Goal: Task Accomplishment & Management: Manage account settings

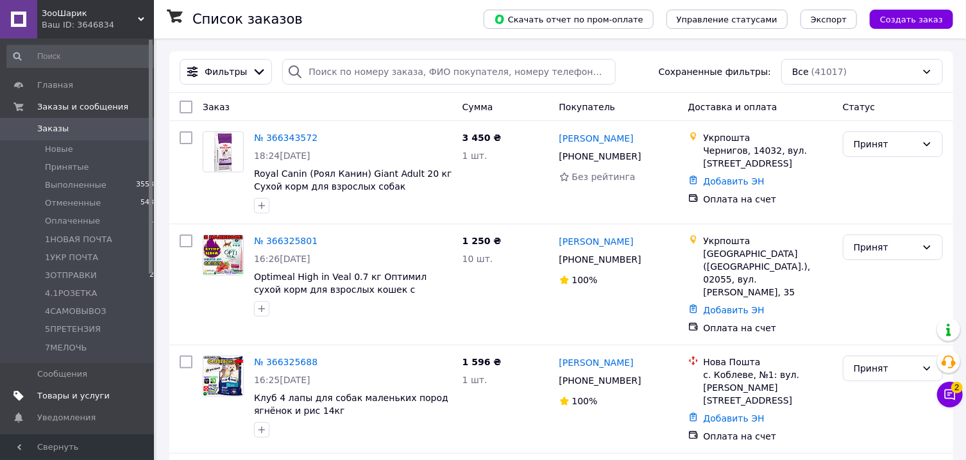
click at [76, 395] on span "Товары и услуги" at bounding box center [73, 397] width 72 height 12
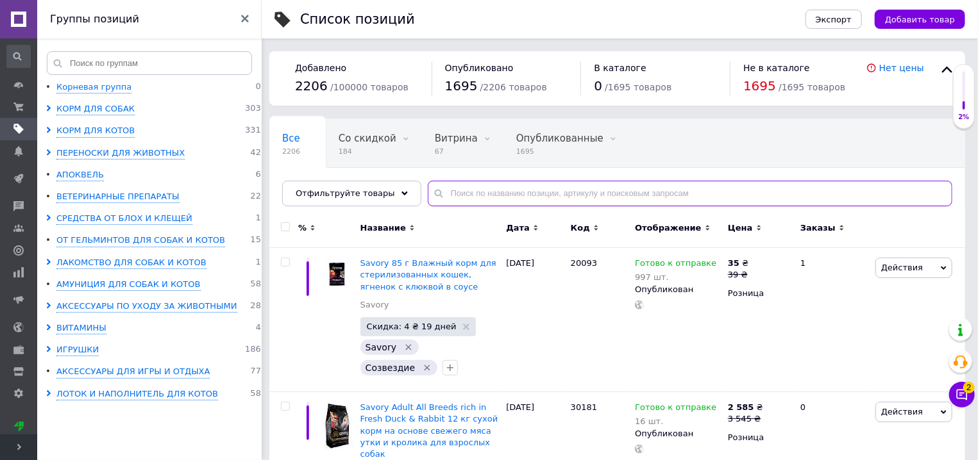
click at [463, 192] on input "text" at bounding box center [690, 194] width 525 height 26
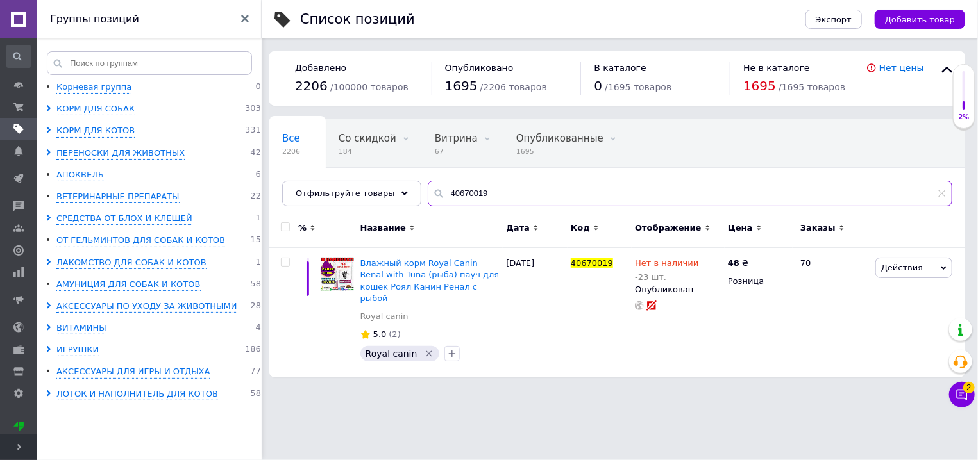
type input "40670019"
click at [702, 264] on use at bounding box center [705, 262] width 7 height 7
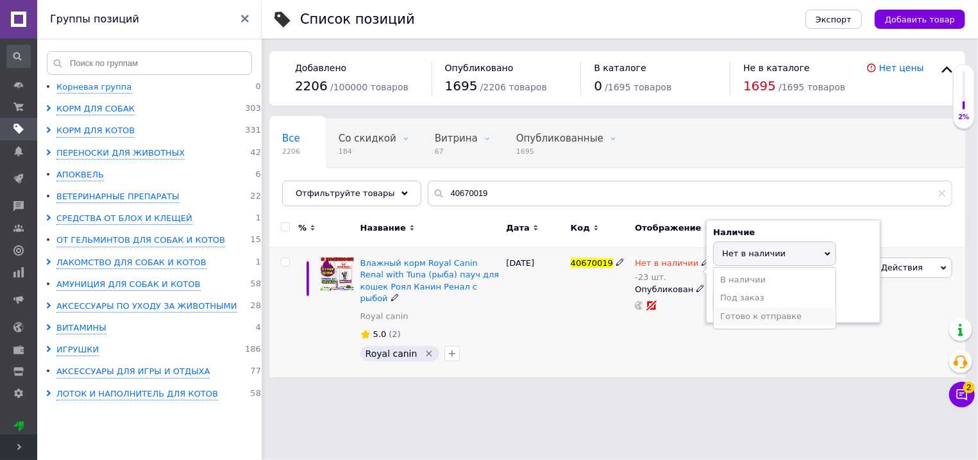
click at [742, 319] on li "Готово к отправке" at bounding box center [775, 317] width 122 height 18
drag, startPoint x: 735, startPoint y: 308, endPoint x: 719, endPoint y: 308, distance: 16.0
click at [719, 308] on input "-23" at bounding box center [761, 303] width 97 height 26
type input "37"
click at [523, 327] on div "02.10.2025" at bounding box center [535, 313] width 64 height 130
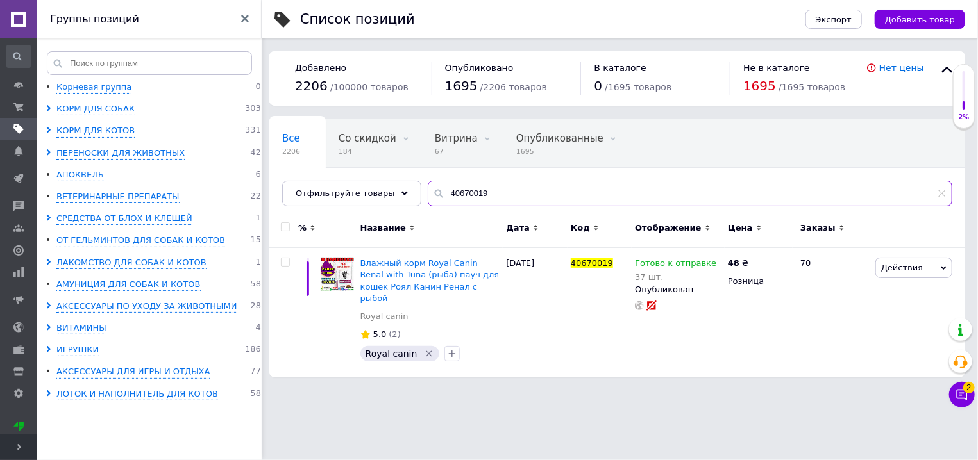
click at [451, 191] on input "40670019" at bounding box center [690, 194] width 525 height 26
type input "40310010"
click at [702, 262] on icon at bounding box center [706, 262] width 8 height 8
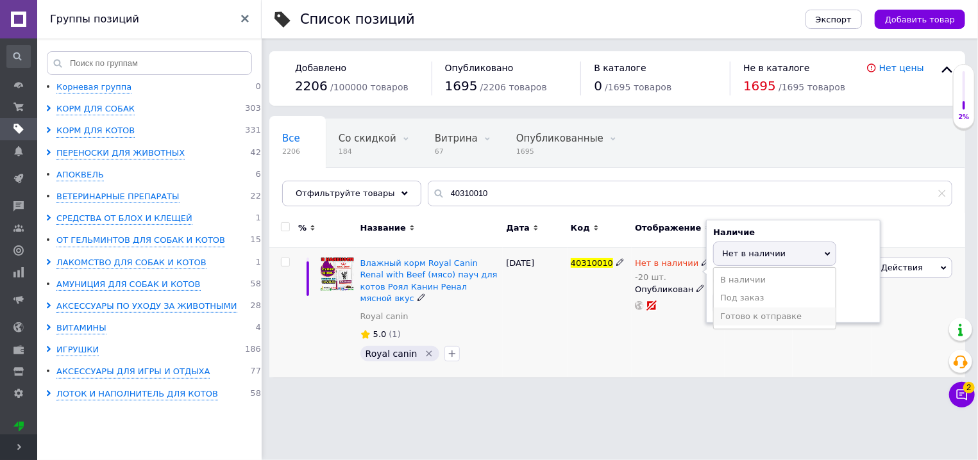
click at [732, 315] on li "Готово к отправке" at bounding box center [775, 317] width 122 height 18
drag, startPoint x: 735, startPoint y: 313, endPoint x: 716, endPoint y: 310, distance: 19.4
click at [716, 310] on input "-20" at bounding box center [761, 303] width 97 height 26
type input "40"
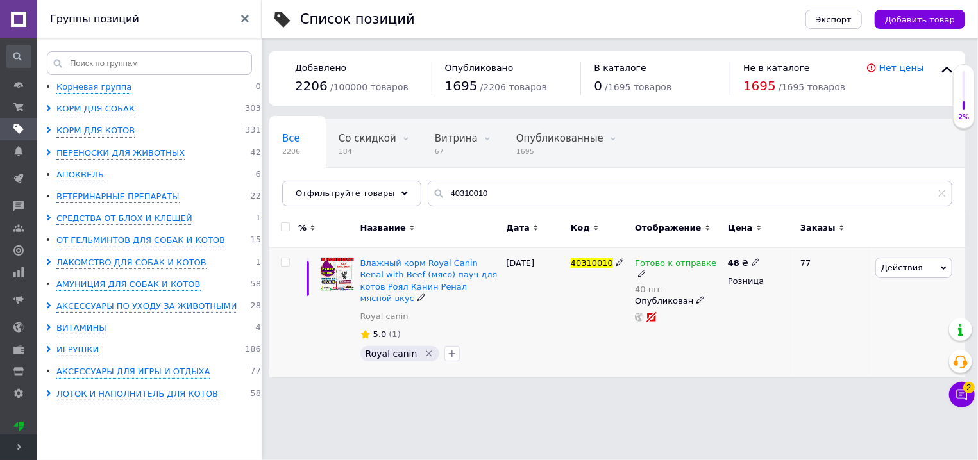
click at [550, 340] on div "02.10.2025" at bounding box center [535, 313] width 64 height 130
click at [475, 204] on input "40310010" at bounding box center [690, 194] width 525 height 26
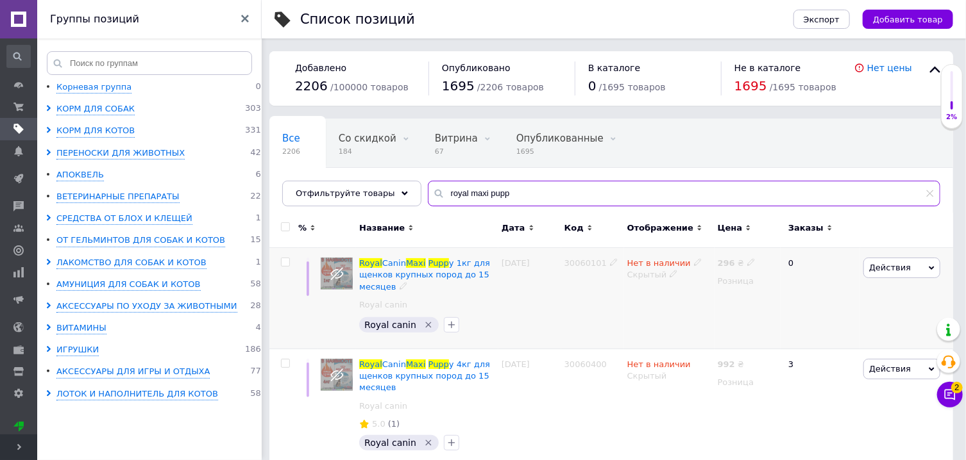
scroll to position [149, 0]
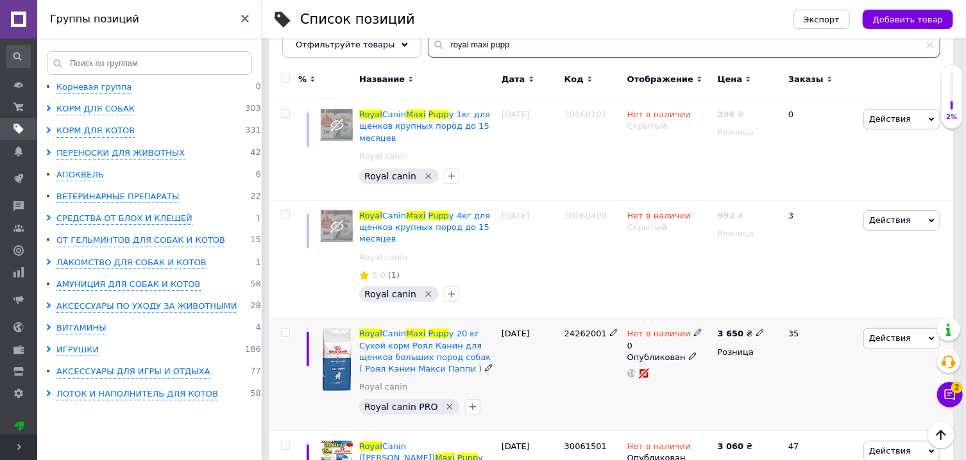
type input "royal maxi pupp"
click at [694, 333] on icon at bounding box center [698, 333] width 8 height 8
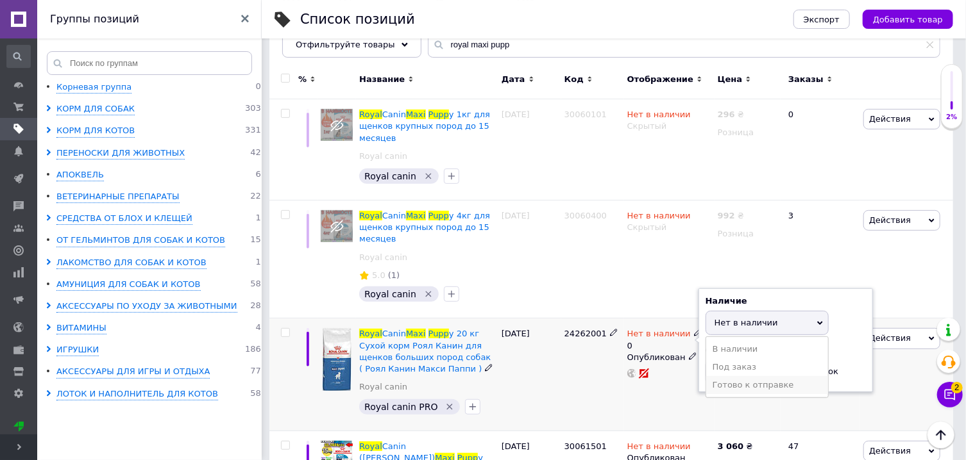
click at [728, 383] on li "Готово к отправке" at bounding box center [767, 385] width 122 height 18
click at [728, 383] on input "0" at bounding box center [753, 373] width 97 height 26
type input "2"
click at [548, 380] on div "06.10.2025" at bounding box center [529, 375] width 63 height 113
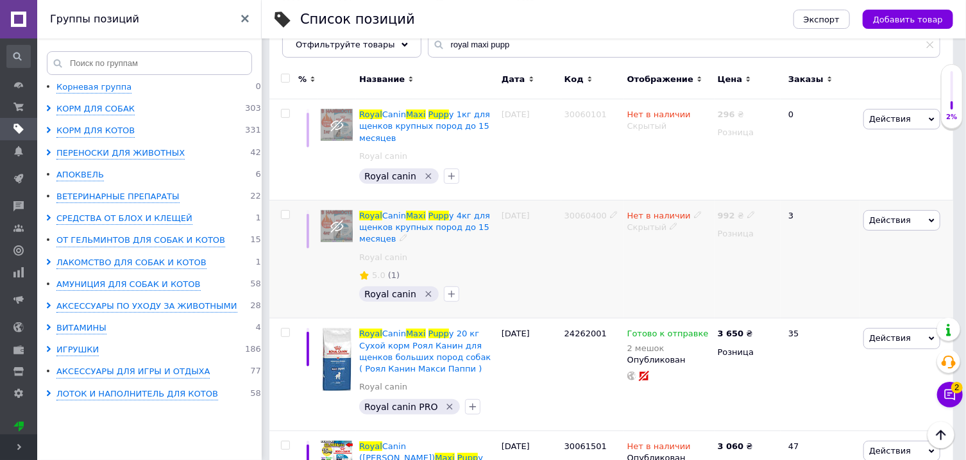
scroll to position [0, 0]
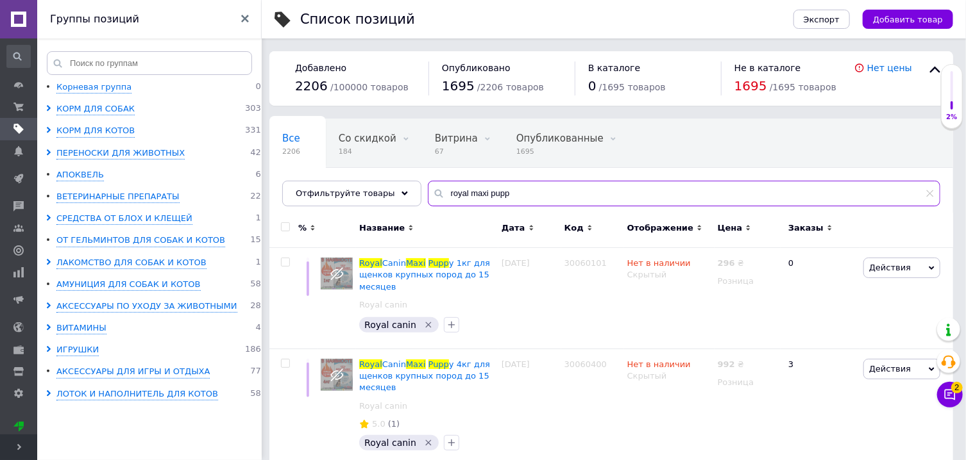
click at [483, 198] on input "royal maxi pupp" at bounding box center [684, 194] width 512 height 26
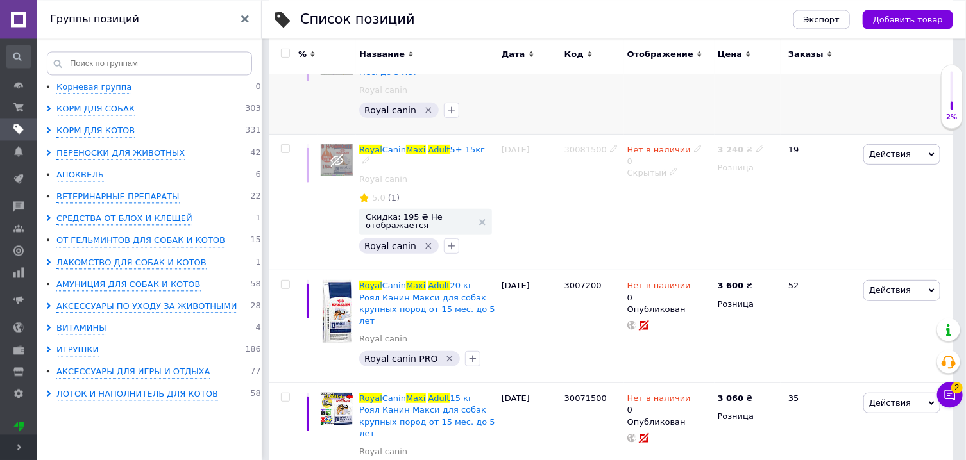
scroll to position [217, 0]
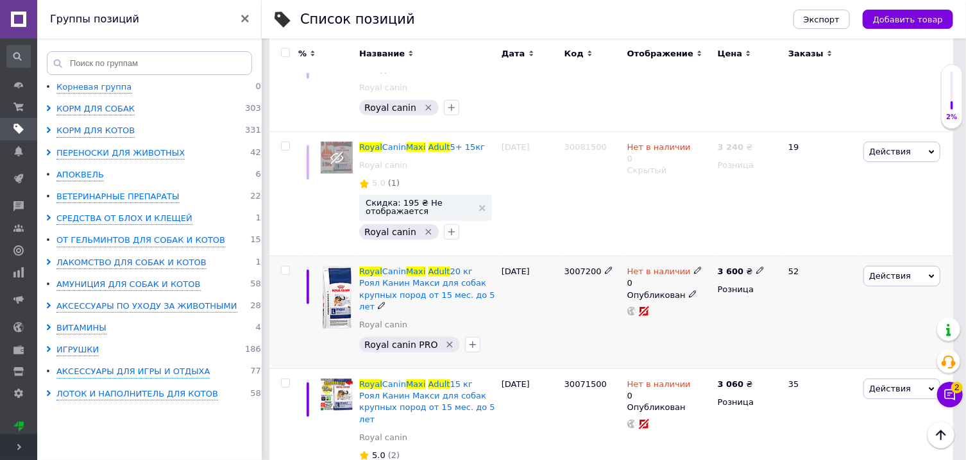
type input "royal maxi adult"
click at [694, 271] on icon at bounding box center [698, 271] width 8 height 8
click at [718, 318] on li "Готово к отправке" at bounding box center [767, 323] width 122 height 18
click at [723, 312] on input "0" at bounding box center [753, 311] width 97 height 26
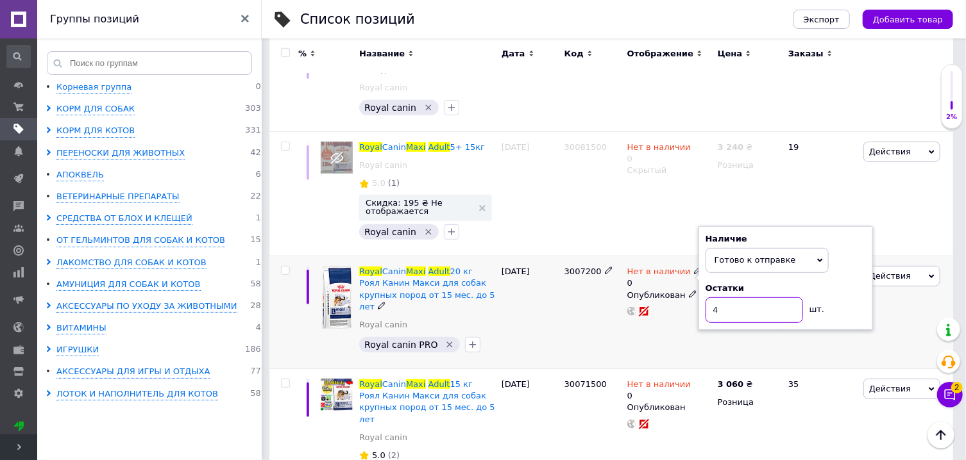
type input "4"
click at [544, 309] on div "06.10.2025" at bounding box center [529, 312] width 63 height 113
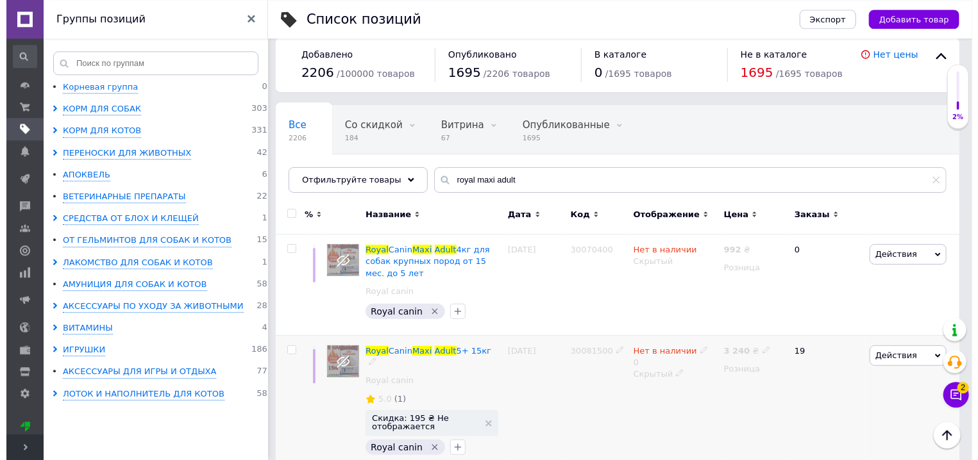
scroll to position [0, 0]
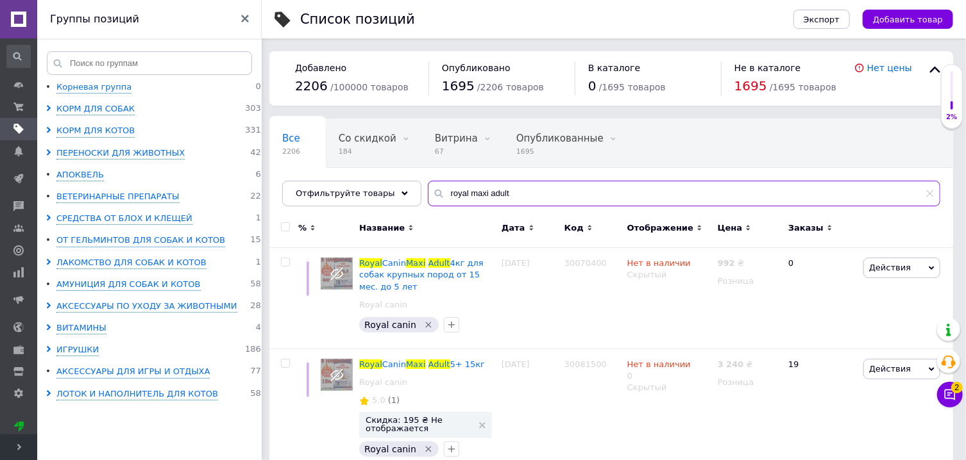
drag, startPoint x: 499, startPoint y: 196, endPoint x: 425, endPoint y: 190, distance: 74.0
click at [428, 190] on input "royal maxi adult" at bounding box center [684, 194] width 512 height 26
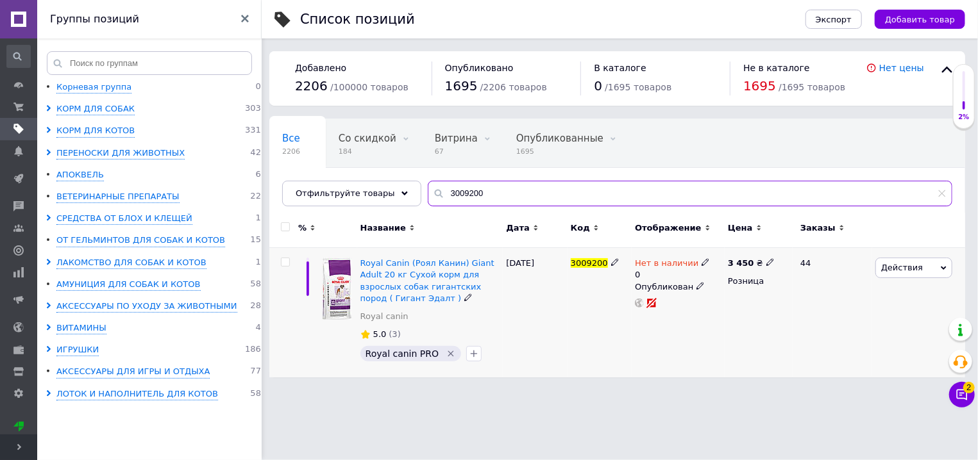
type input "3009200"
click at [702, 265] on icon at bounding box center [706, 262] width 8 height 8
click at [730, 318] on li "Готово к отправке" at bounding box center [775, 315] width 122 height 18
click at [728, 308] on input "0" at bounding box center [761, 302] width 97 height 26
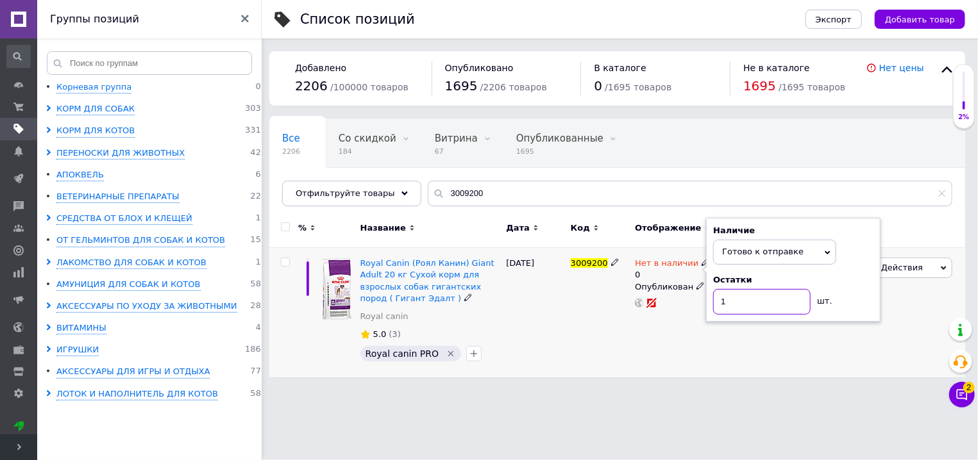
type input "1"
click at [591, 323] on div "3009200" at bounding box center [599, 313] width 64 height 130
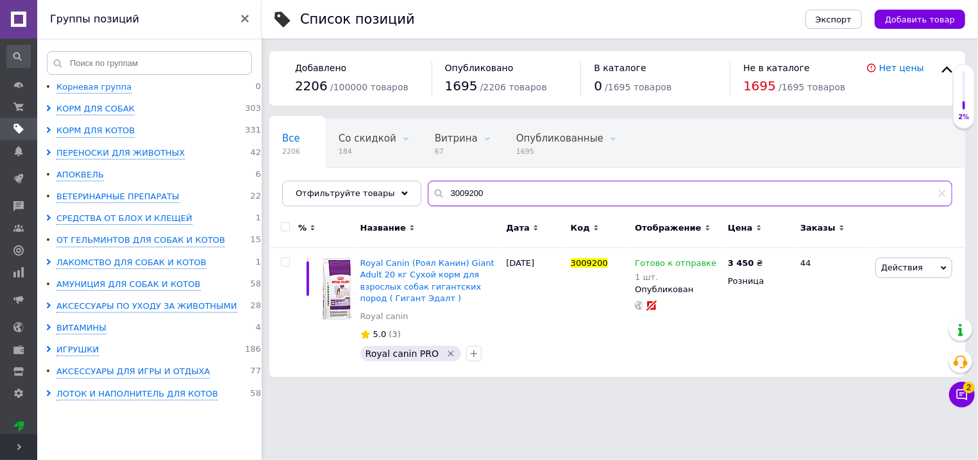
click at [499, 198] on input "3009200" at bounding box center [690, 194] width 525 height 26
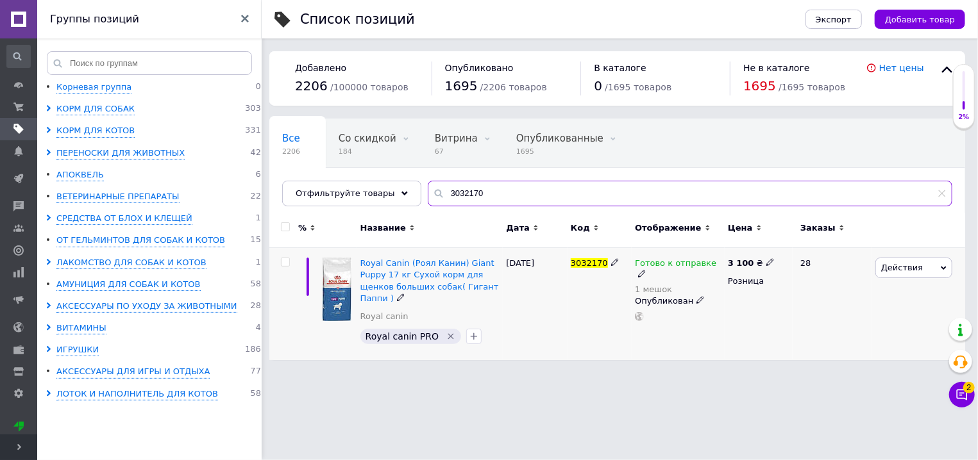
type input "3032170"
click at [646, 270] on icon at bounding box center [642, 274] width 8 height 8
click at [877, 287] on div "Остатки" at bounding box center [808, 282] width 160 height 12
click at [773, 300] on input "1" at bounding box center [776, 303] width 97 height 26
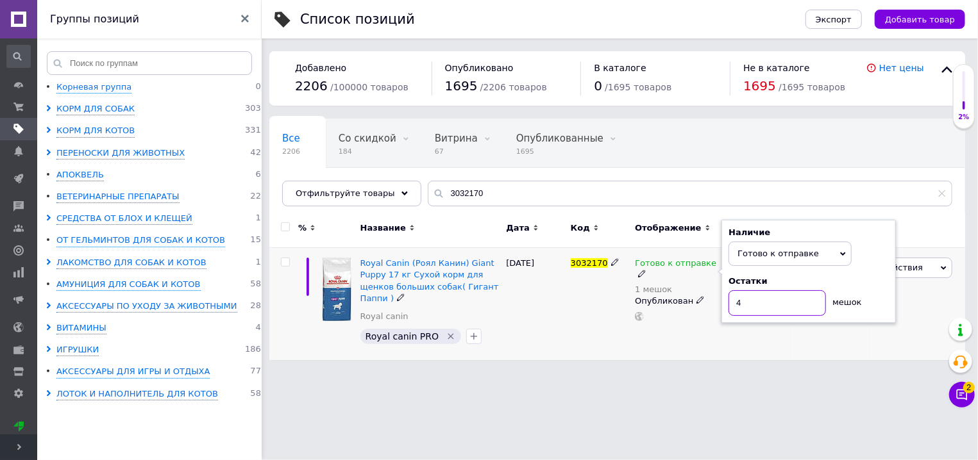
type input "4"
click at [554, 314] on div "01.10.2025" at bounding box center [535, 304] width 64 height 112
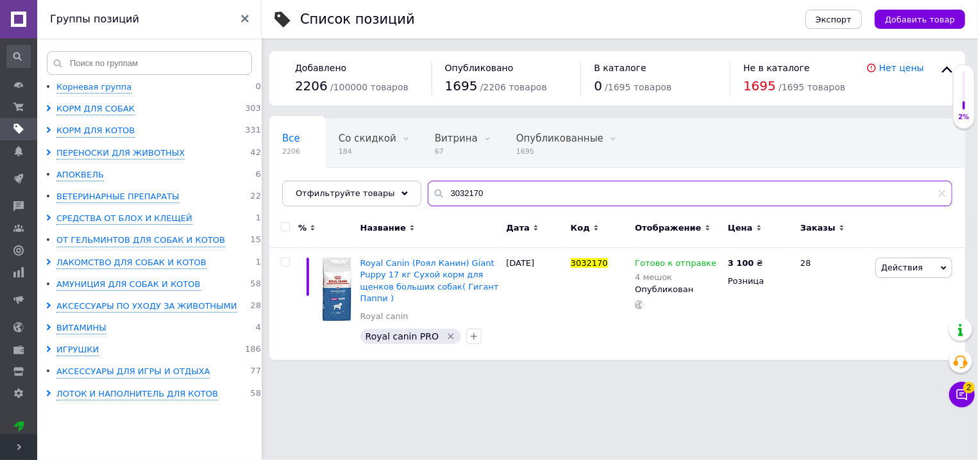
click at [479, 197] on input "3032170" at bounding box center [690, 194] width 525 height 26
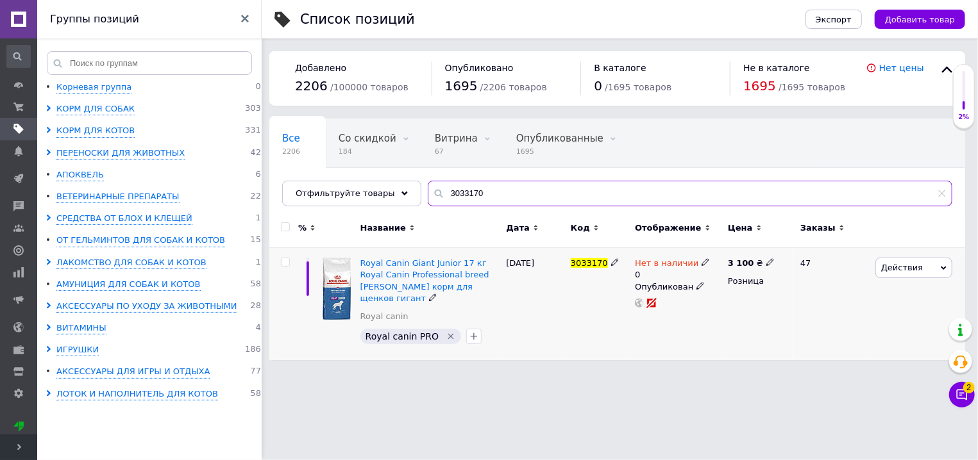
type input "3033170"
click at [702, 263] on icon at bounding box center [706, 262] width 8 height 8
click at [740, 313] on li "Готово к отправке" at bounding box center [775, 315] width 122 height 18
click at [740, 313] on input "0" at bounding box center [761, 302] width 97 height 26
type input "2"
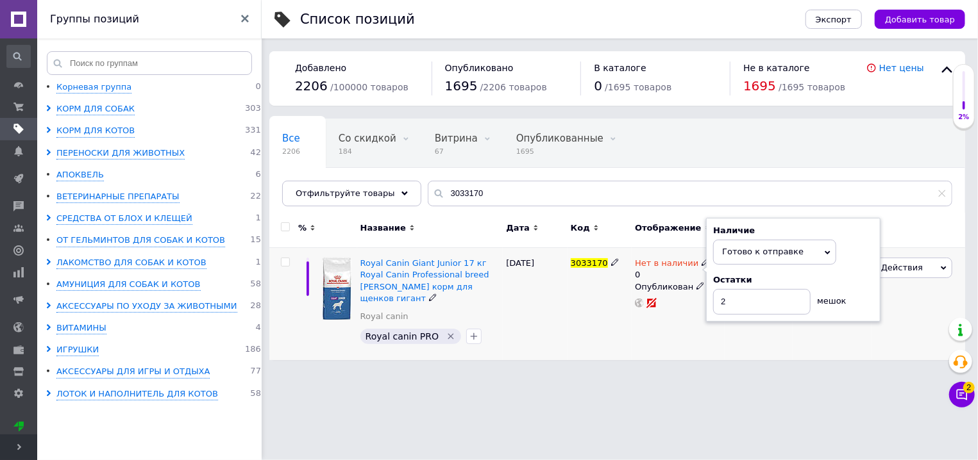
click at [542, 305] on div "02.10.2025" at bounding box center [535, 304] width 64 height 112
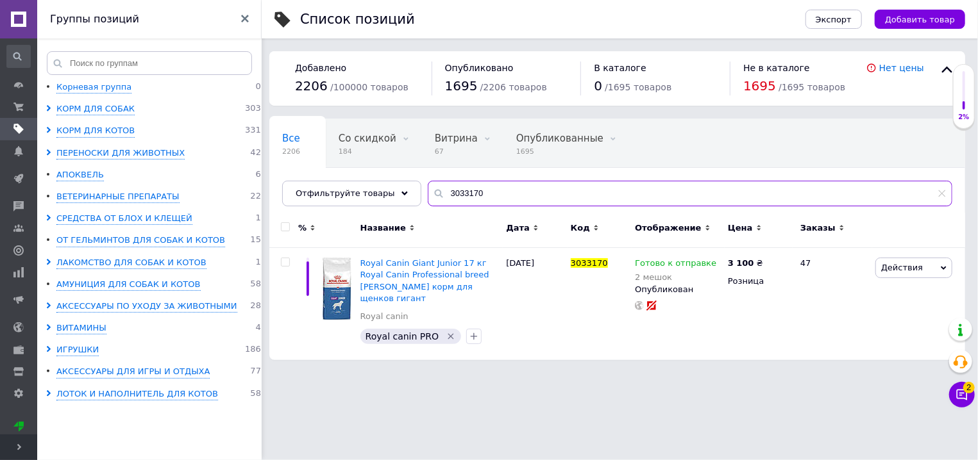
click at [468, 194] on input "3033170" at bounding box center [690, 194] width 525 height 26
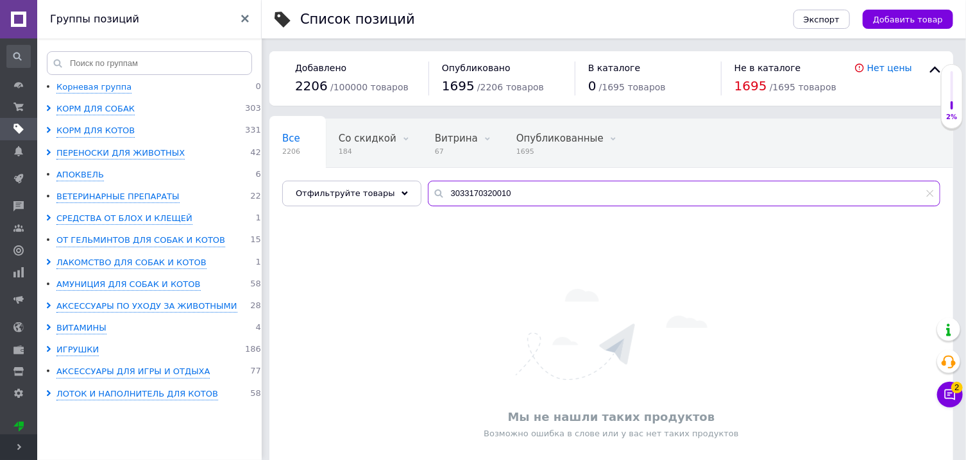
drag, startPoint x: 466, startPoint y: 198, endPoint x: 428, endPoint y: 197, distance: 38.5
click at [428, 197] on input "3033170320010" at bounding box center [684, 194] width 512 height 26
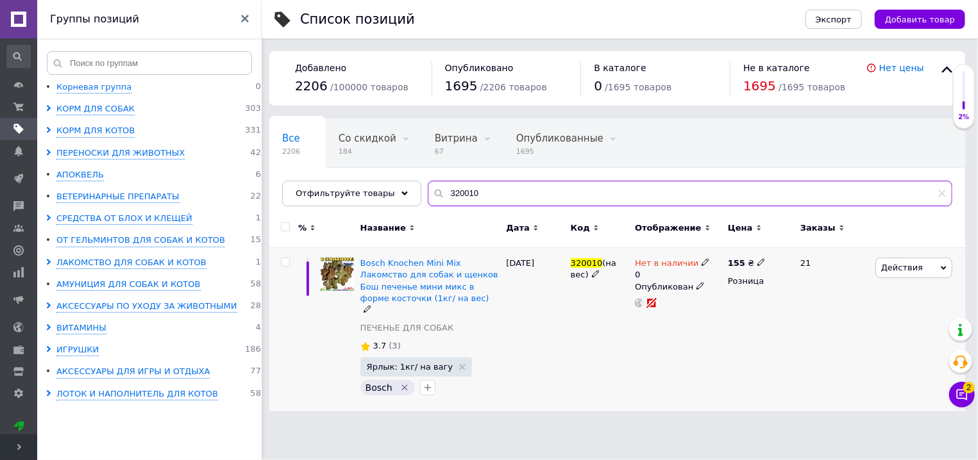
type input "320010"
click at [699, 253] on div "Нет в наличии 0 Опубликован" at bounding box center [678, 330] width 93 height 164
click at [702, 264] on icon at bounding box center [706, 262] width 8 height 8
click at [728, 311] on li "Готово к отправке" at bounding box center [775, 315] width 122 height 18
click at [728, 311] on input "0" at bounding box center [761, 302] width 97 height 26
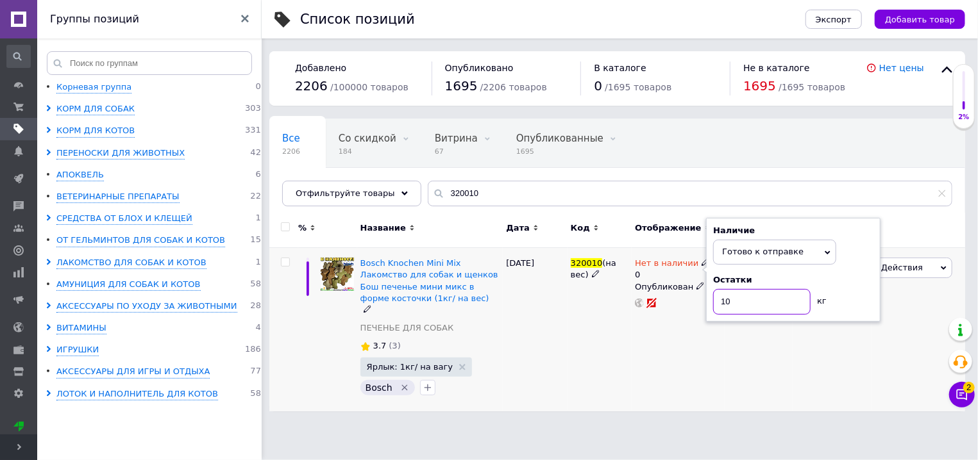
type input "10"
click at [549, 348] on div "26.09.2025" at bounding box center [535, 330] width 64 height 164
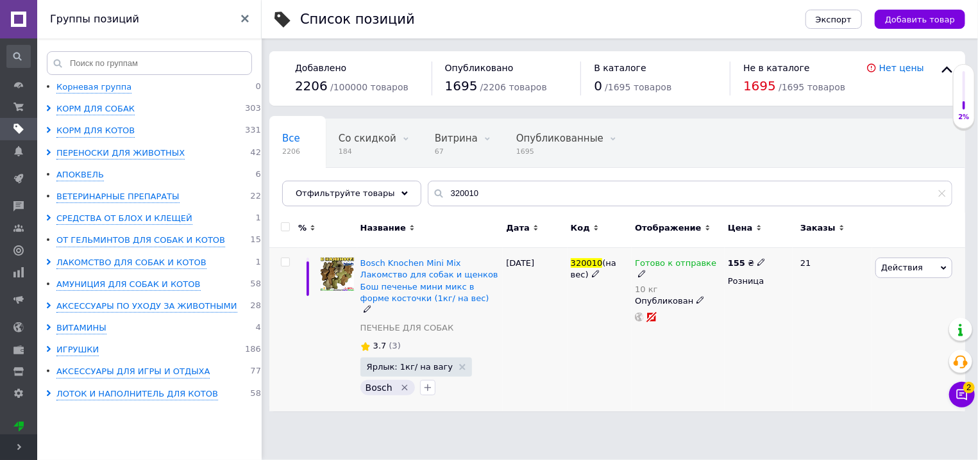
click at [542, 340] on div "26.09.2025" at bounding box center [535, 330] width 64 height 164
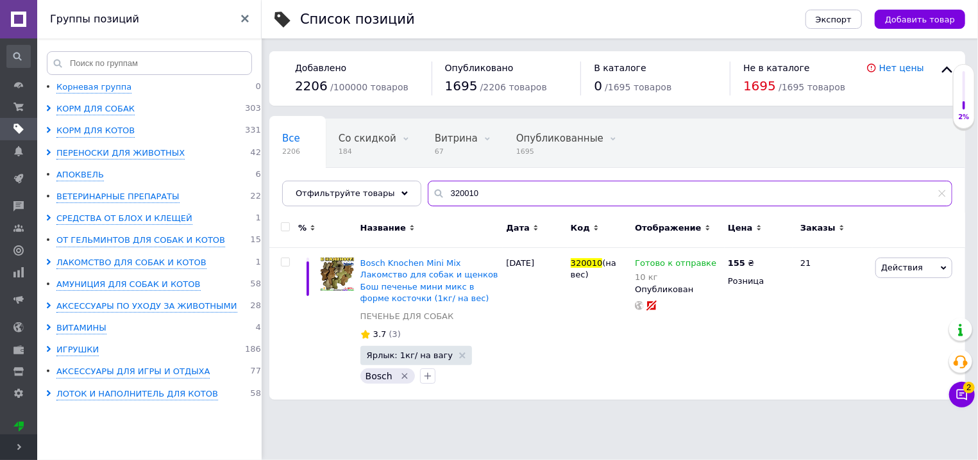
click at [464, 195] on input "320010" at bounding box center [690, 194] width 525 height 26
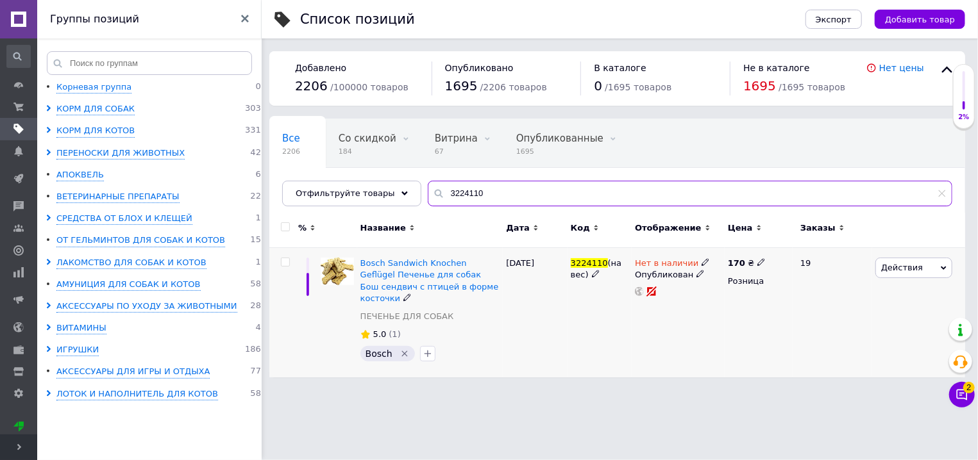
type input "3224110"
click at [702, 260] on icon at bounding box center [706, 262] width 8 height 8
click at [735, 308] on li "Готово к отправке" at bounding box center [775, 309] width 122 height 18
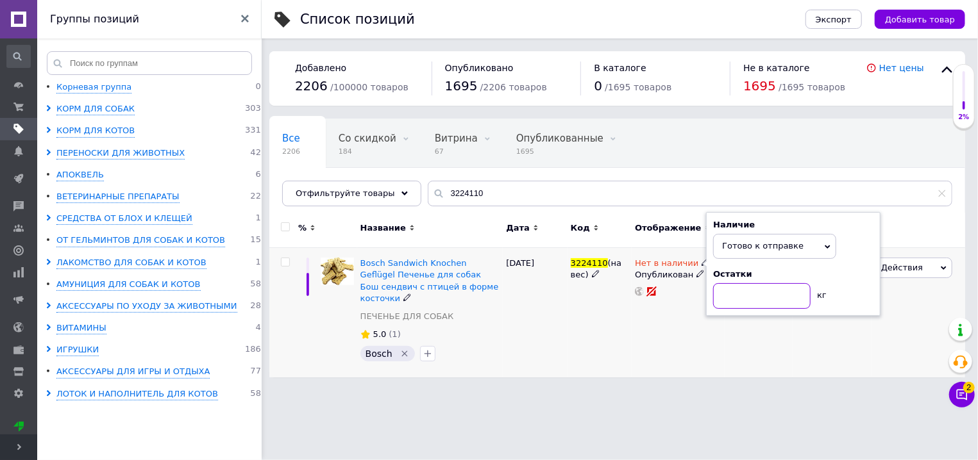
click at [729, 303] on input at bounding box center [761, 296] width 97 height 26
type input "10"
click at [598, 333] on div "3224110 (на вес)" at bounding box center [599, 313] width 64 height 130
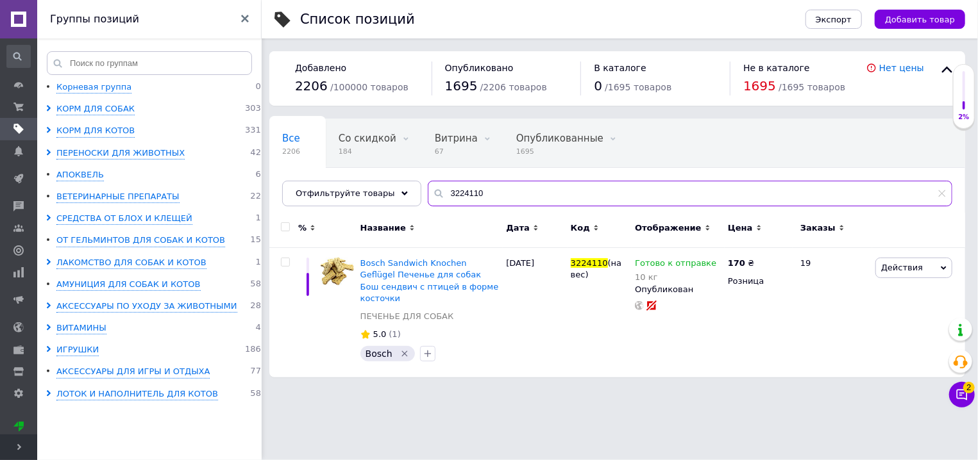
click at [525, 195] on input "3224110" at bounding box center [690, 194] width 525 height 26
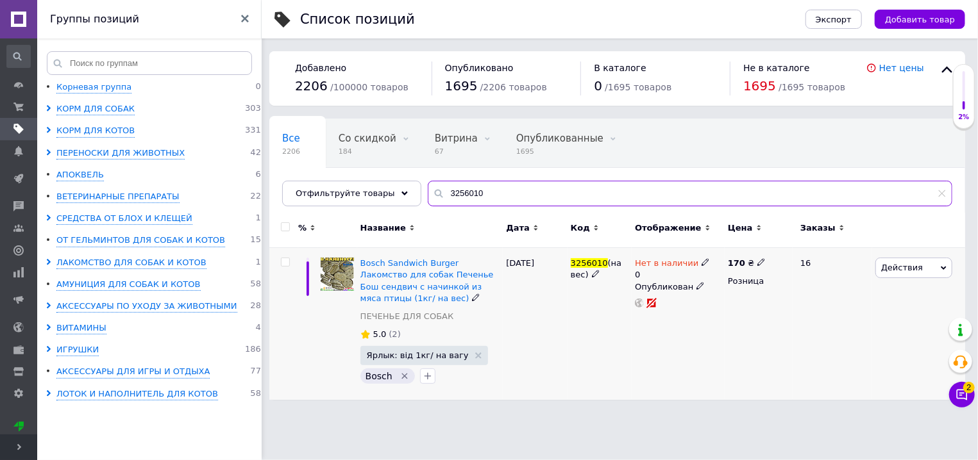
type input "3256010"
click at [702, 263] on icon at bounding box center [706, 262] width 8 height 8
click at [728, 310] on li "Готово к отправке" at bounding box center [775, 315] width 122 height 18
click at [738, 305] on input "0" at bounding box center [761, 302] width 97 height 26
type input "10"
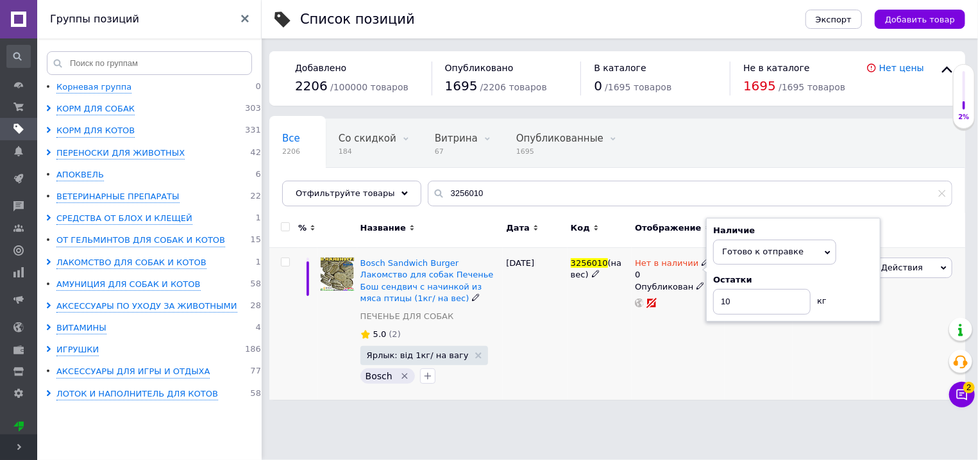
click at [575, 307] on div "3256010 (на вес)" at bounding box center [599, 324] width 64 height 152
click at [491, 200] on input "3256010" at bounding box center [690, 194] width 525 height 26
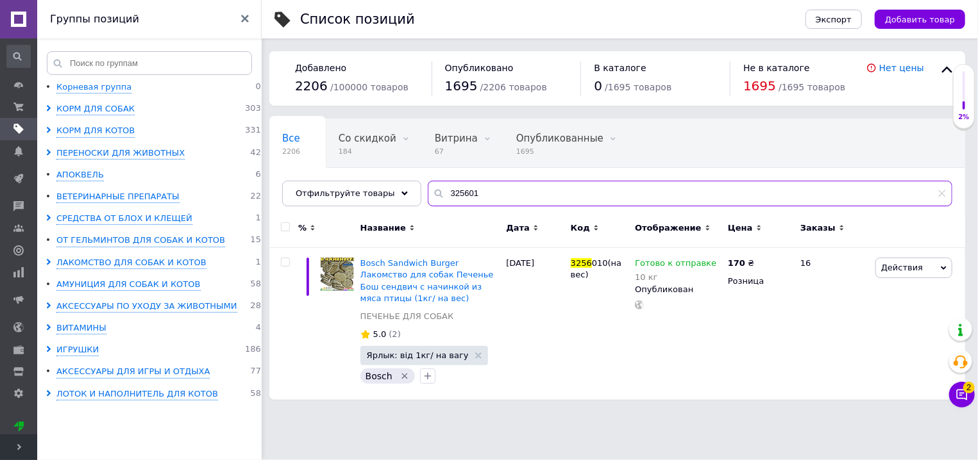
type input "3256010"
click at [957, 380] on div "2 Чат с покупателем Тех поддержка Чат с покупателем 2" at bounding box center [962, 363] width 26 height 99
click at [957, 387] on button "Чат с покупателем 2" at bounding box center [962, 395] width 26 height 26
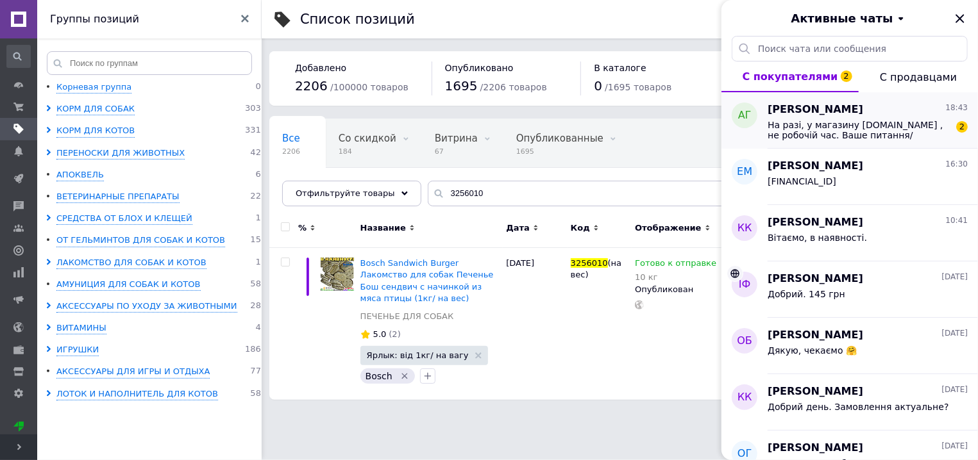
click at [873, 128] on span "На разі, у магазину zooSharik.com.ua , не робочій час. Ваше питання/ замовлення…" at bounding box center [859, 130] width 182 height 21
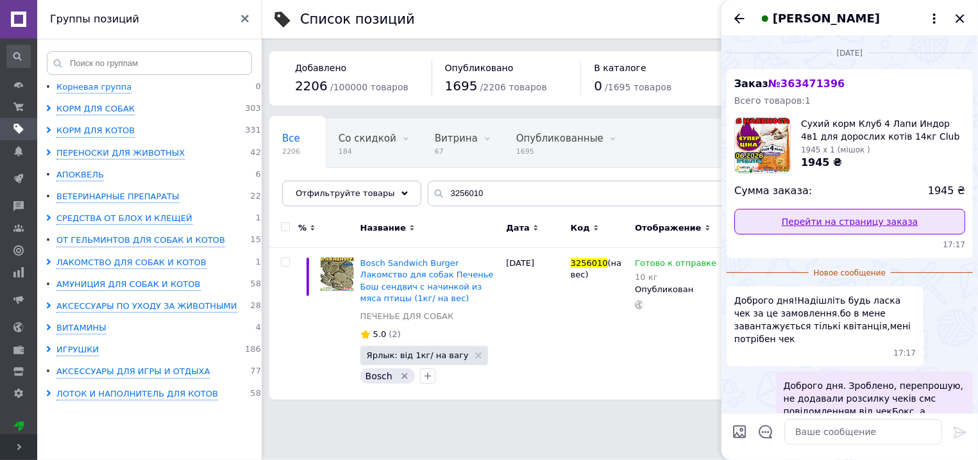
click at [807, 217] on link "Перейти на страницу заказа" at bounding box center [849, 222] width 231 height 26
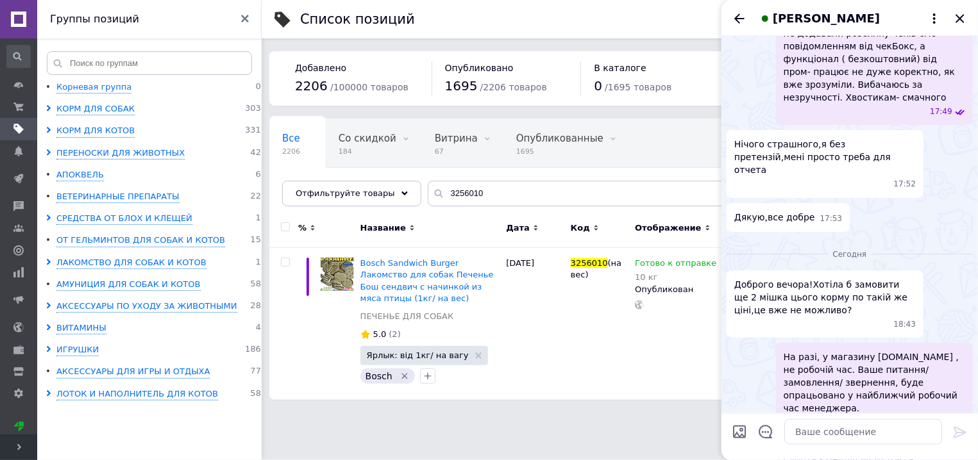
scroll to position [406, 0]
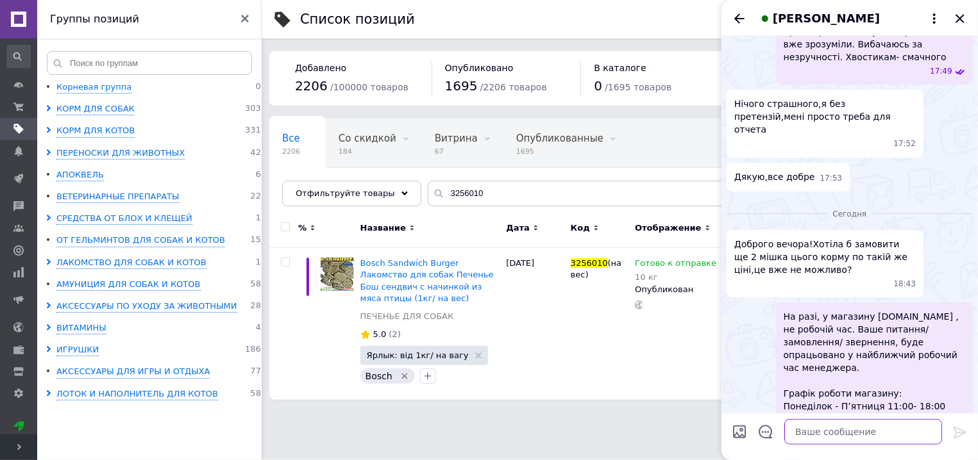
click at [823, 430] on textarea at bounding box center [863, 432] width 158 height 26
type textarea "L"
type textarea "Добрий вечір. Так"
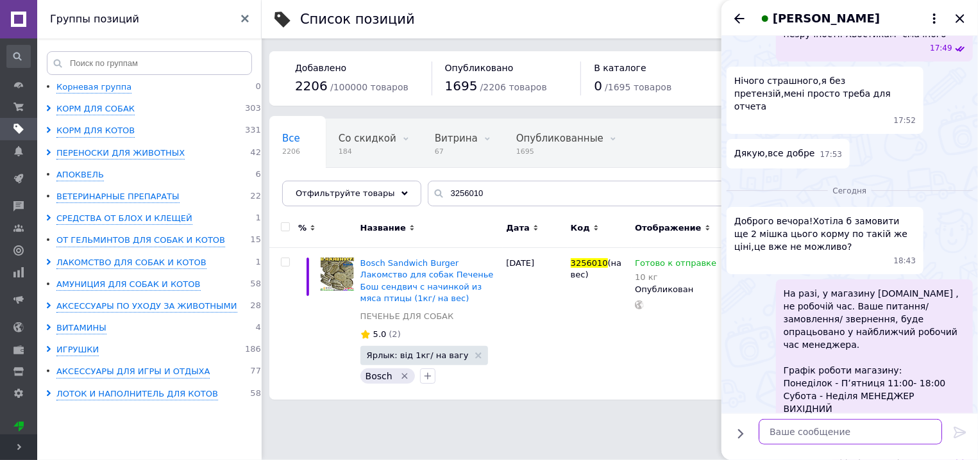
scroll to position [383, 0]
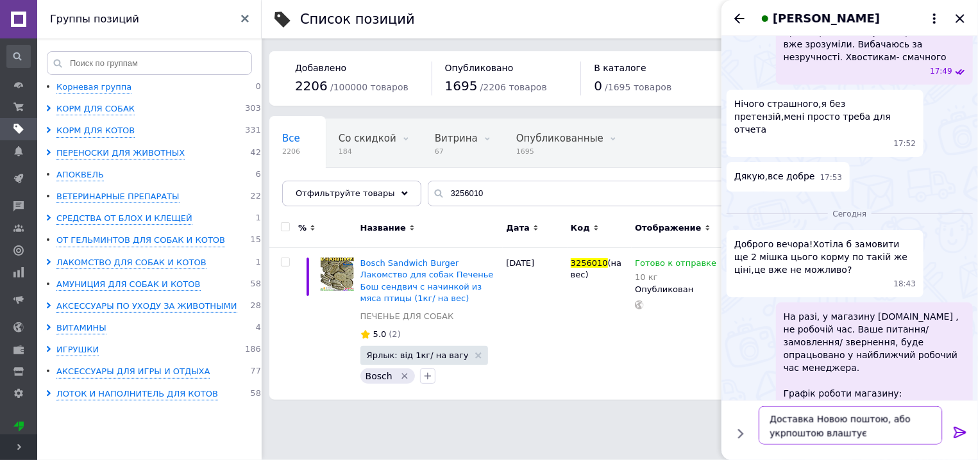
type textarea "Доставка Новою поштою, або укрпоштою влаштує?"
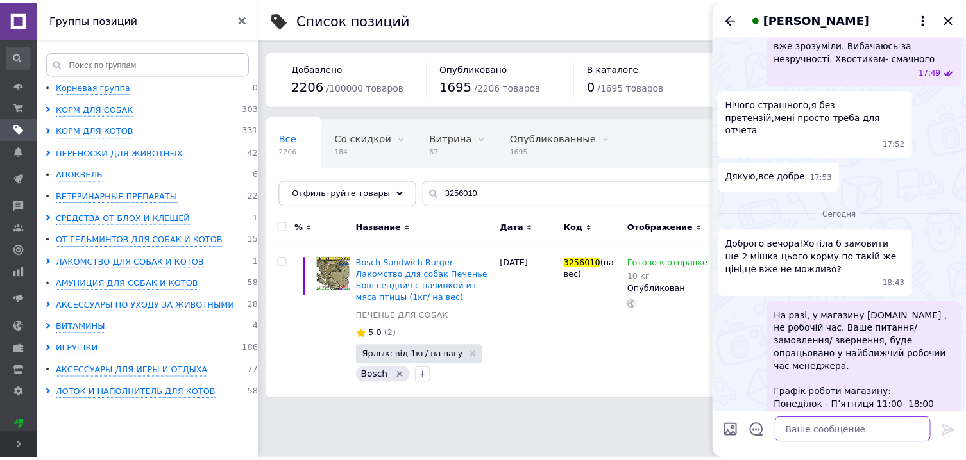
scroll to position [476, 0]
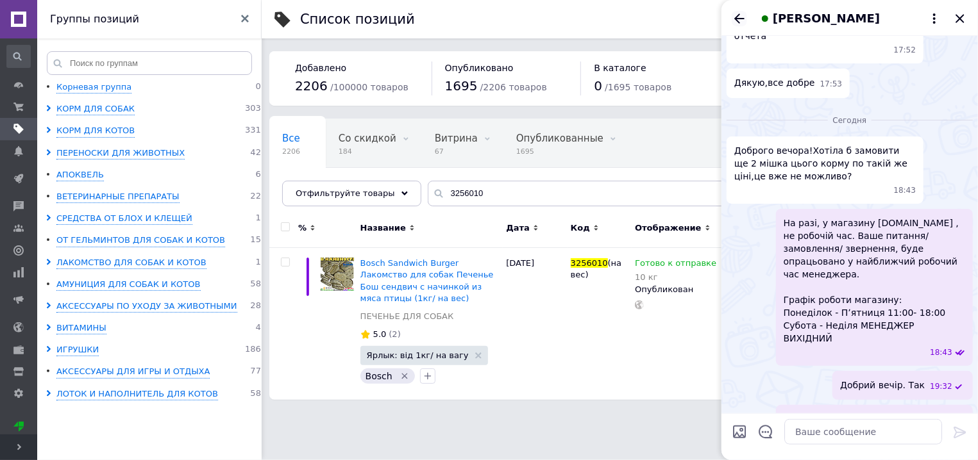
click at [737, 17] on icon "Назад" at bounding box center [739, 18] width 10 height 10
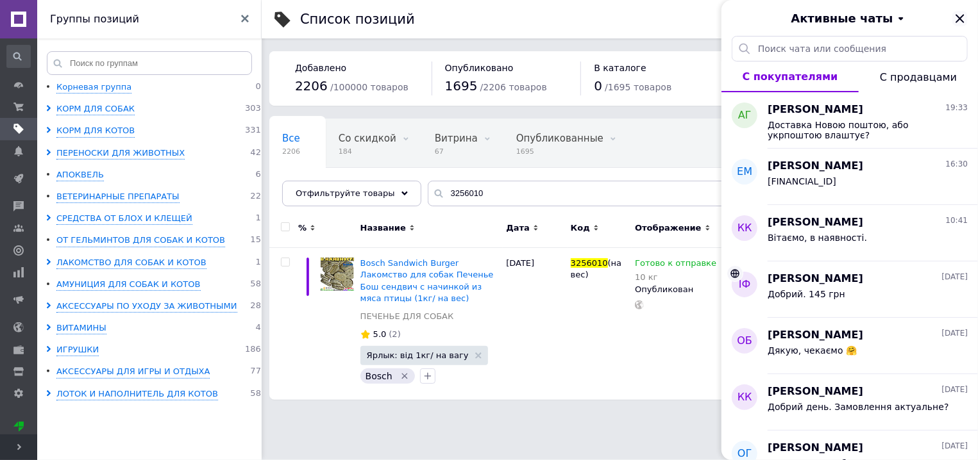
click at [958, 26] on icon "Закрыть" at bounding box center [959, 18] width 15 height 15
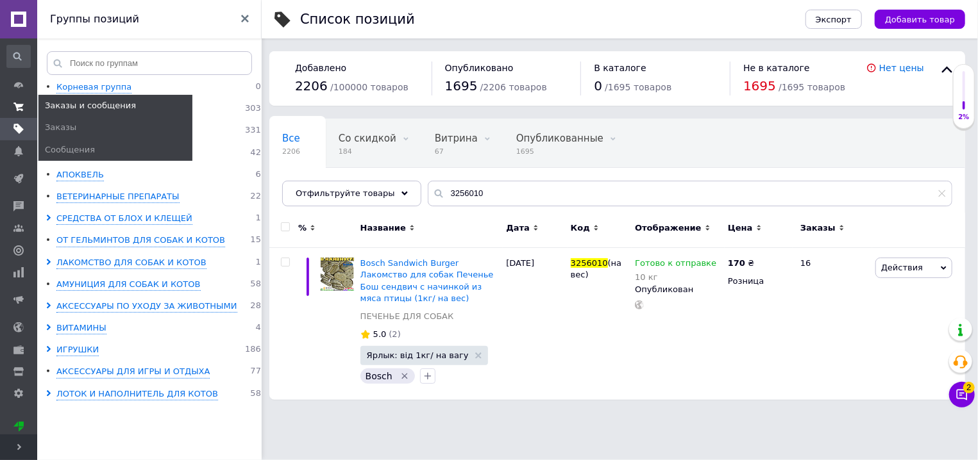
click at [19, 103] on icon at bounding box center [18, 107] width 10 height 10
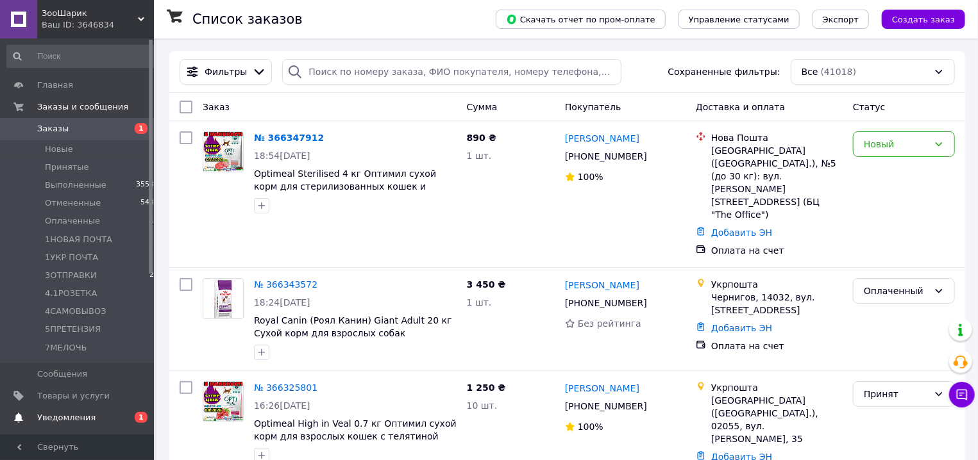
click at [74, 421] on span "Уведомления" at bounding box center [66, 418] width 58 height 12
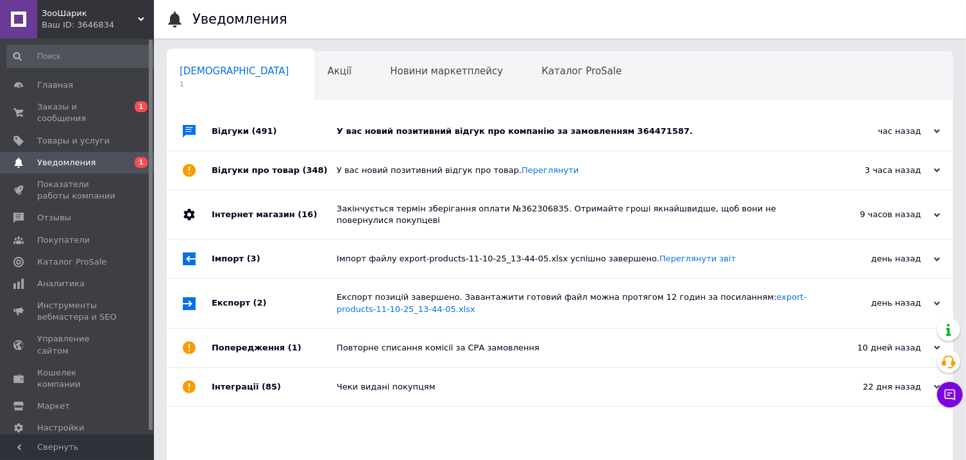
click at [673, 110] on div "Сповіщення 1 Акції 0 Новини маркетплейсу 0 Каталог ProSale 0 Навчання та заходи…" at bounding box center [560, 277] width 786 height 452
click at [685, 127] on div "У вас новий позитивний відгук про компанію за замовленням 364471587." at bounding box center [574, 132] width 475 height 12
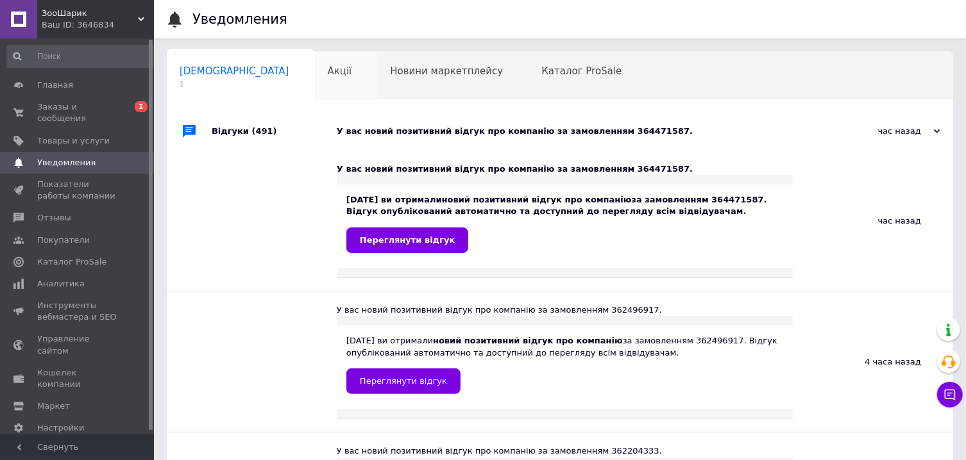
click at [315, 83] on div "Акції 0" at bounding box center [346, 76] width 63 height 49
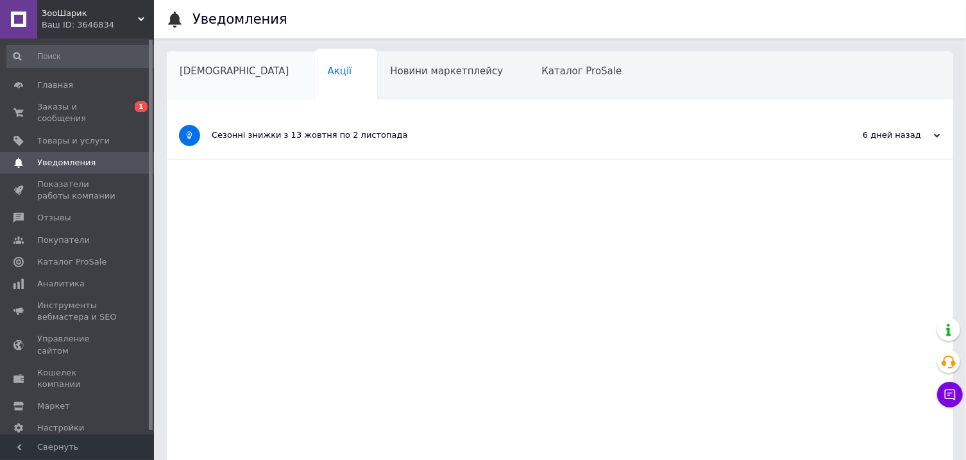
click at [225, 77] on span "Сповіщення" at bounding box center [235, 71] width 110 height 12
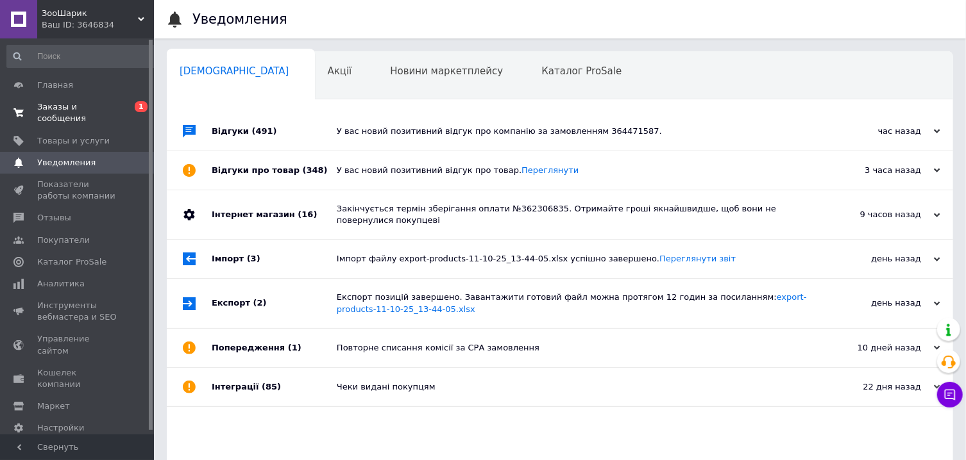
click at [82, 110] on span "Заказы и сообщения" at bounding box center [77, 112] width 81 height 23
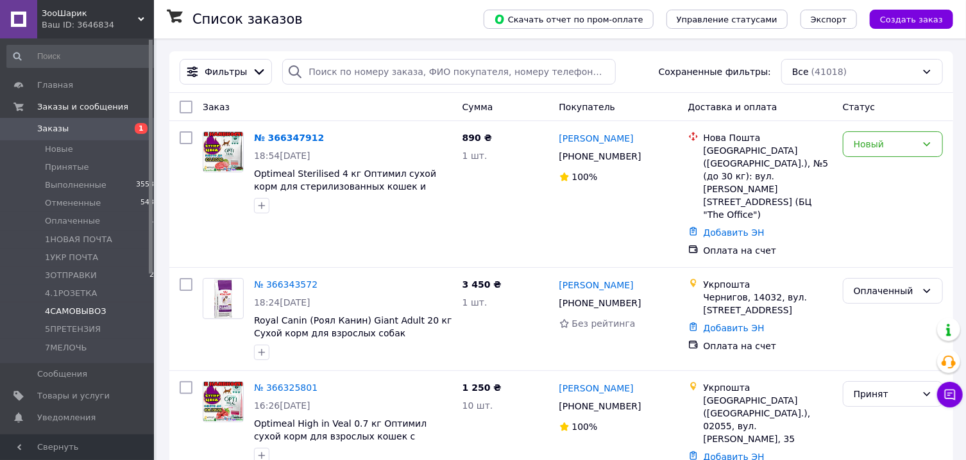
click at [86, 313] on span "4САМОВЫВОЗ" at bounding box center [76, 312] width 62 height 12
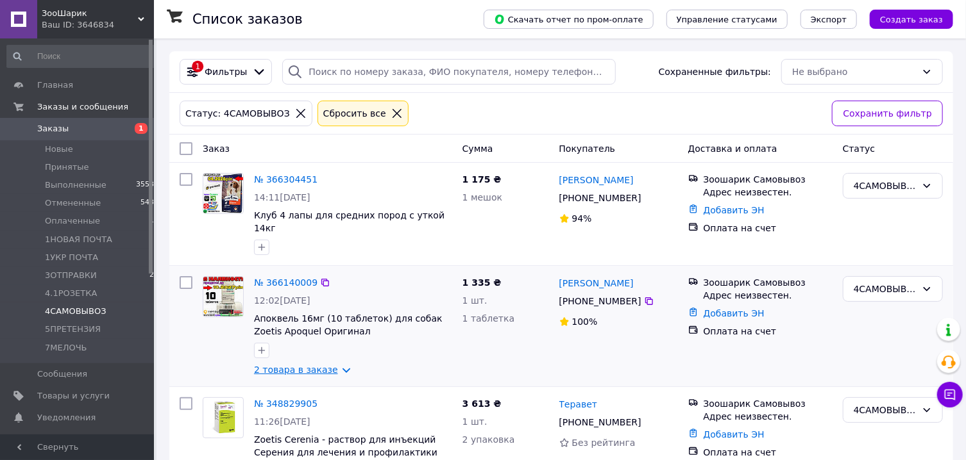
click at [337, 365] on link "2 товара в заказе" at bounding box center [296, 370] width 84 height 10
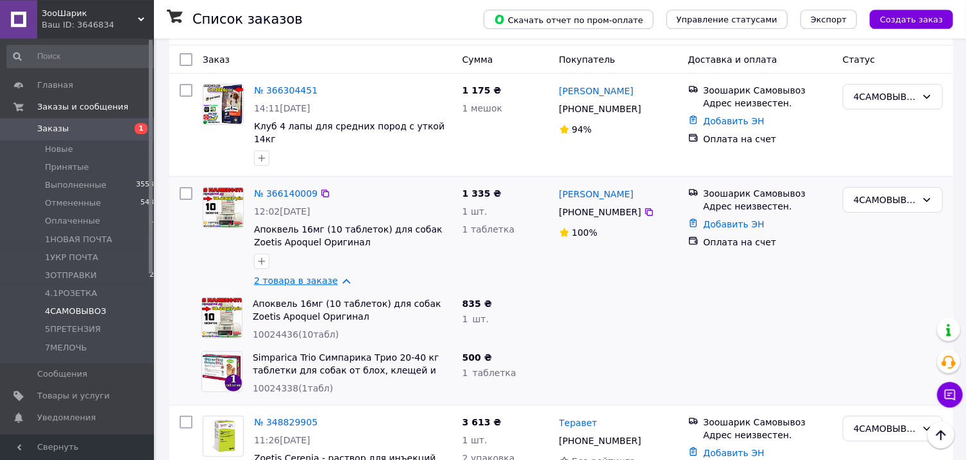
click at [336, 276] on link "2 товара в заказе" at bounding box center [296, 281] width 84 height 10
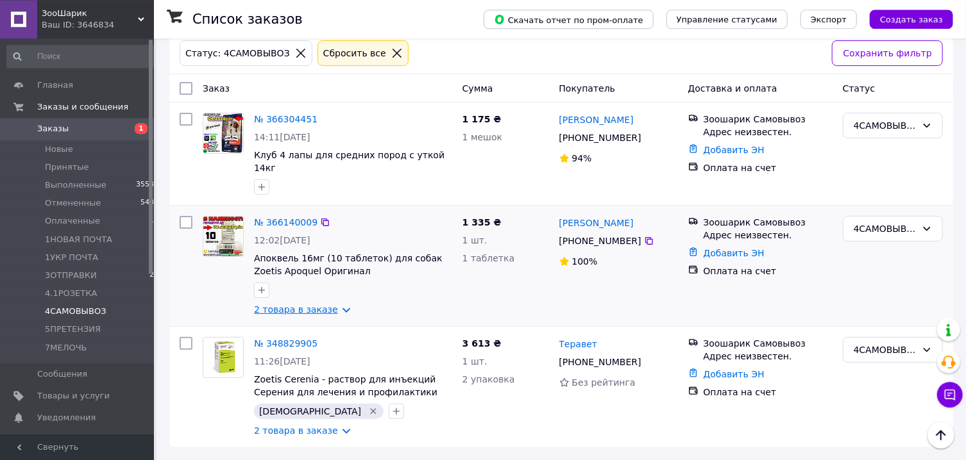
scroll to position [52, 0]
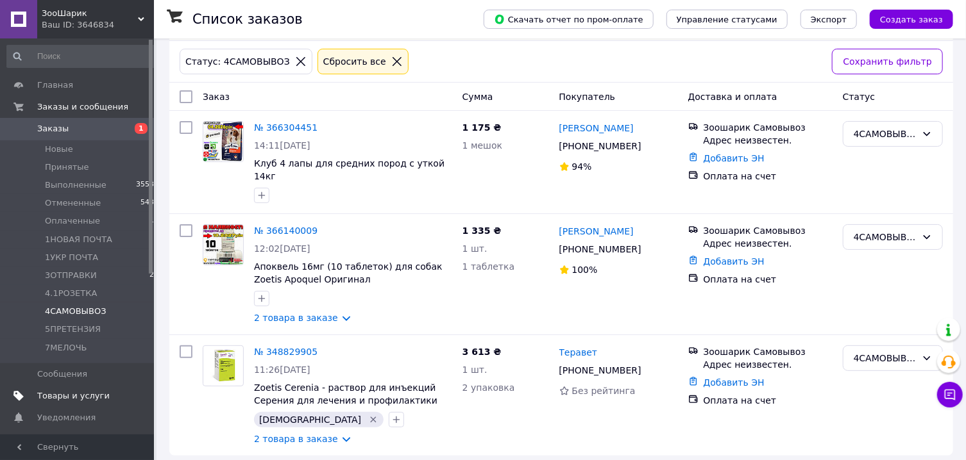
click at [48, 394] on span "Товары и услуги" at bounding box center [73, 397] width 72 height 12
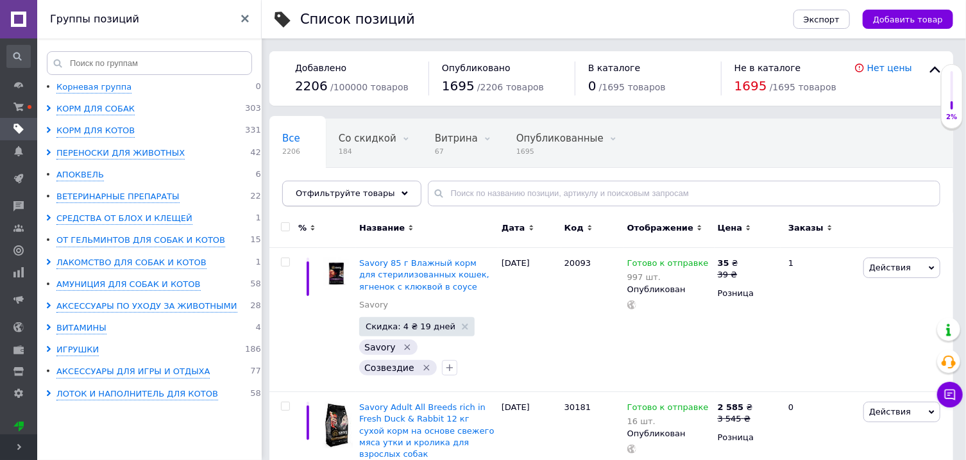
click at [397, 190] on div "Отфильтруйте товары" at bounding box center [351, 194] width 139 height 26
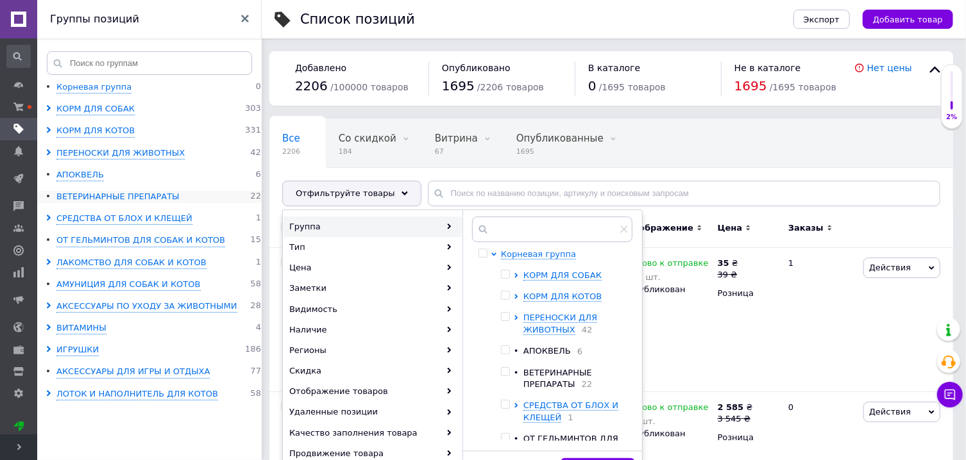
click at [78, 198] on div "ВЕТЕРИНАРНЫЕ ПРЕПАРАТЫ" at bounding box center [117, 197] width 123 height 12
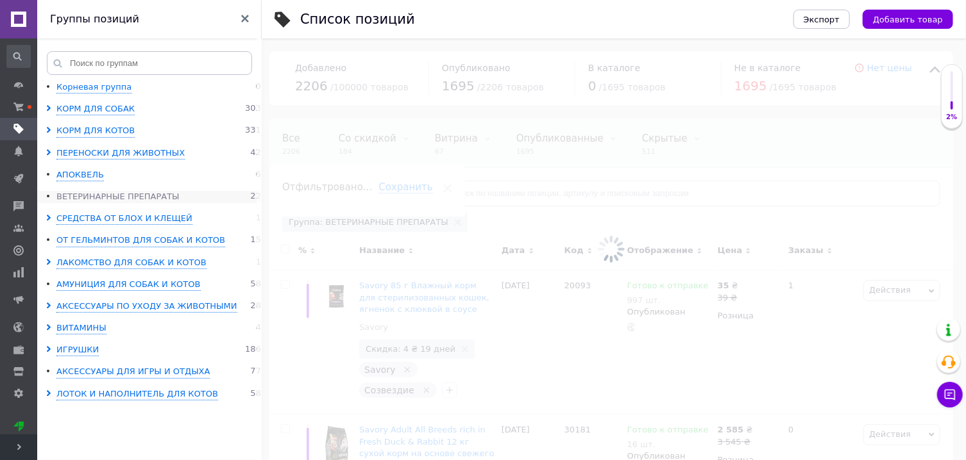
scroll to position [0, 17]
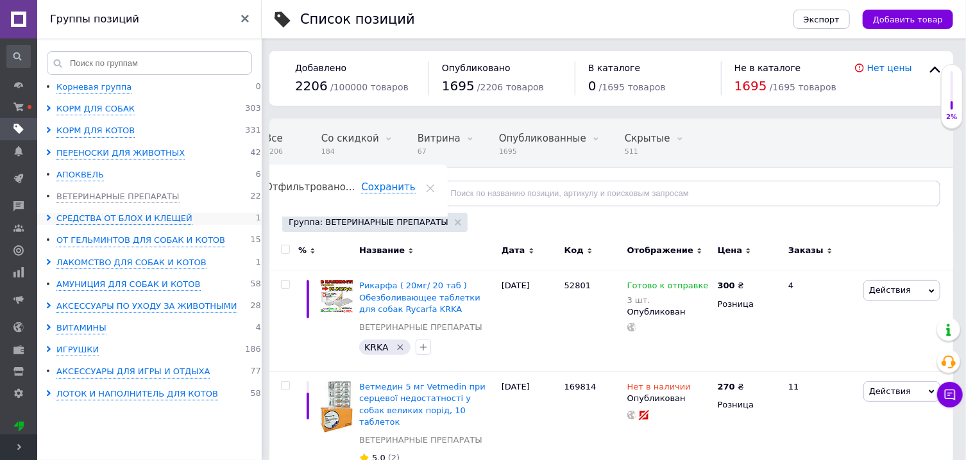
click at [48, 221] on icon at bounding box center [49, 218] width 6 height 6
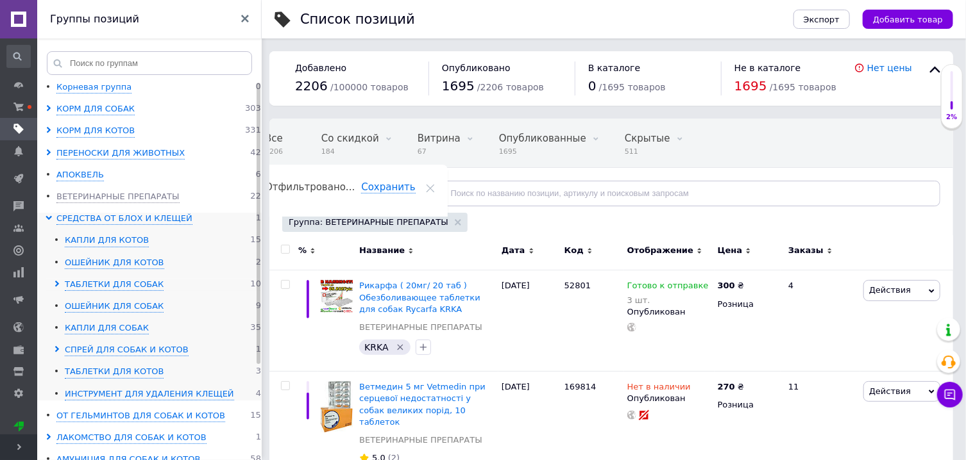
click at [56, 286] on icon at bounding box center [57, 284] width 6 height 6
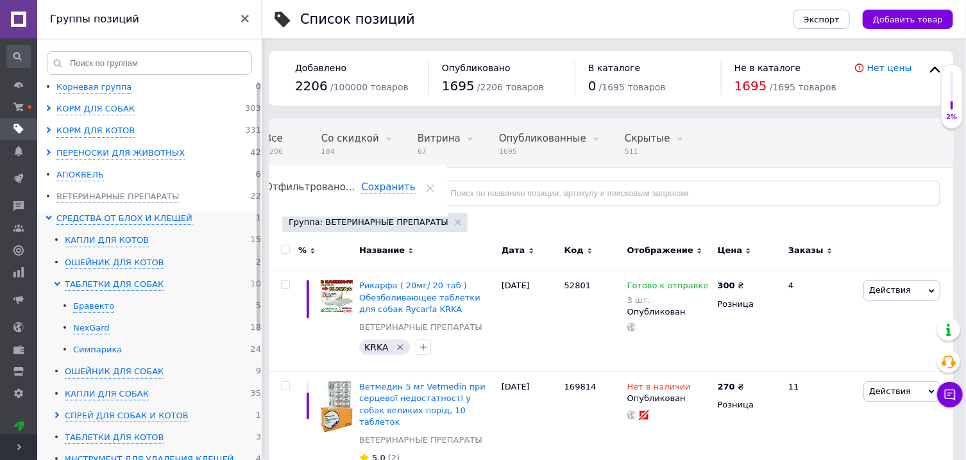
click at [97, 351] on div "Симпарика" at bounding box center [97, 350] width 49 height 12
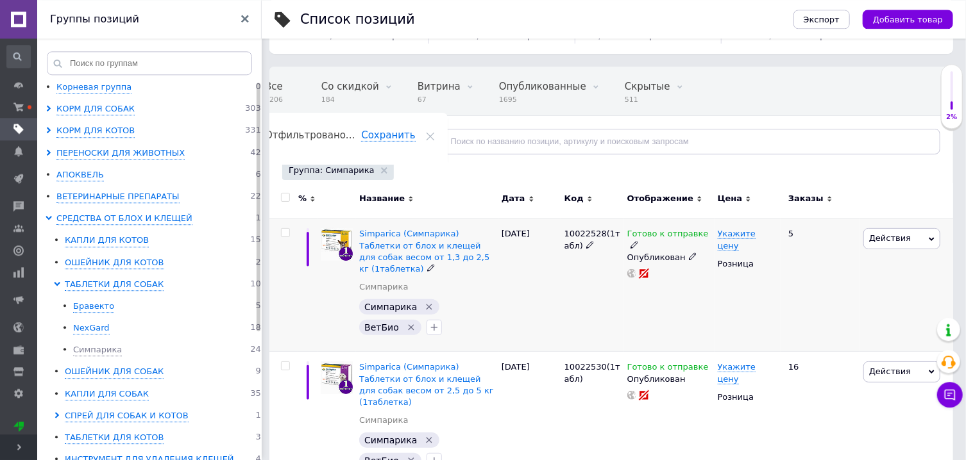
scroll to position [88, 0]
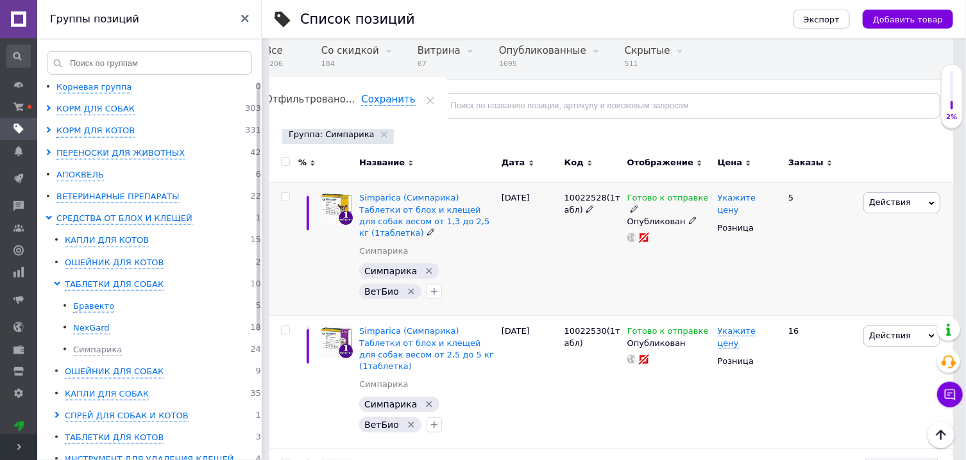
click at [755, 199] on span "Укажите цену" at bounding box center [737, 204] width 38 height 22
type input "233"
click at [540, 256] on div "11.10.2025" at bounding box center [529, 249] width 63 height 133
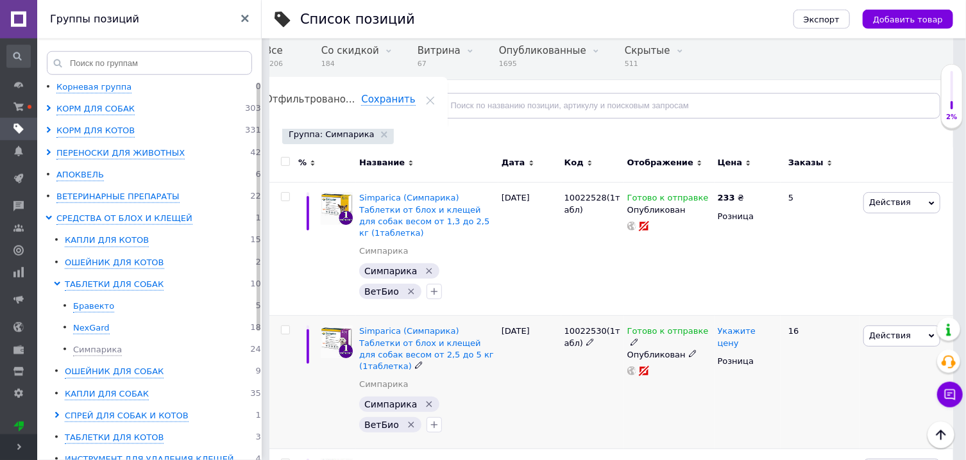
click at [755, 326] on span "Укажите цену" at bounding box center [737, 337] width 38 height 22
type input "288"
click at [508, 376] on div "11.10.2025" at bounding box center [529, 382] width 63 height 133
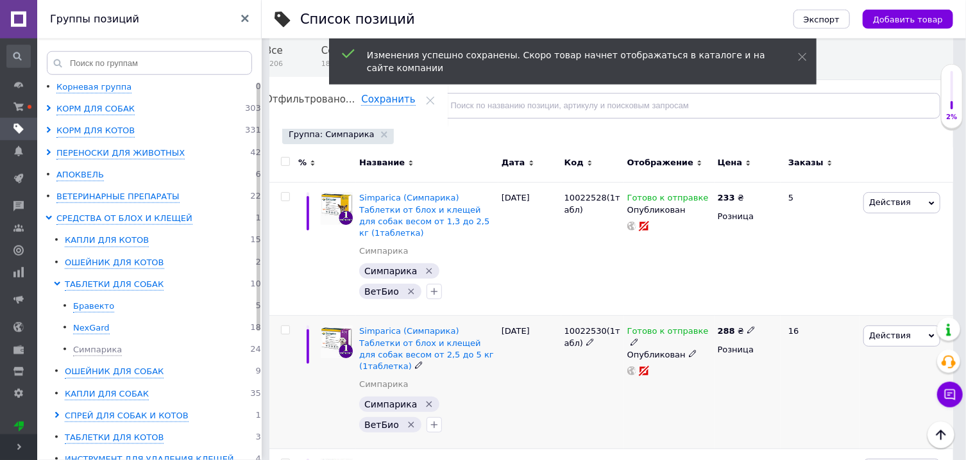
scroll to position [261, 0]
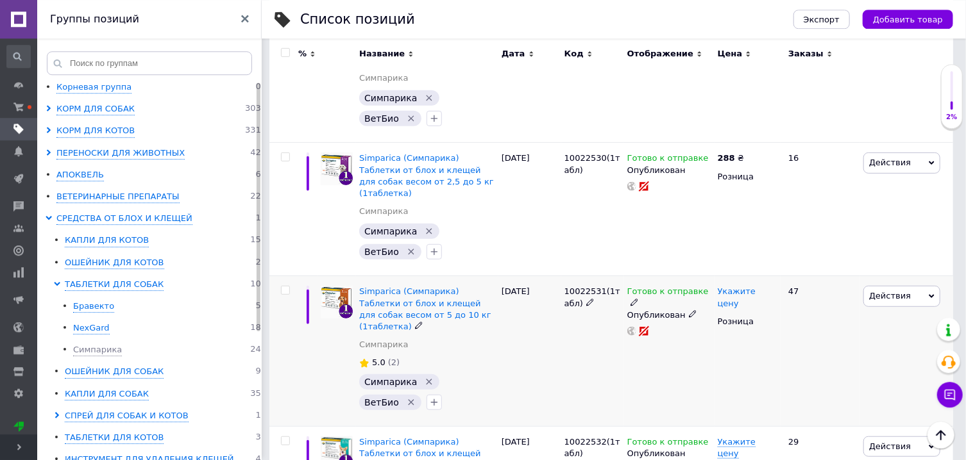
click at [744, 287] on span "Укажите цену" at bounding box center [737, 298] width 38 height 22
type input "304"
click at [562, 317] on div "10022531(1табл)" at bounding box center [592, 351] width 63 height 151
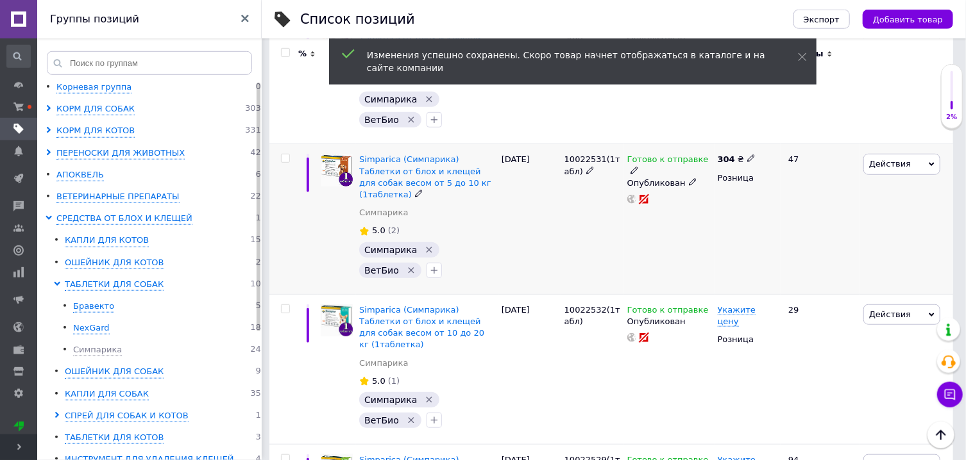
scroll to position [404, 0]
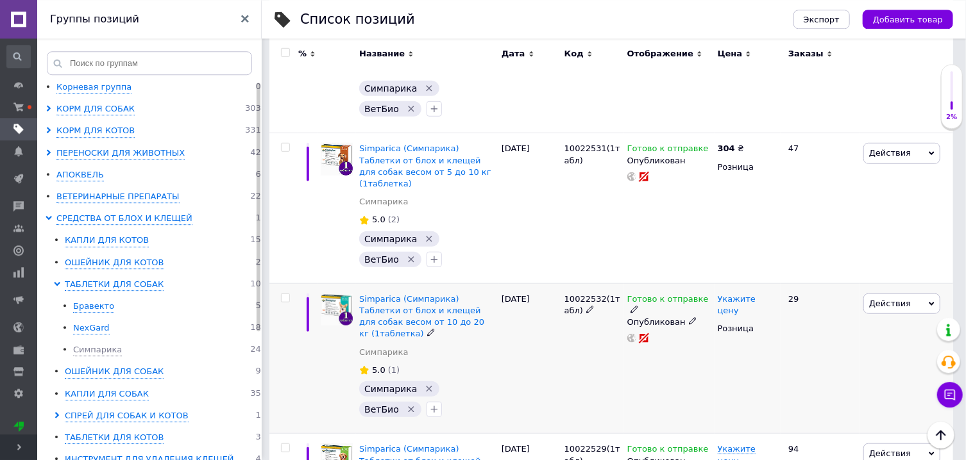
click at [735, 294] on span "Укажите цену" at bounding box center [737, 305] width 38 height 22
type input "328"
click at [549, 314] on div "11.10.2025" at bounding box center [529, 358] width 63 height 151
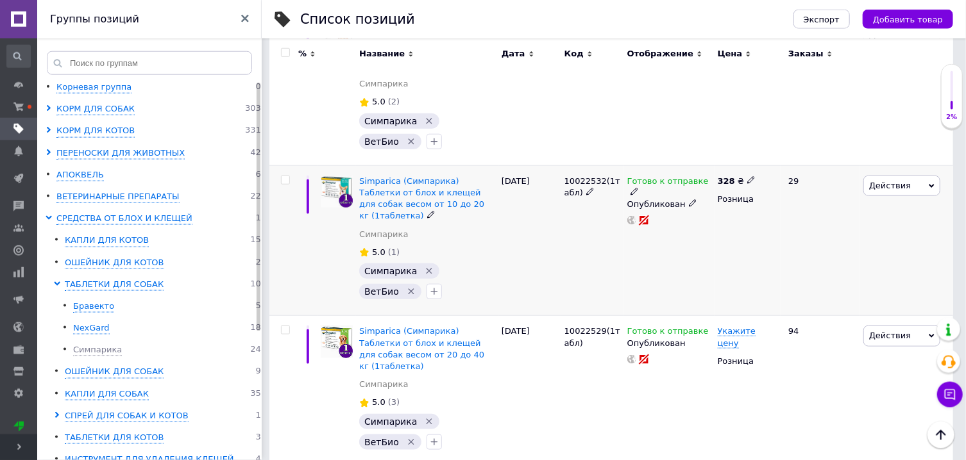
scroll to position [560, 0]
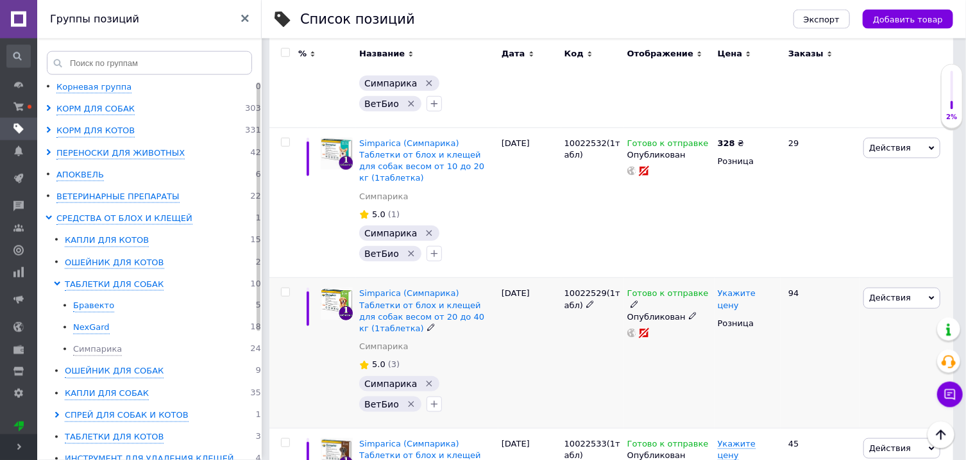
click at [748, 289] on span "Укажите цену" at bounding box center [737, 300] width 38 height 22
type input "351"
click at [541, 310] on div "11.10.2025" at bounding box center [529, 353] width 63 height 151
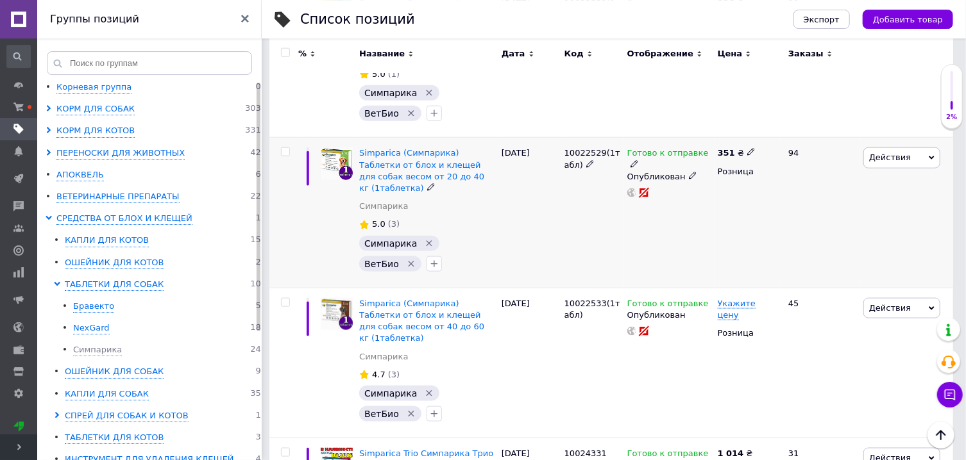
scroll to position [729, 0]
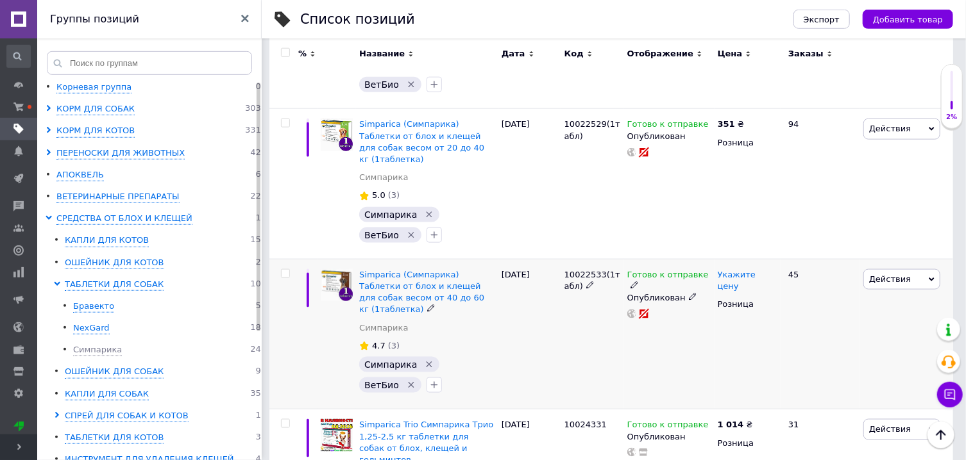
click at [742, 270] on span "Укажите цену" at bounding box center [737, 281] width 38 height 22
type input "399"
click at [562, 267] on div "10022533(1табл)" at bounding box center [592, 334] width 63 height 151
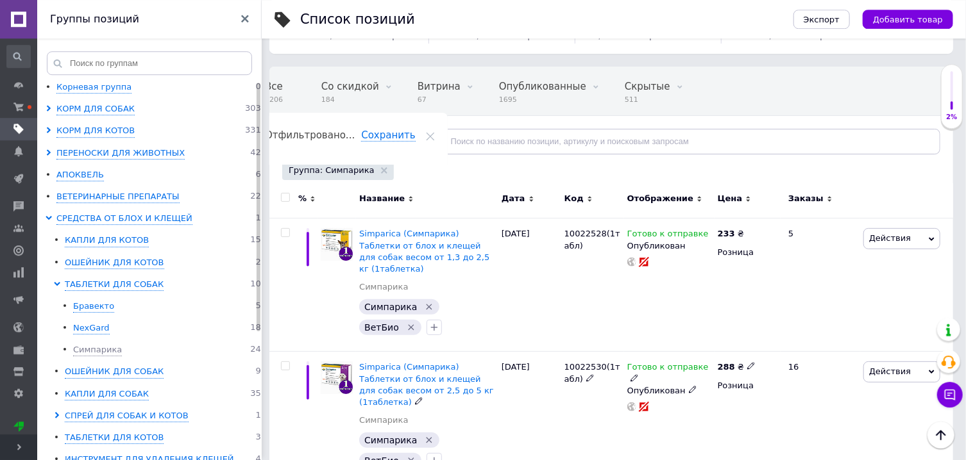
scroll to position [0, 0]
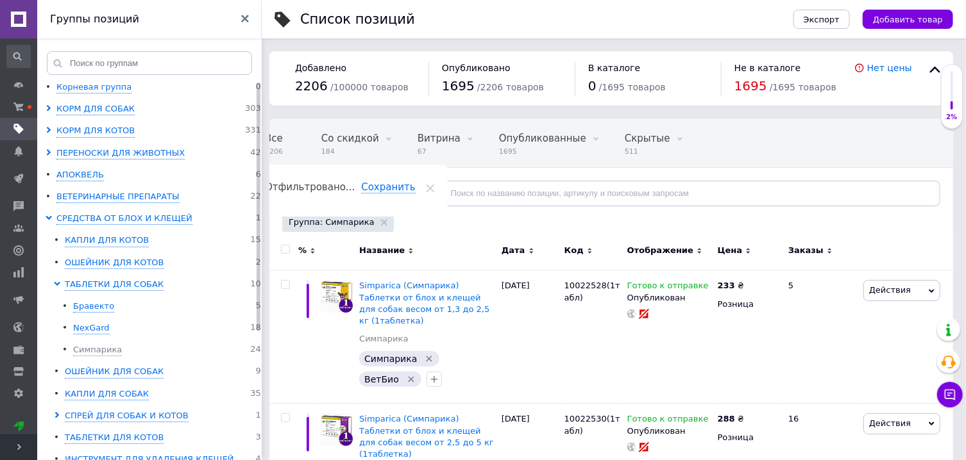
click at [741, 251] on div "Цена" at bounding box center [748, 251] width 60 height 12
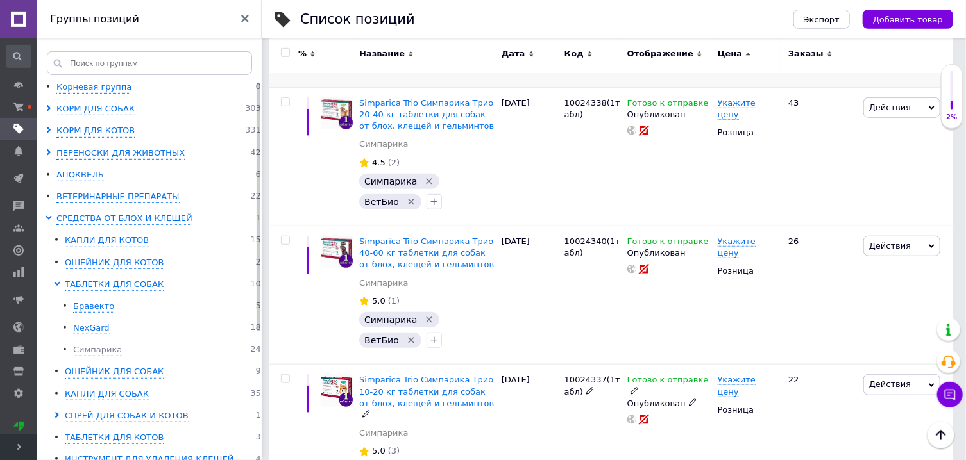
scroll to position [3255, 0]
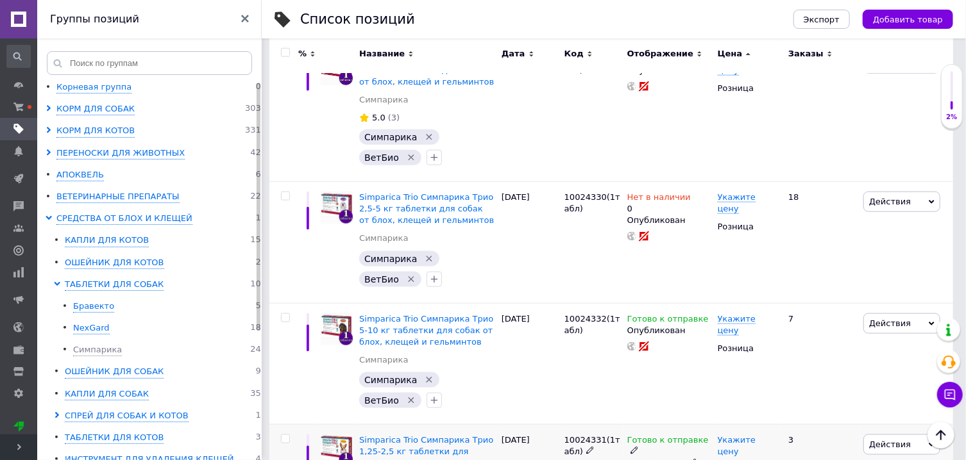
click at [741, 435] on span "Укажите цену" at bounding box center [737, 446] width 38 height 22
type input "356"
click at [744, 314] on span "Укажите цену" at bounding box center [737, 325] width 38 height 22
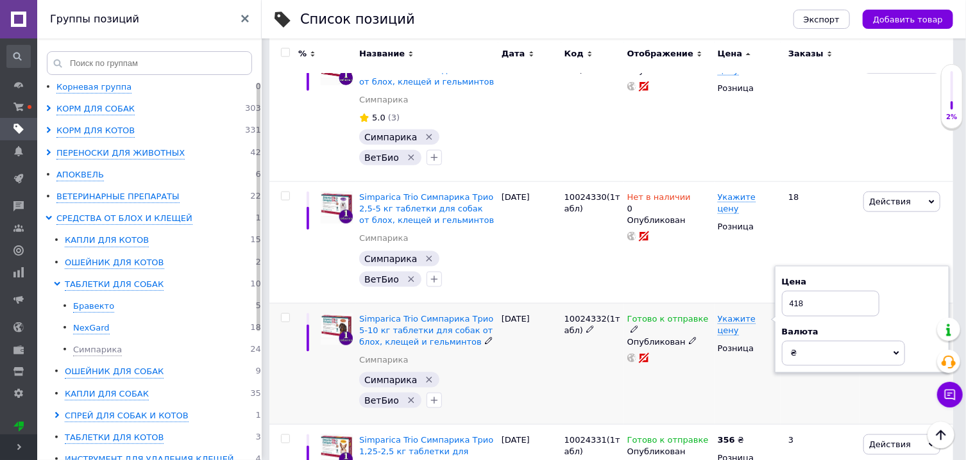
type input "418"
click at [535, 303] on div "11.10.2025" at bounding box center [529, 364] width 63 height 122
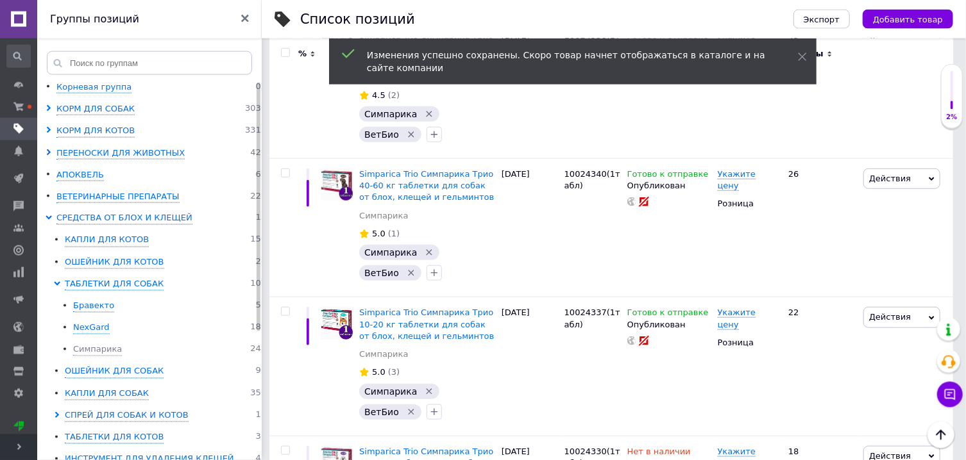
scroll to position [2997, 0]
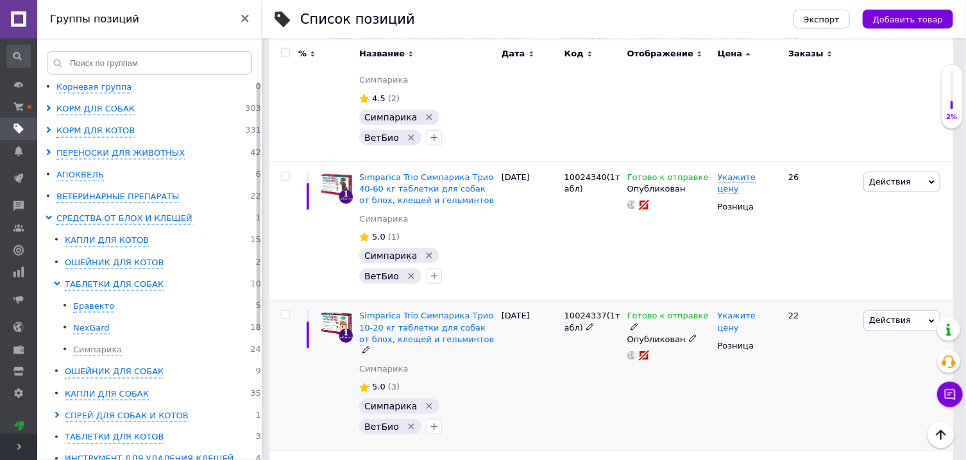
click at [751, 311] on span "Укажите цену" at bounding box center [737, 322] width 38 height 22
type input "475"
click at [556, 301] on div "11.10.2025" at bounding box center [529, 376] width 63 height 151
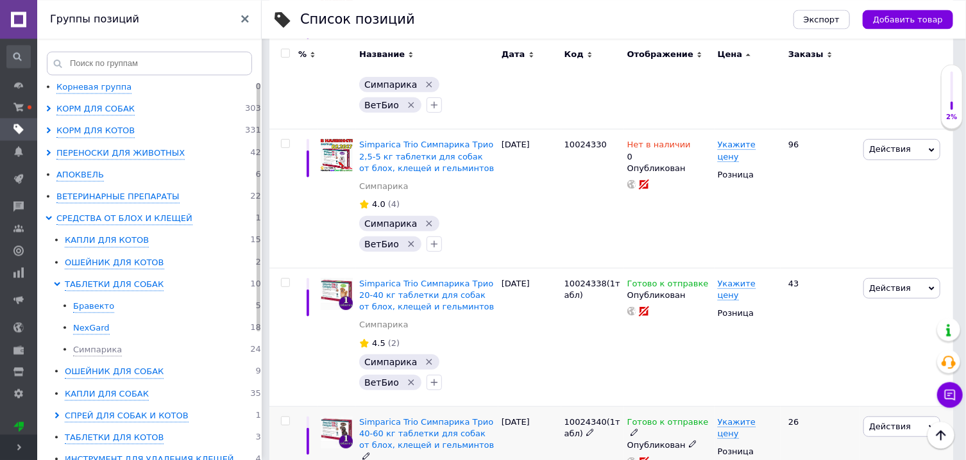
scroll to position [2751, 0]
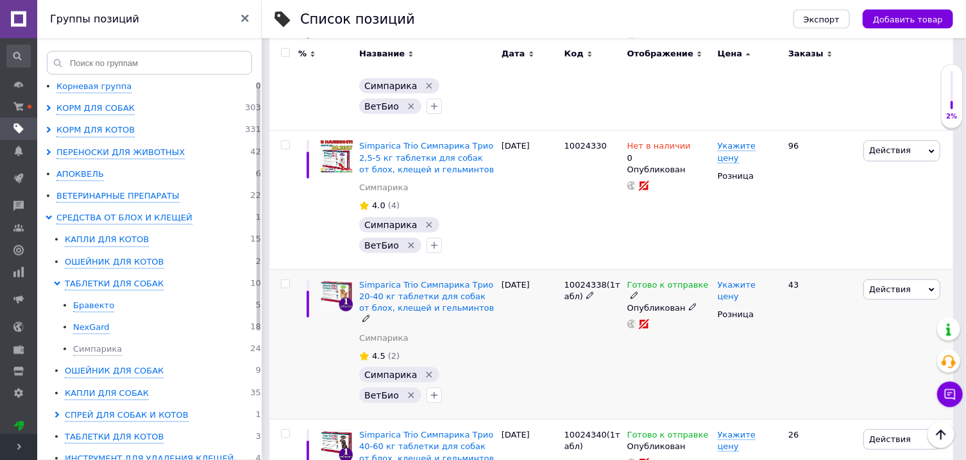
click at [751, 280] on span "Укажите цену" at bounding box center [737, 291] width 38 height 22
click at [814, 257] on input at bounding box center [830, 270] width 97 height 26
type input "517"
click at [570, 269] on div "10024338(1табл)" at bounding box center [592, 344] width 63 height 151
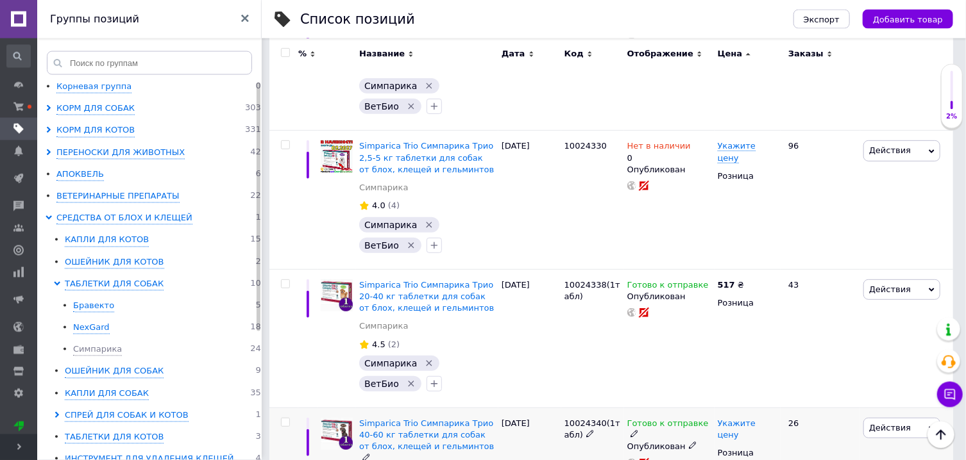
click at [731, 419] on span "Укажите цену" at bounding box center [737, 430] width 38 height 22
type input "538"
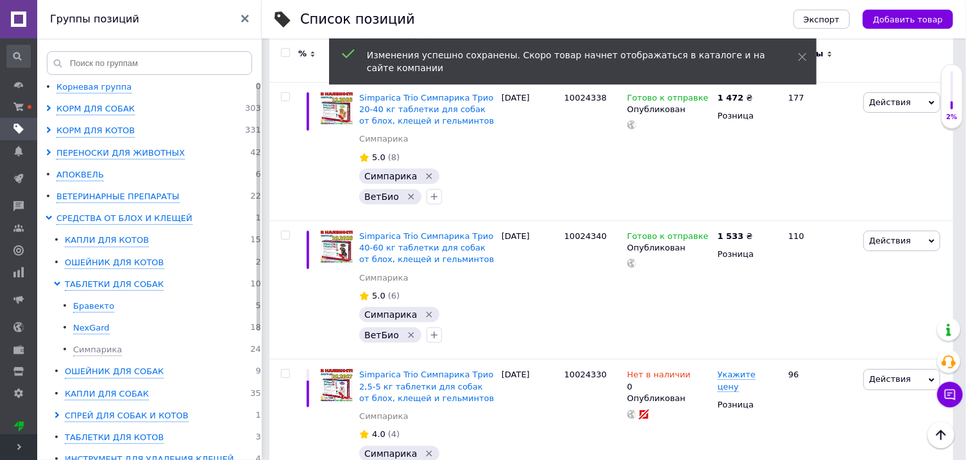
scroll to position [2502, 0]
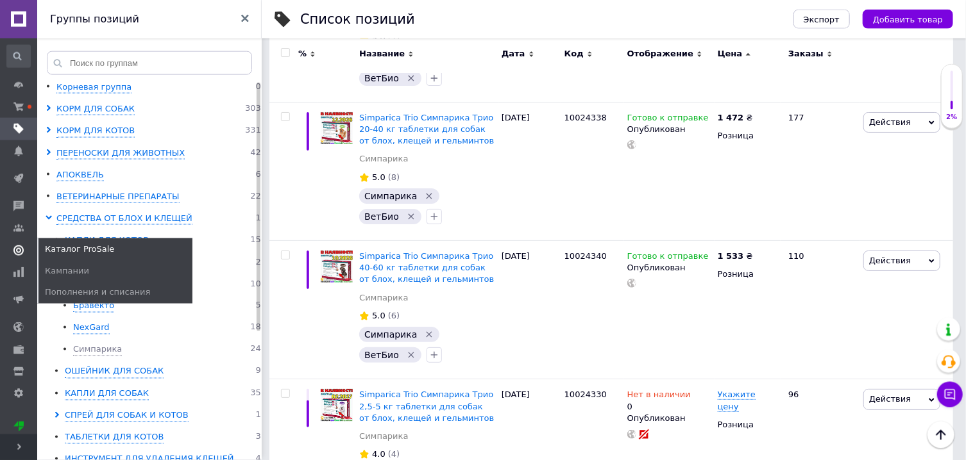
click at [18, 254] on icon at bounding box center [18, 251] width 10 height 10
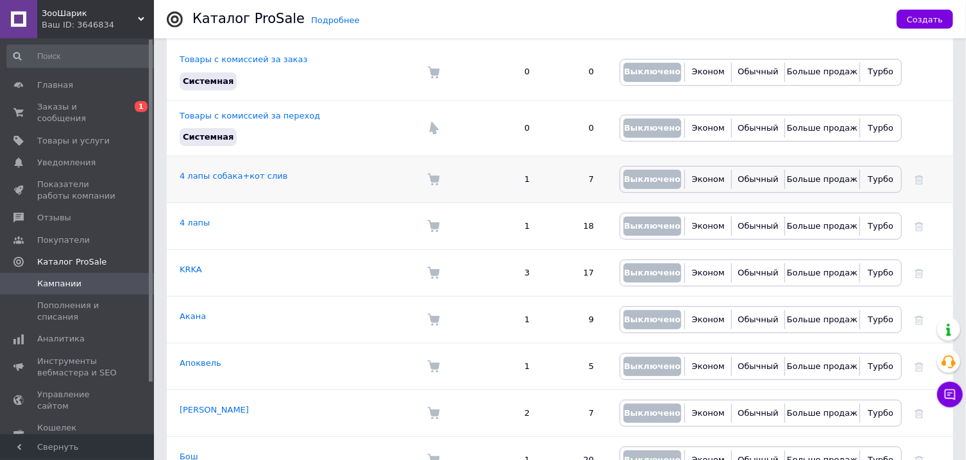
scroll to position [158, 0]
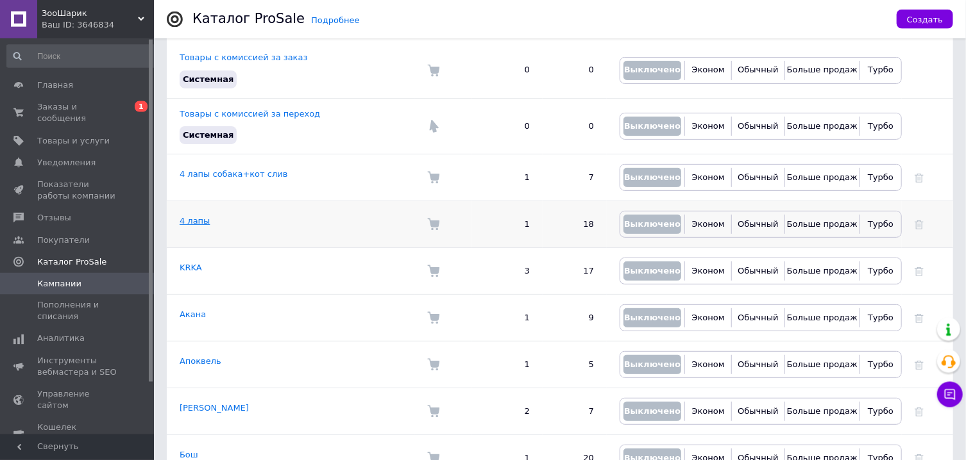
click at [194, 216] on link "4 лапы" at bounding box center [195, 221] width 30 height 10
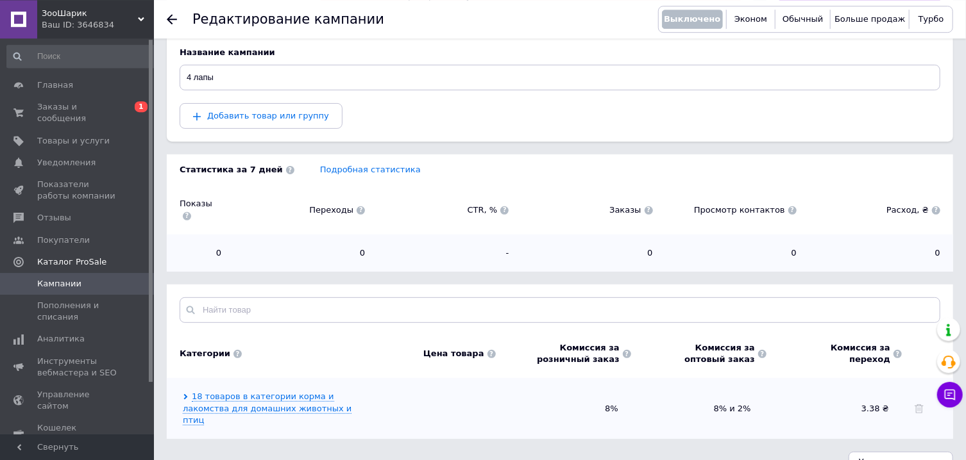
scroll to position [125, 0]
click at [188, 394] on icon at bounding box center [186, 397] width 6 height 6
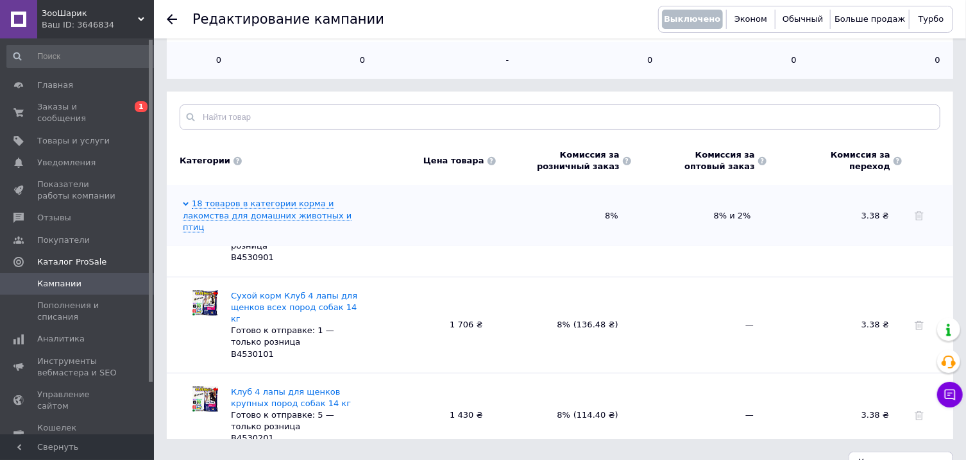
scroll to position [776, 0]
click at [757, 17] on span "Эконом" at bounding box center [750, 19] width 33 height 10
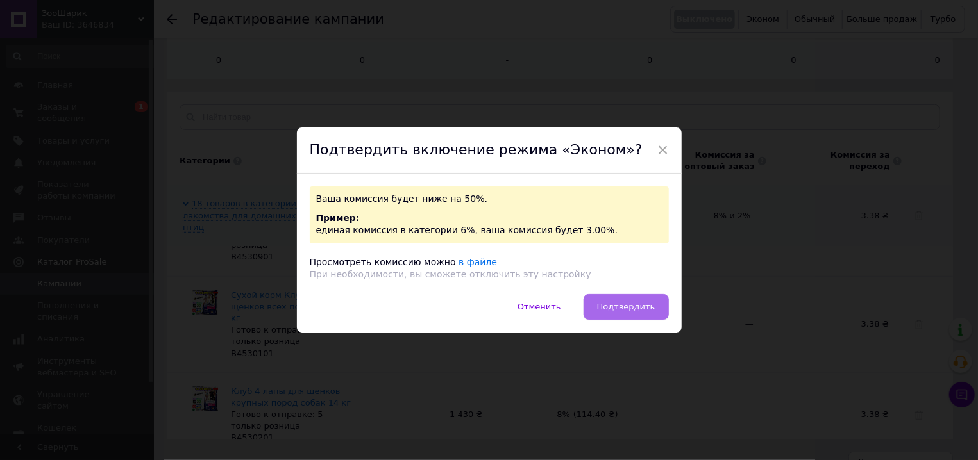
click at [616, 309] on span "Подтвердить" at bounding box center [626, 307] width 58 height 10
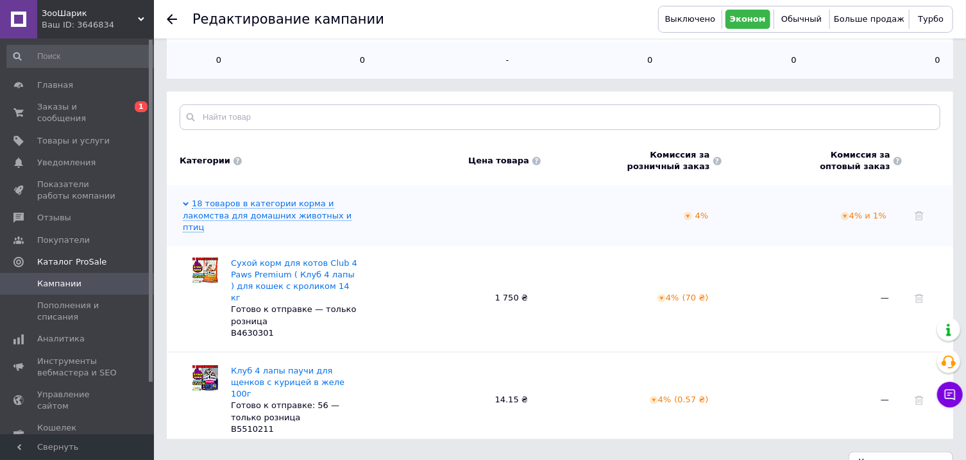
scroll to position [280, 0]
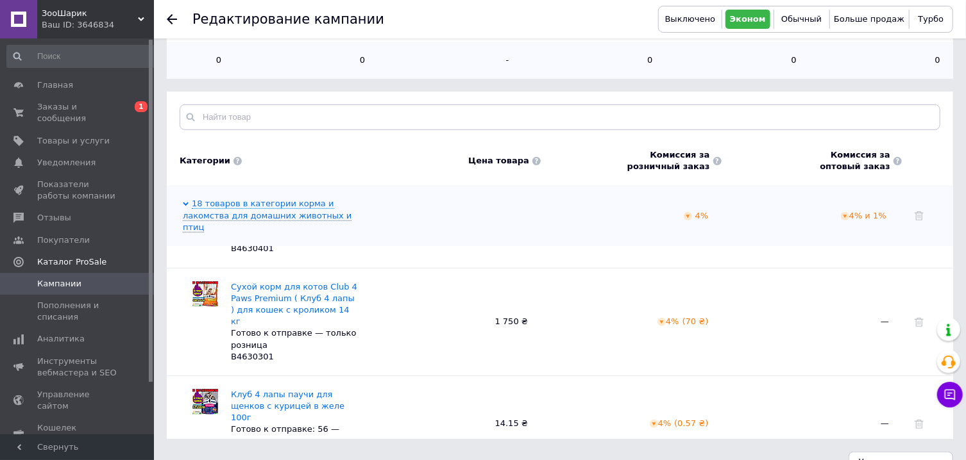
click at [116, 273] on link "Кампании" at bounding box center [83, 284] width 166 height 22
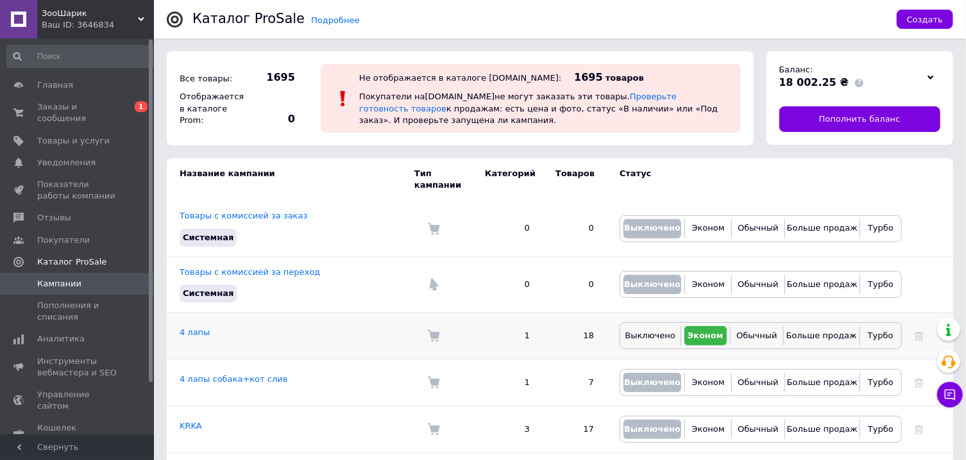
click at [213, 323] on td "4 лапы" at bounding box center [291, 336] width 248 height 47
click at [210, 374] on link "4 лапы собака+кот слив" at bounding box center [234, 379] width 108 height 10
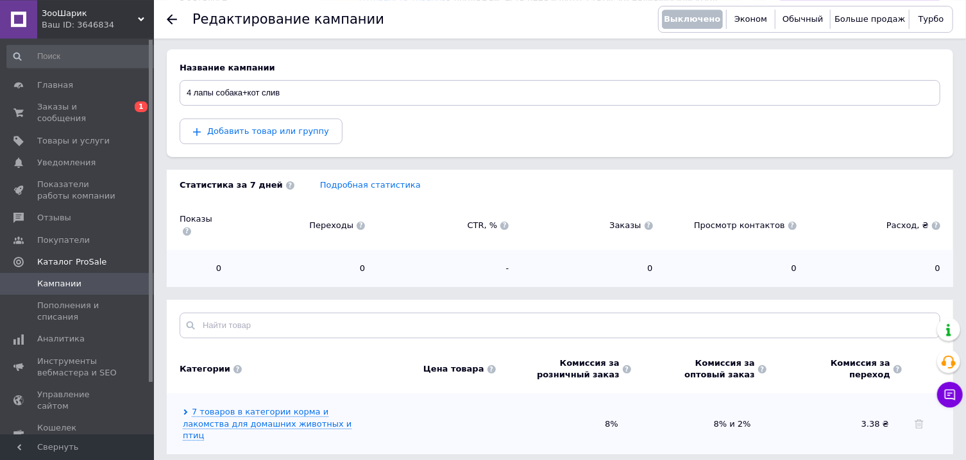
scroll to position [125, 0]
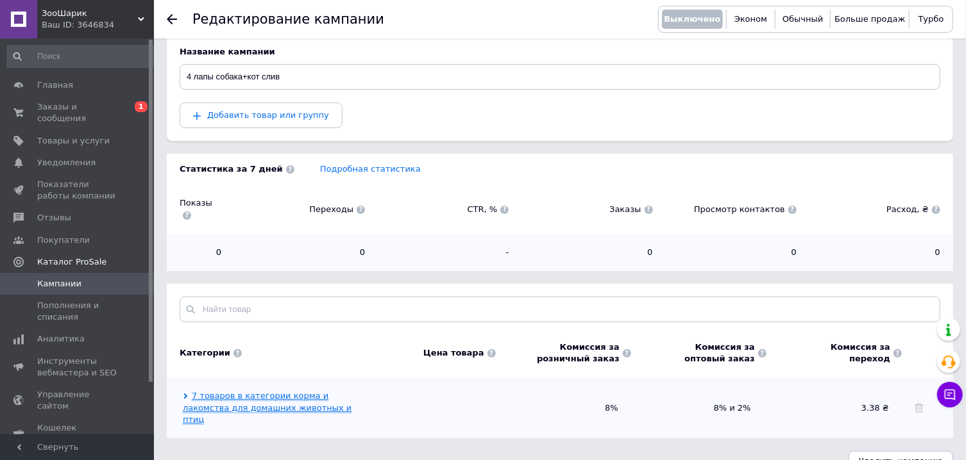
click at [266, 392] on link "7 товаров в категории корма и лакомства для домашних животных и птиц" at bounding box center [267, 407] width 169 height 33
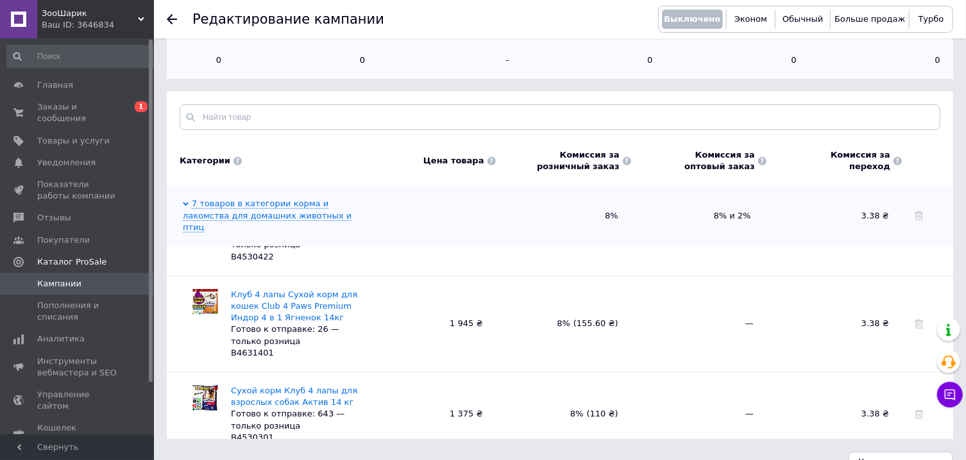
scroll to position [470, 0]
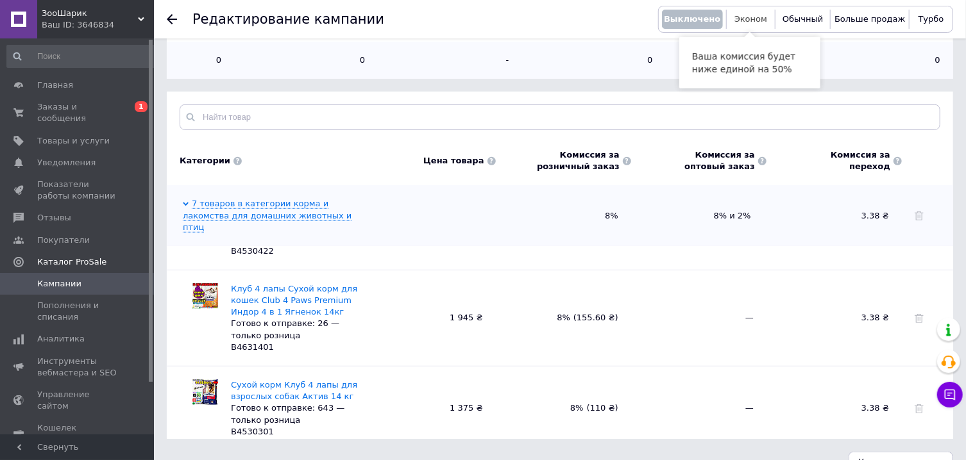
click at [752, 22] on span "Эконом" at bounding box center [750, 19] width 33 height 10
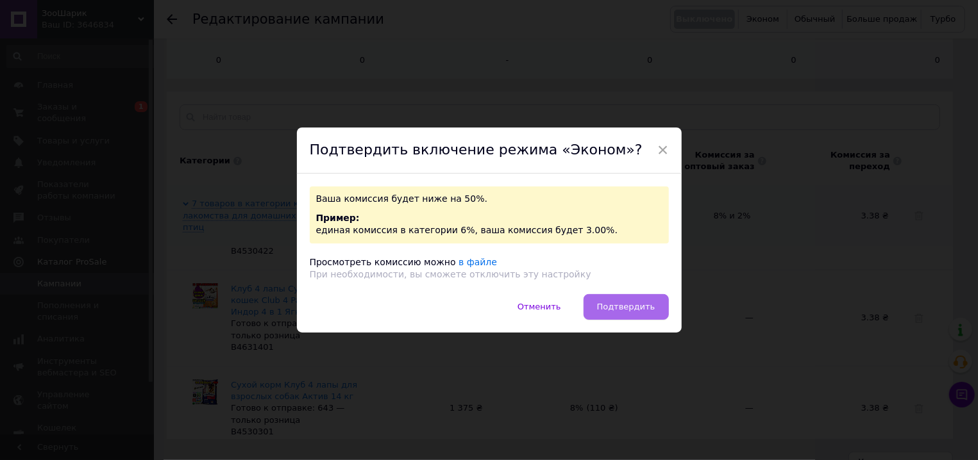
click at [618, 308] on span "Подтвердить" at bounding box center [626, 307] width 58 height 10
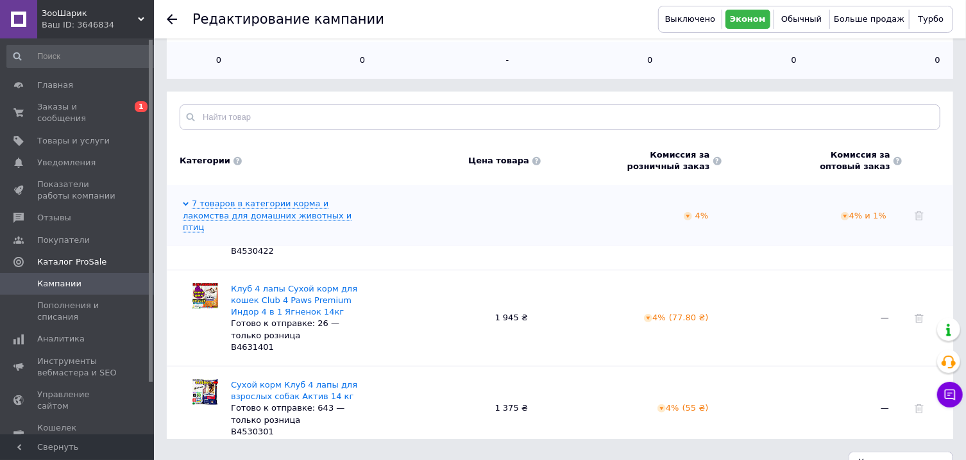
click at [49, 278] on span "Кампании" at bounding box center [59, 284] width 44 height 12
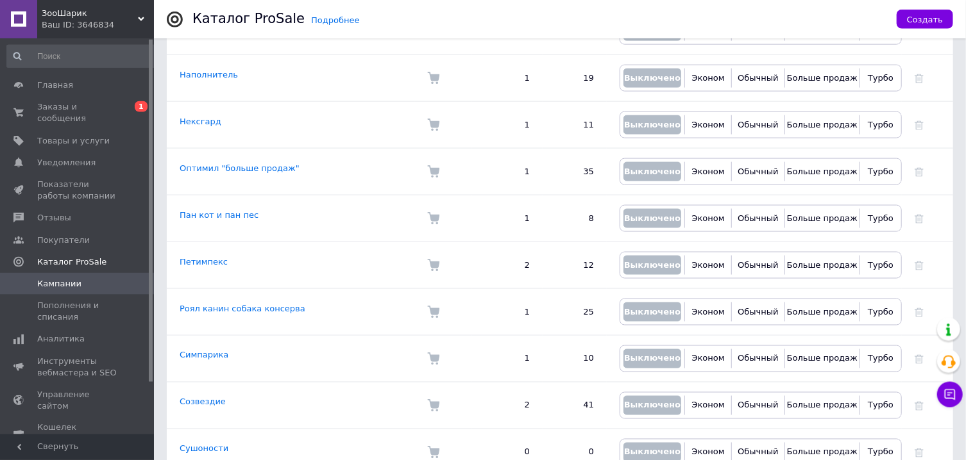
scroll to position [917, 0]
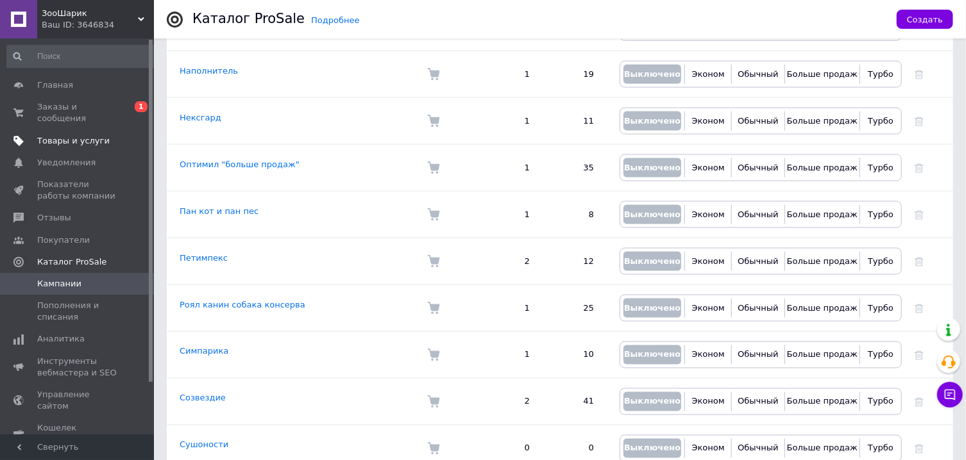
click at [76, 135] on span "Товары и услуги" at bounding box center [73, 141] width 72 height 12
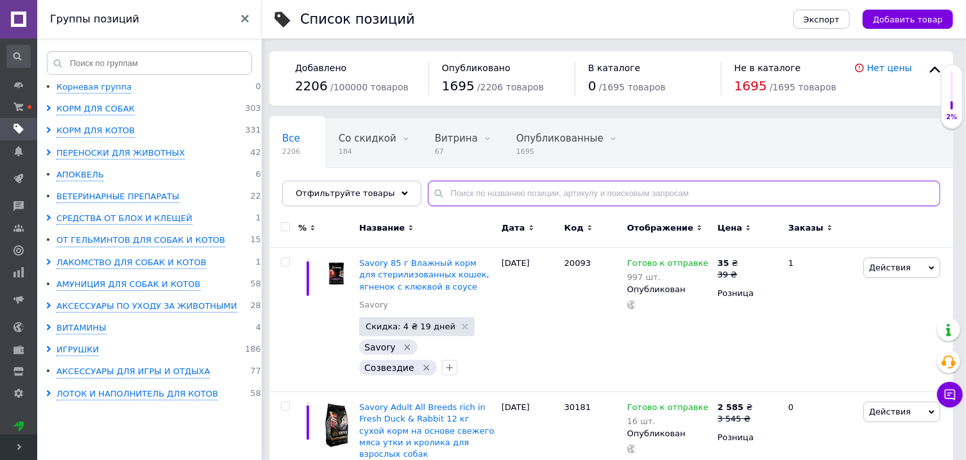
click at [471, 198] on input "text" at bounding box center [684, 194] width 512 height 26
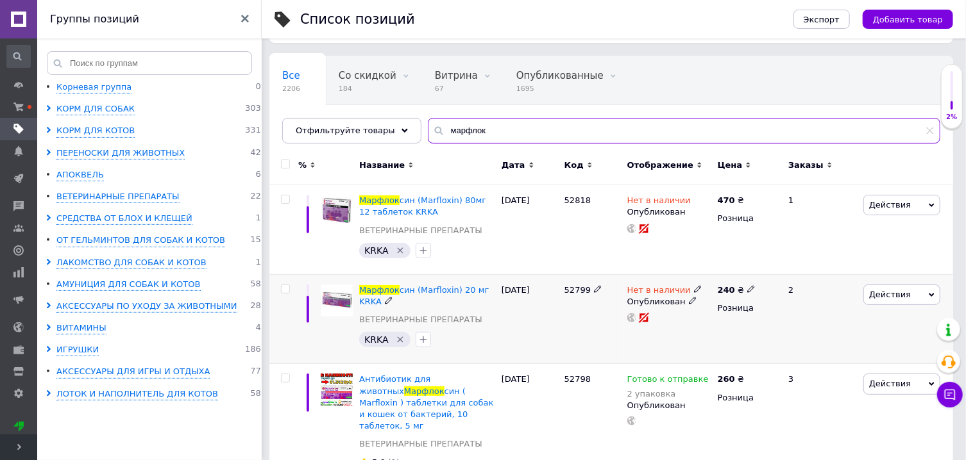
scroll to position [109, 0]
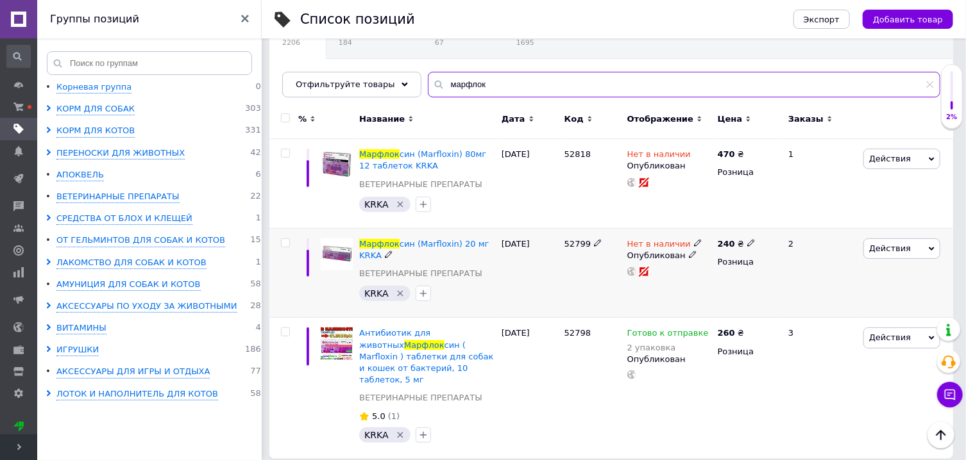
type input "марфлок"
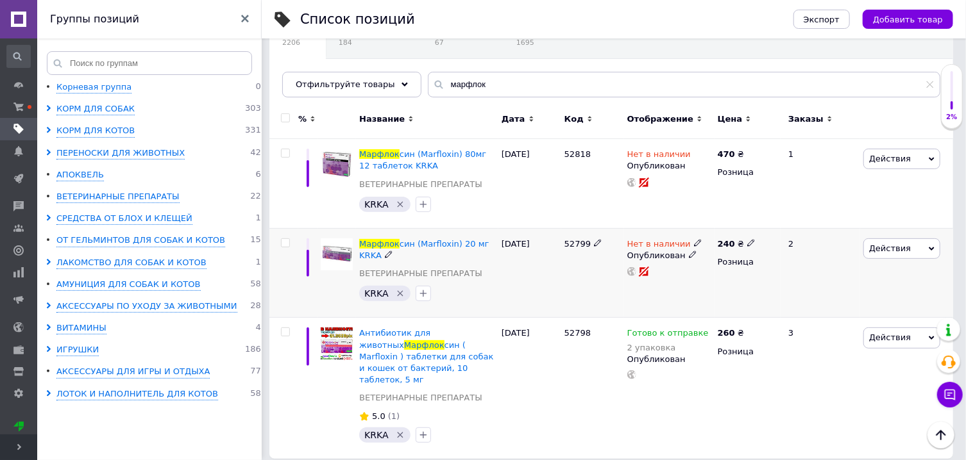
click at [694, 244] on icon at bounding box center [698, 243] width 8 height 8
click at [722, 286] on li "Готово к отправке" at bounding box center [767, 290] width 122 height 18
click at [722, 286] on input at bounding box center [753, 277] width 97 height 26
type input "2"
click at [537, 299] on div "30.06.2025" at bounding box center [529, 273] width 63 height 90
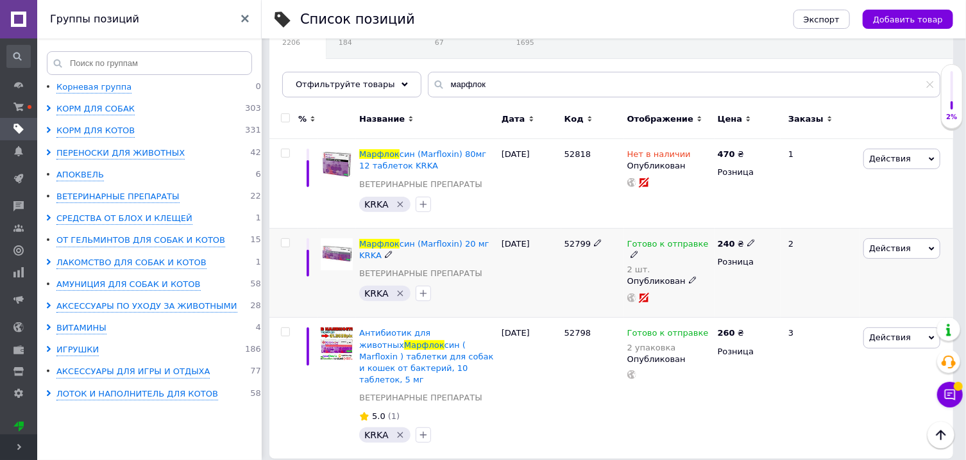
click at [747, 244] on icon at bounding box center [751, 243] width 8 height 8
click at [785, 230] on input "240" at bounding box center [810, 230] width 97 height 26
type input "311"
click at [571, 302] on div "52799" at bounding box center [592, 273] width 63 height 90
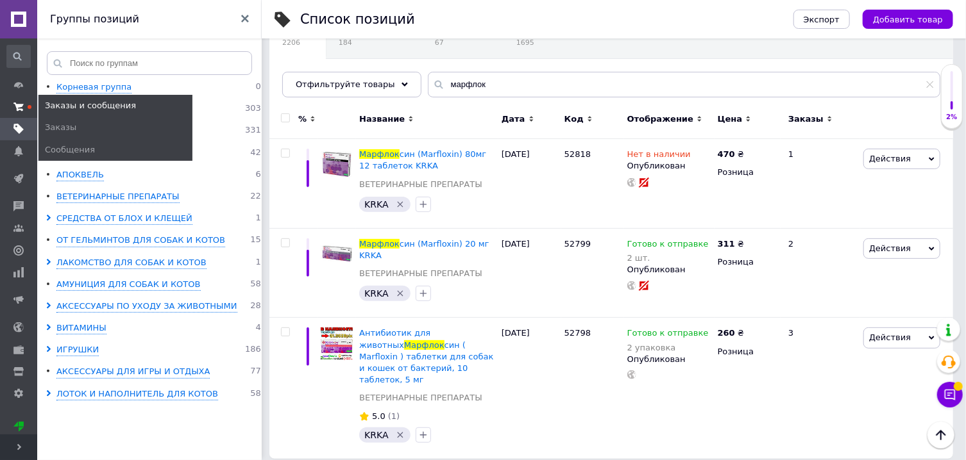
click at [21, 104] on icon at bounding box center [18, 107] width 10 height 10
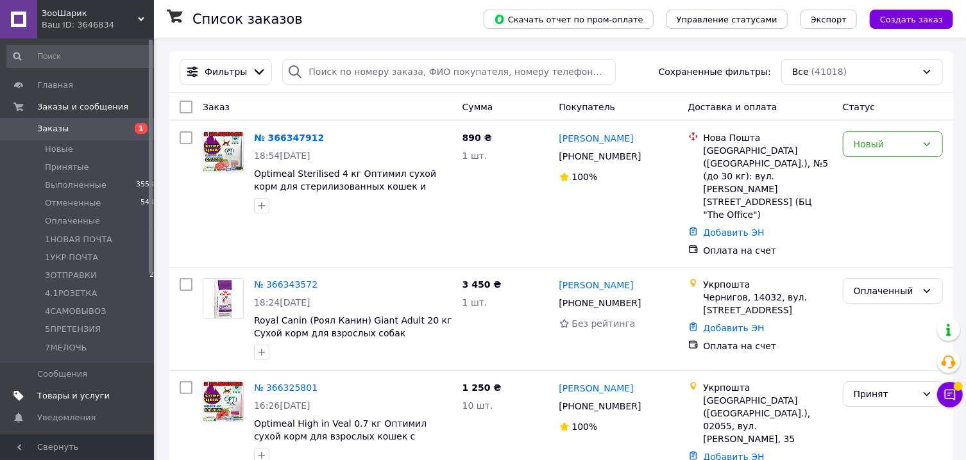
click at [74, 399] on span "Товары и услуги" at bounding box center [73, 397] width 72 height 12
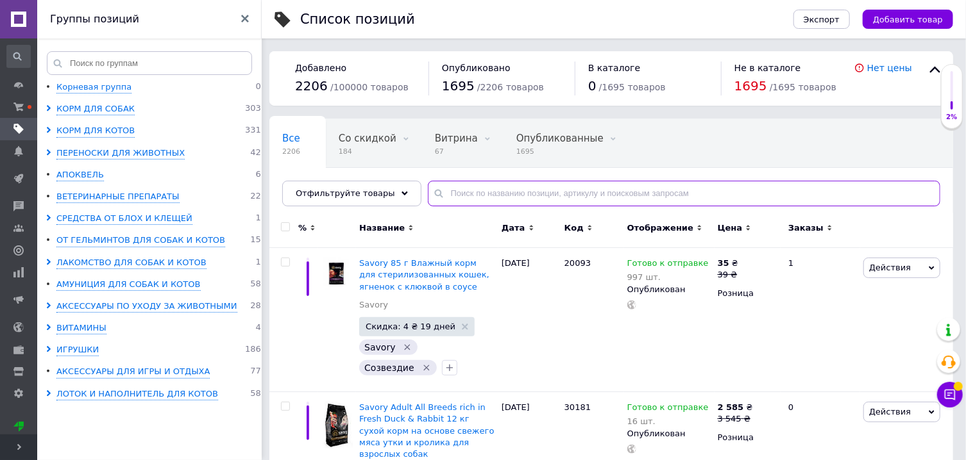
click at [477, 199] on input "text" at bounding box center [684, 194] width 512 height 26
click at [46, 112] on icon at bounding box center [49, 108] width 6 height 6
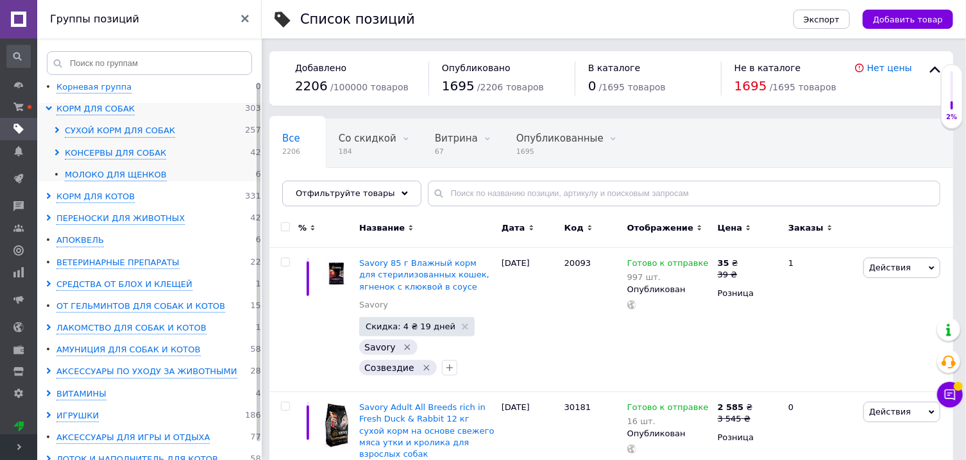
click at [56, 131] on icon at bounding box center [57, 130] width 6 height 6
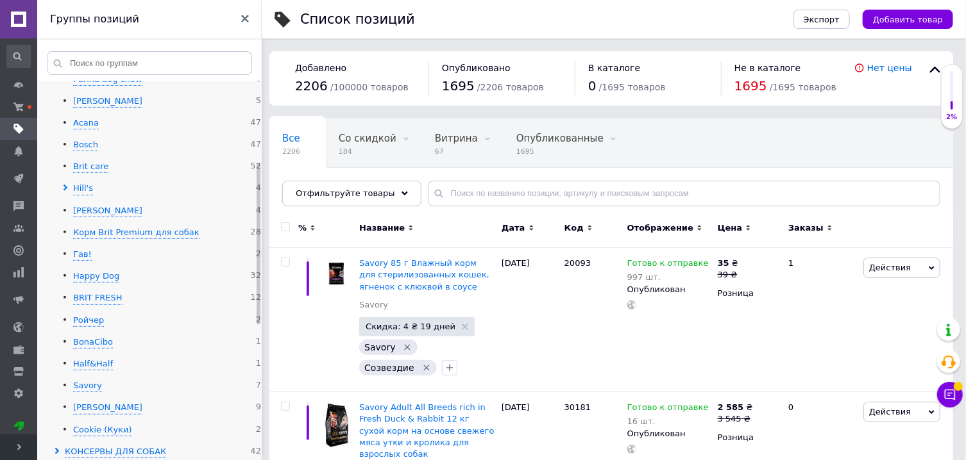
scroll to position [191, 0]
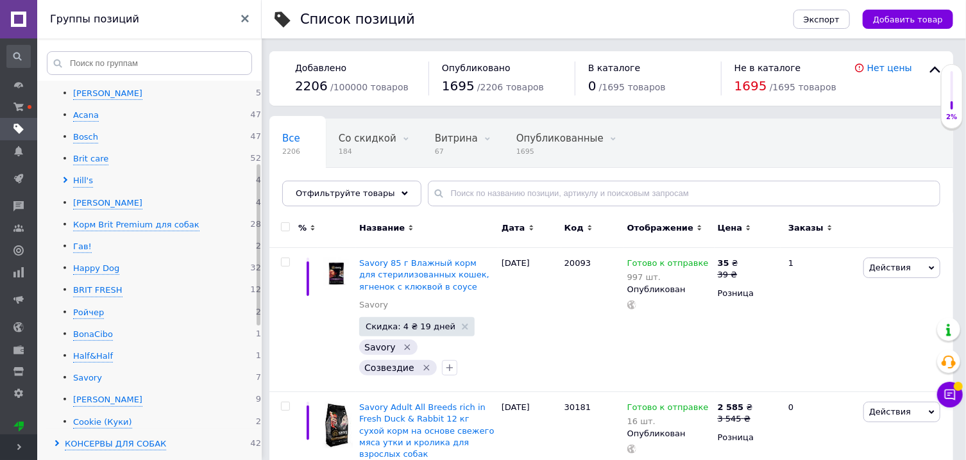
click at [87, 382] on div "Savory" at bounding box center [87, 379] width 29 height 12
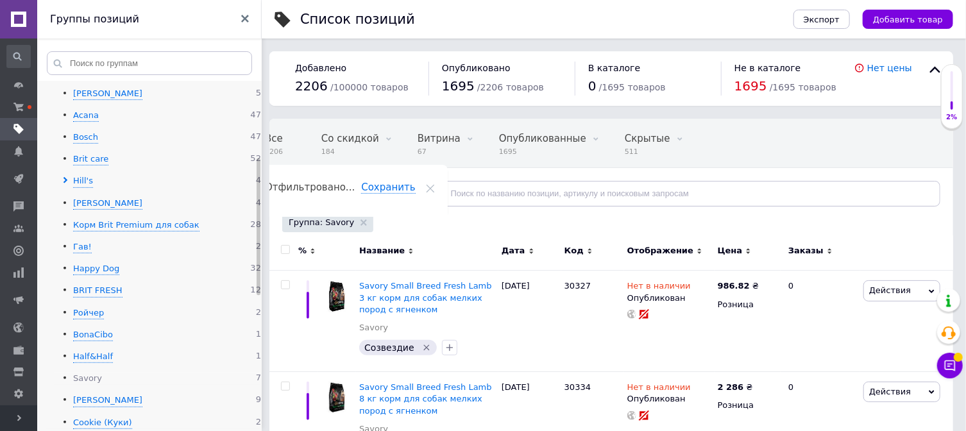
scroll to position [853, 0]
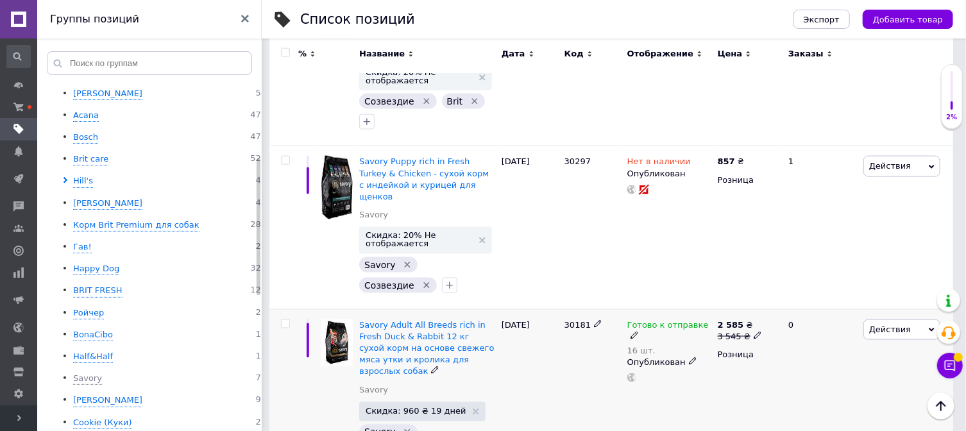
click at [638, 332] on icon at bounding box center [634, 336] width 8 height 8
click at [868, 288] on div "Наличие Готово к отправке В наличии Нет в наличии Под заказ Остатки 16 шт." at bounding box center [801, 333] width 160 height 90
click at [746, 352] on input "16" at bounding box center [769, 365] width 97 height 26
type input "19"
click at [569, 362] on div "30181" at bounding box center [592, 392] width 63 height 167
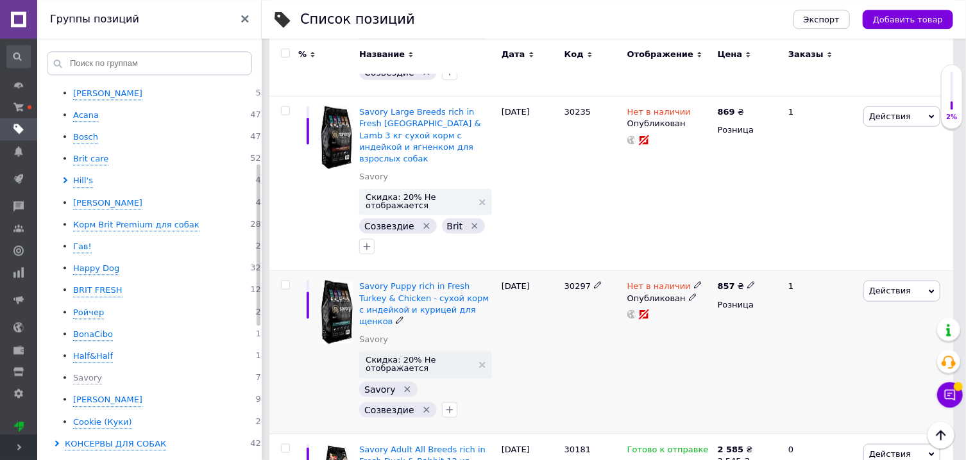
scroll to position [690, 0]
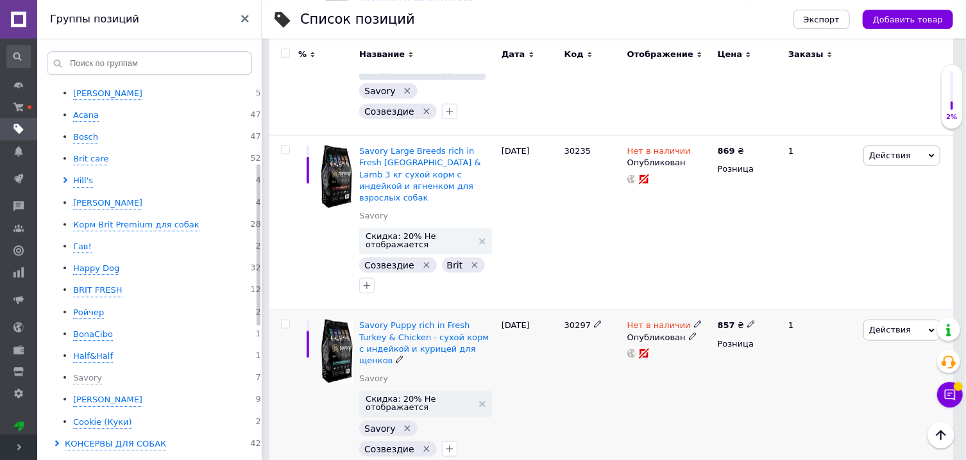
click at [282, 320] on input "checkbox" at bounding box center [285, 324] width 8 height 8
checkbox input "true"
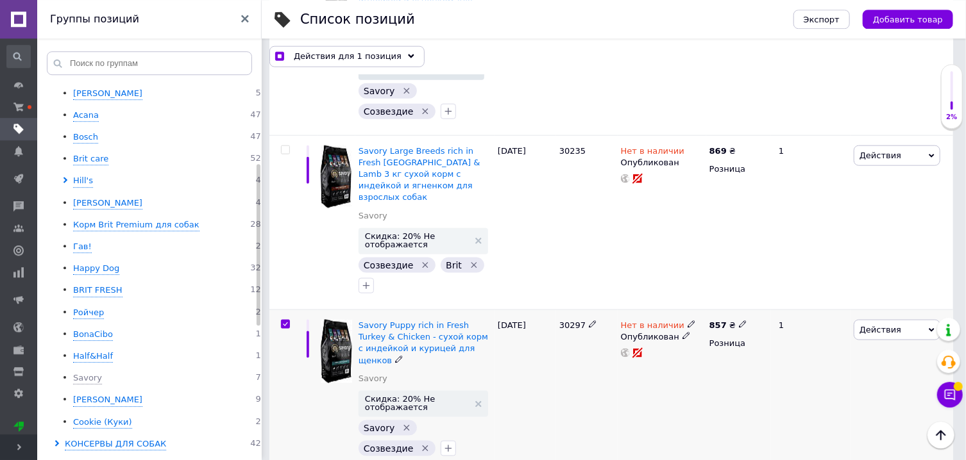
scroll to position [689, 0]
click at [287, 146] on input "checkbox" at bounding box center [285, 150] width 8 height 8
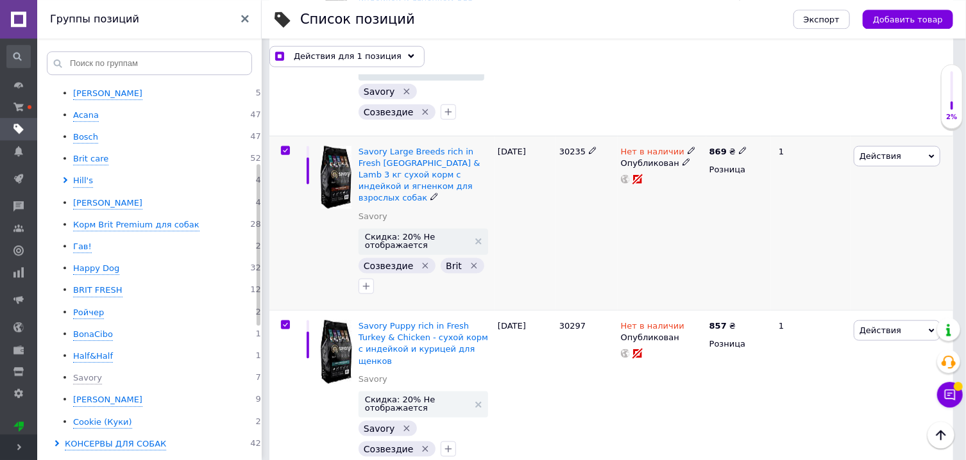
checkbox input "true"
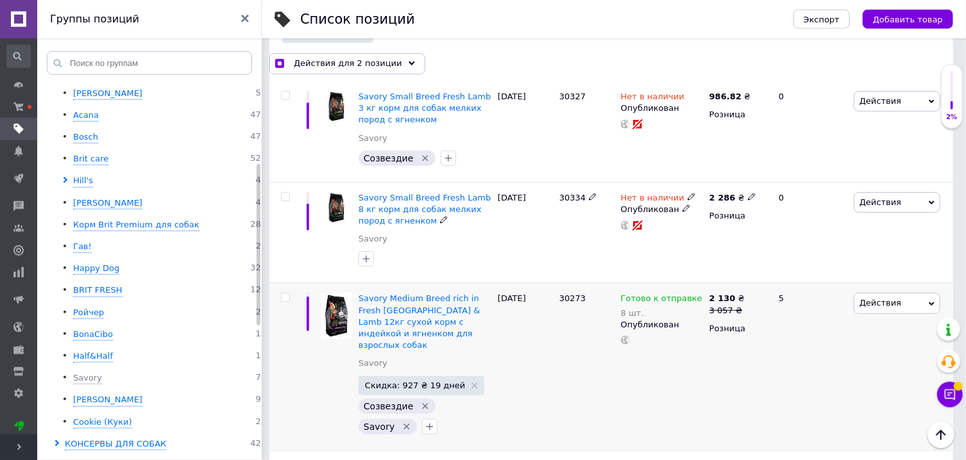
scroll to position [188, 0]
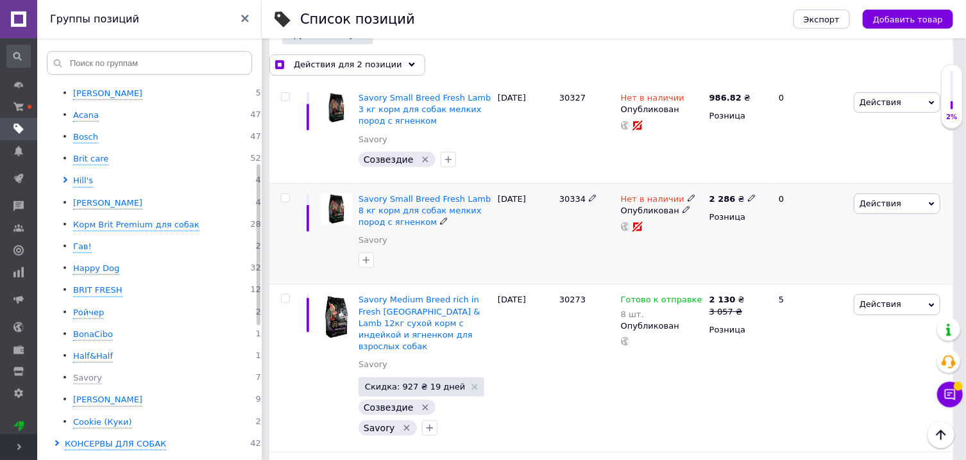
click at [286, 198] on input "checkbox" at bounding box center [285, 198] width 8 height 8
checkbox input "true"
click at [287, 101] on input "checkbox" at bounding box center [285, 97] width 8 height 8
checkbox input "true"
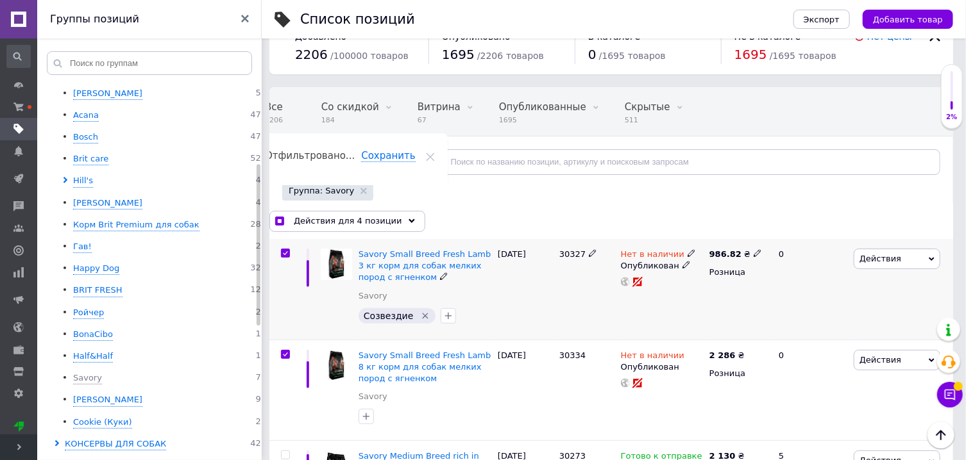
scroll to position [0, 0]
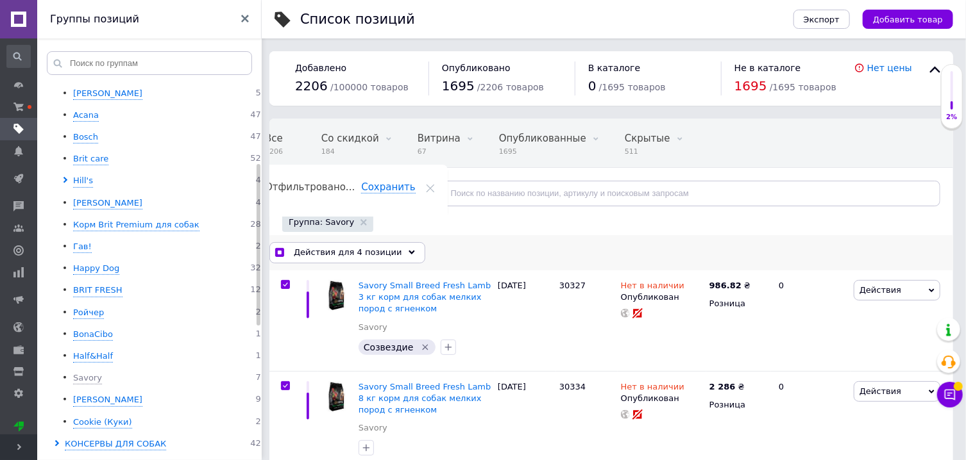
click at [392, 251] on div "Действия для 4 позиции" at bounding box center [347, 252] width 156 height 21
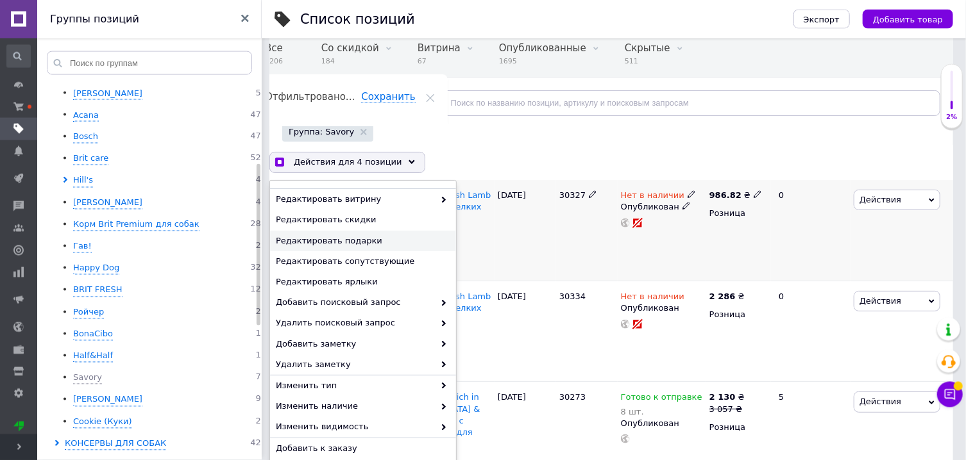
scroll to position [91, 0]
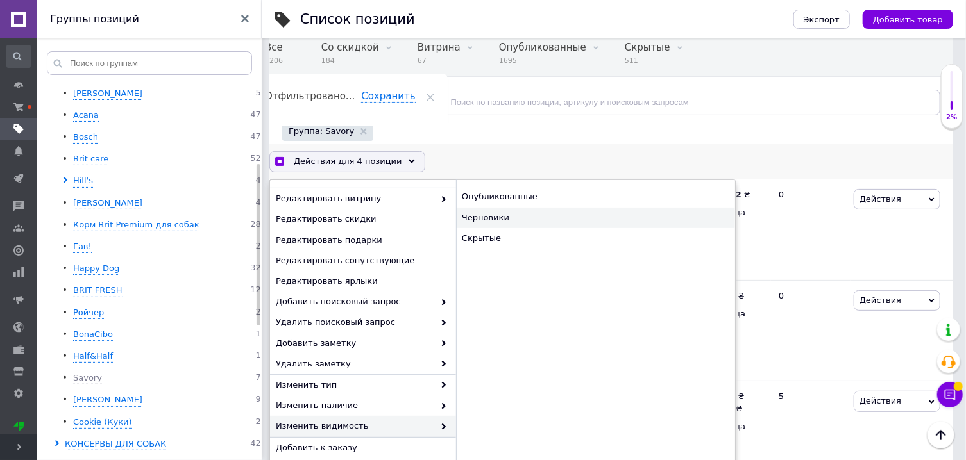
checkbox input "true"
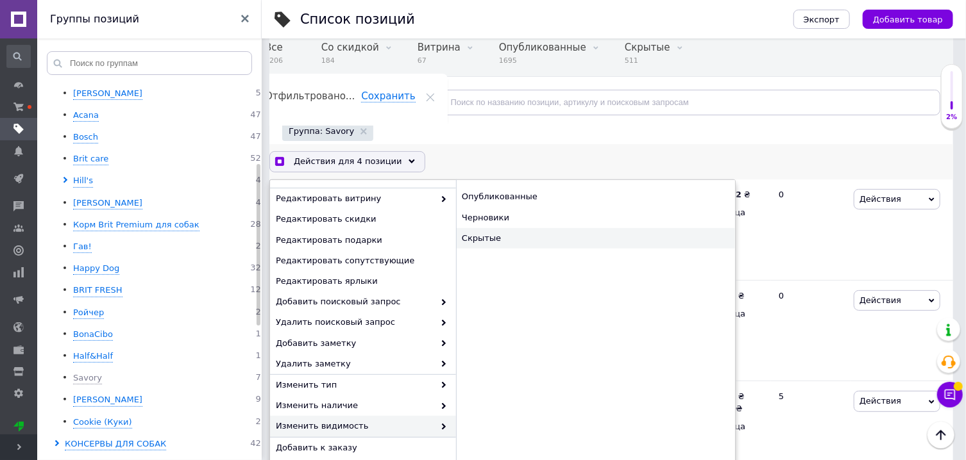
click at [521, 228] on div "Скрытые" at bounding box center [595, 238] width 279 height 21
checkbox input "false"
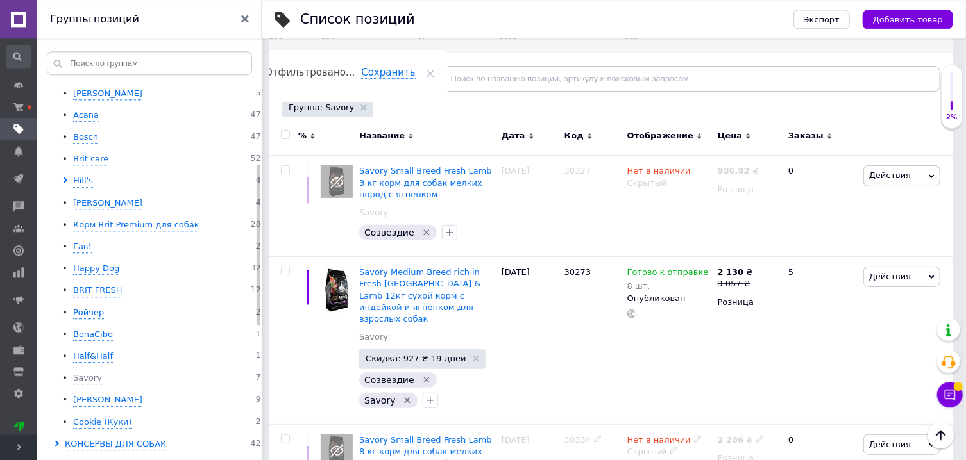
scroll to position [44, 0]
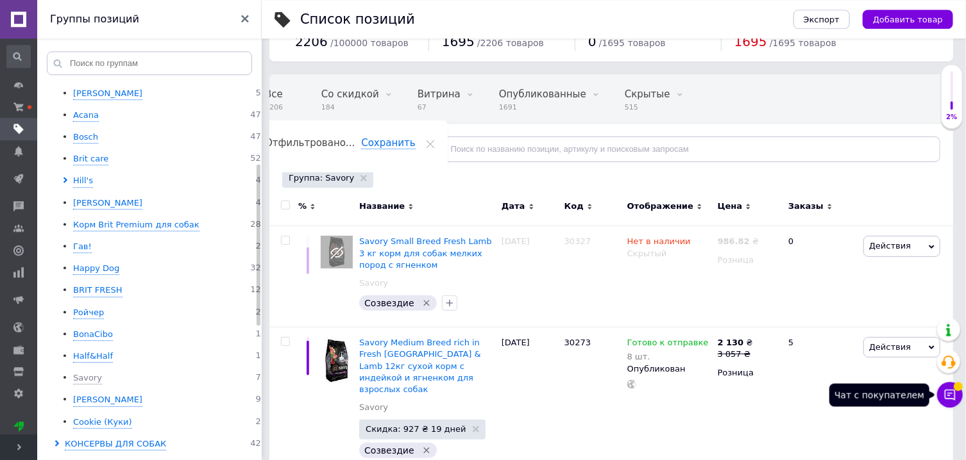
click at [959, 401] on button "Чат с покупателем" at bounding box center [950, 395] width 26 height 26
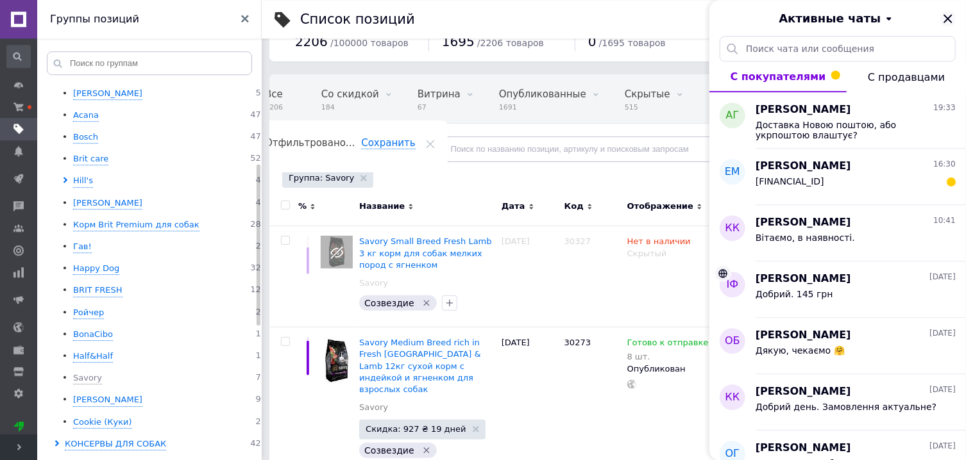
click at [946, 18] on icon "Закрыть" at bounding box center [947, 18] width 15 height 15
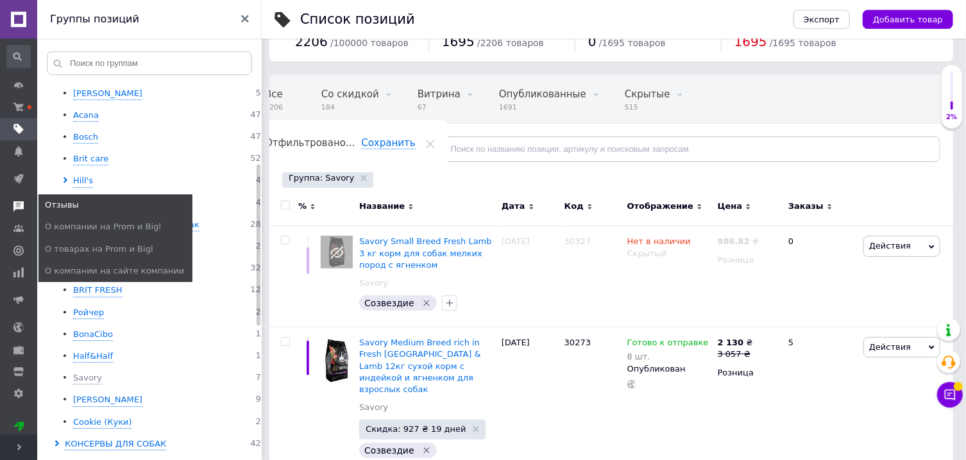
click at [13, 205] on use at bounding box center [18, 206] width 10 height 10
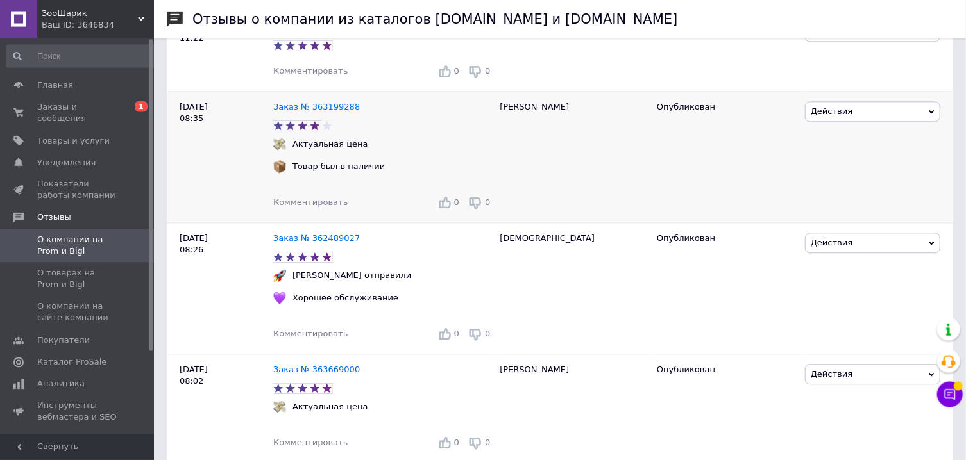
scroll to position [1545, 0]
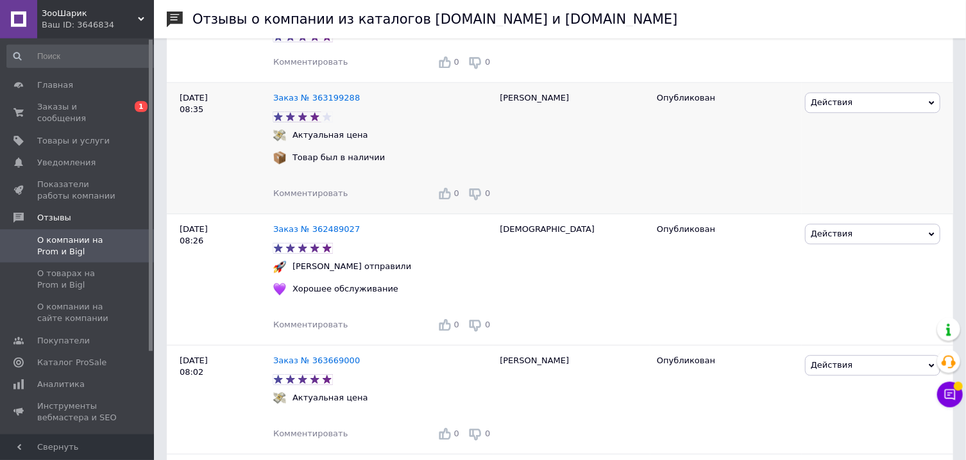
click at [310, 199] on span "Комментировать" at bounding box center [310, 194] width 74 height 10
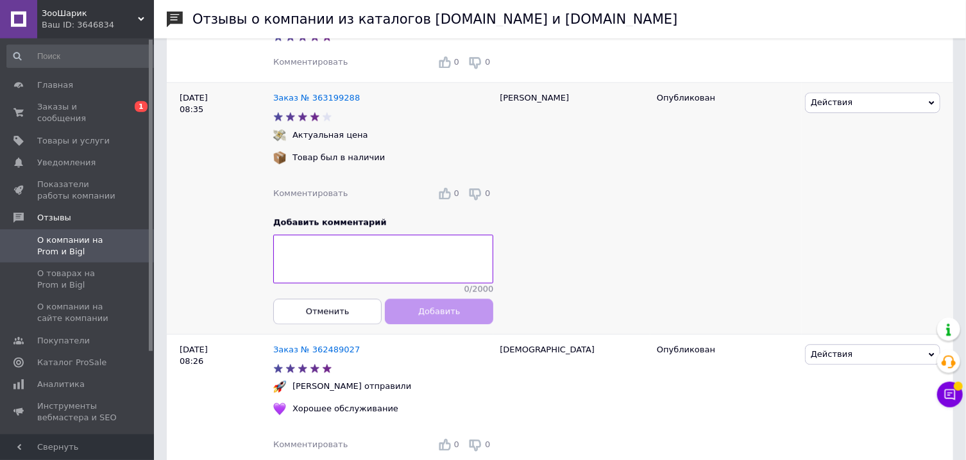
click at [310, 199] on span "Комментировать" at bounding box center [310, 194] width 74 height 10
click at [591, 267] on div "Евгений" at bounding box center [571, 209] width 157 height 252
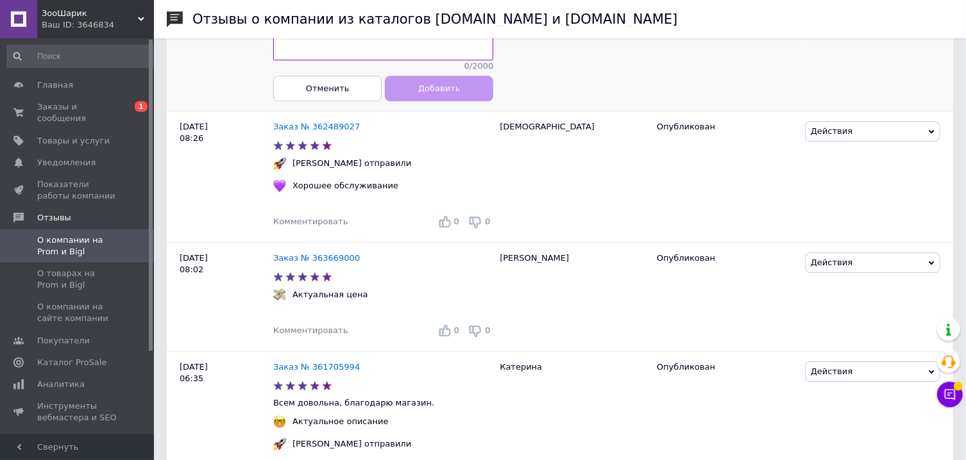
click at [591, 242] on div "Алла" at bounding box center [571, 176] width 157 height 131
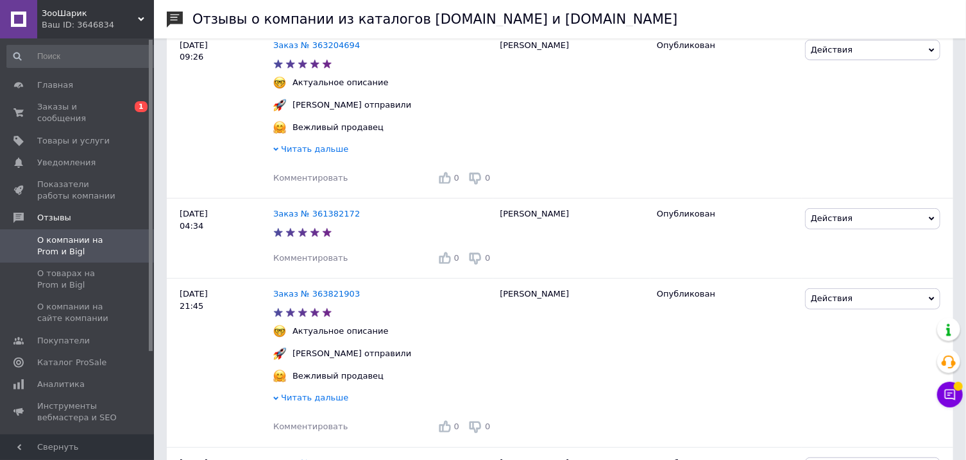
scroll to position [2990, 0]
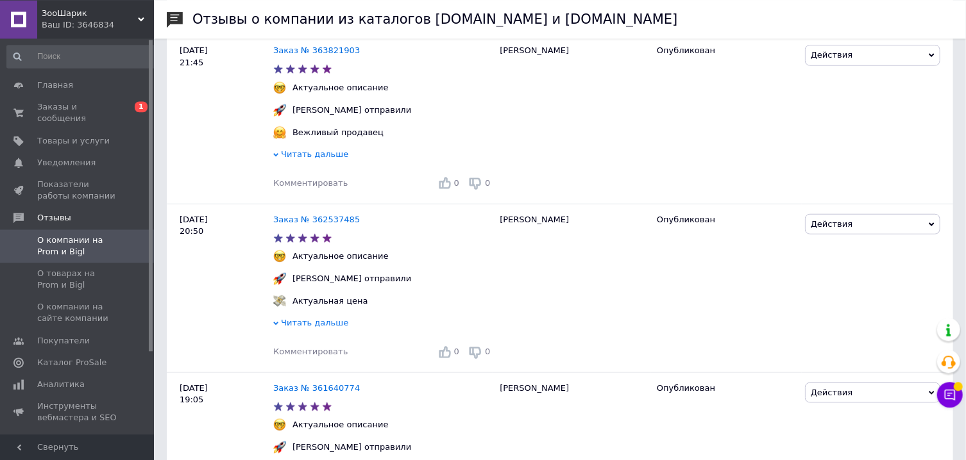
click at [55, 71] on div "Главная Заказы и сообщения 0 1 Товары и услуги Уведомления 0 Показатели работы …" at bounding box center [83, 242] width 166 height 408
click at [55, 78] on link "Главная" at bounding box center [83, 85] width 166 height 22
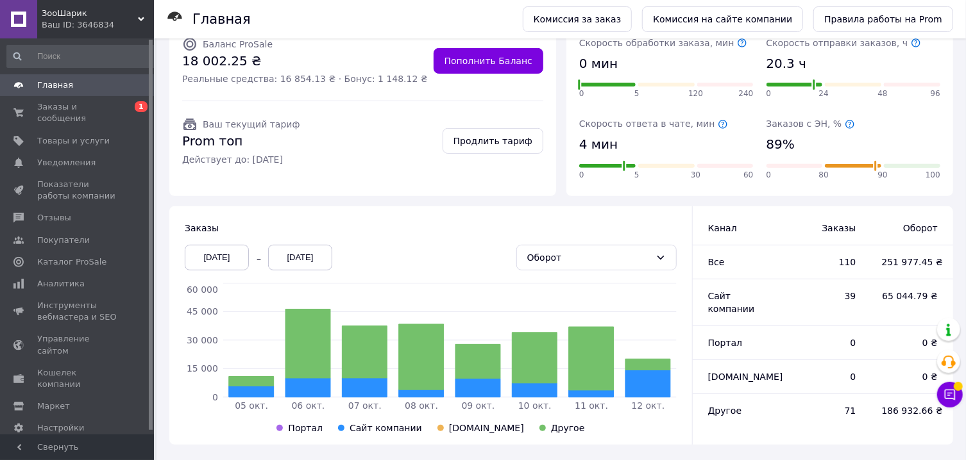
scroll to position [244, 0]
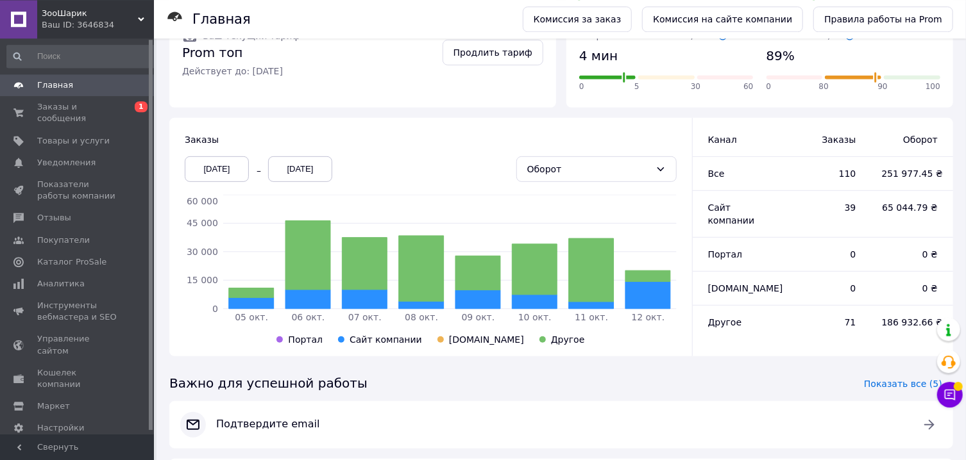
click at [221, 164] on div "05.10.2025" at bounding box center [217, 169] width 64 height 26
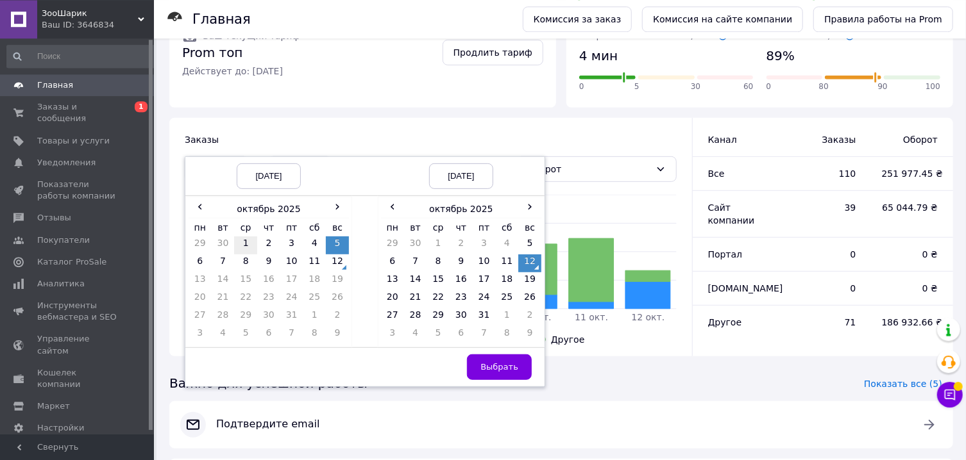
click at [248, 246] on td "1" at bounding box center [245, 246] width 23 height 18
click at [487, 374] on button "Выбрать" at bounding box center [499, 368] width 65 height 26
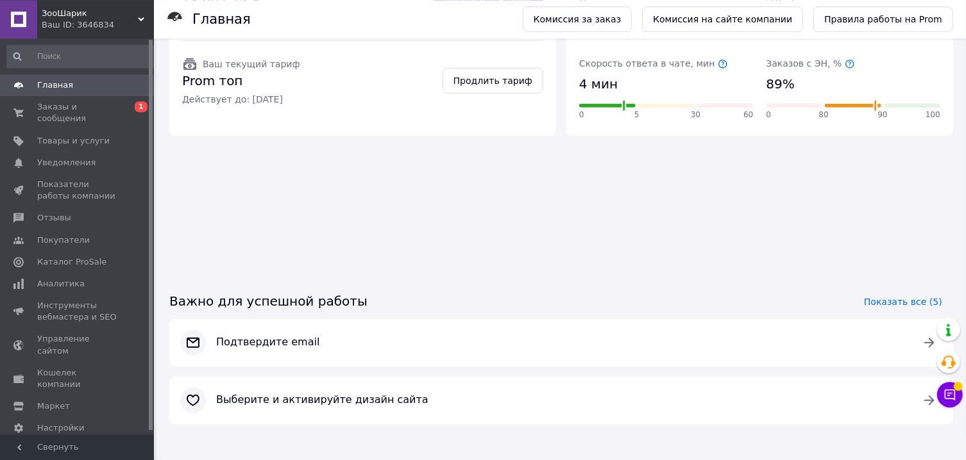
scroll to position [215, 0]
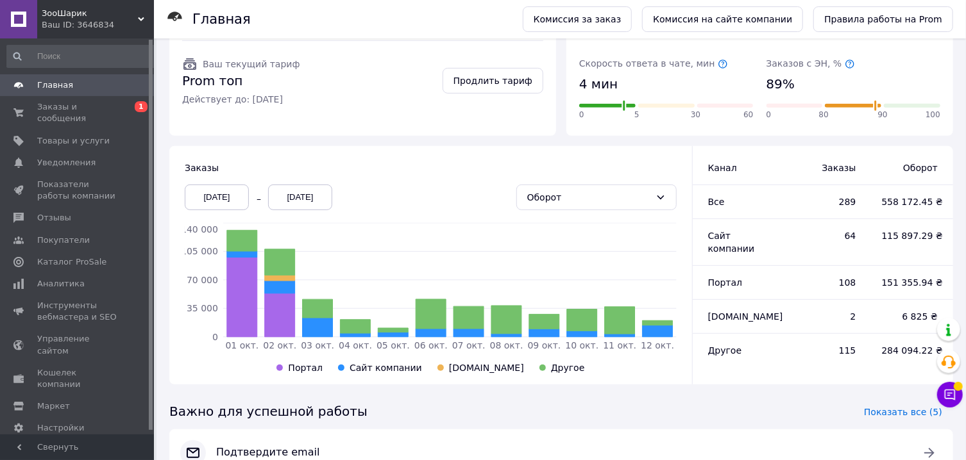
click at [226, 194] on div "01.10.2025" at bounding box center [217, 198] width 64 height 26
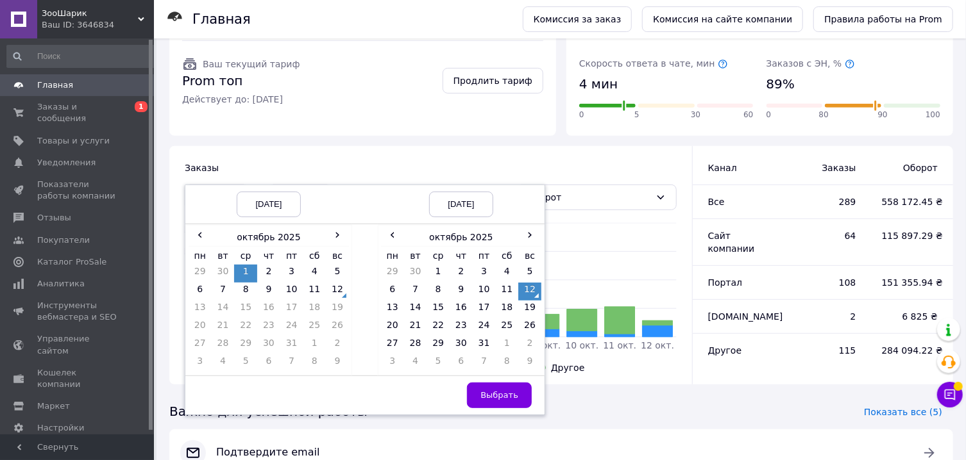
click at [226, 194] on td "01.10.2025" at bounding box center [268, 204] width 167 height 39
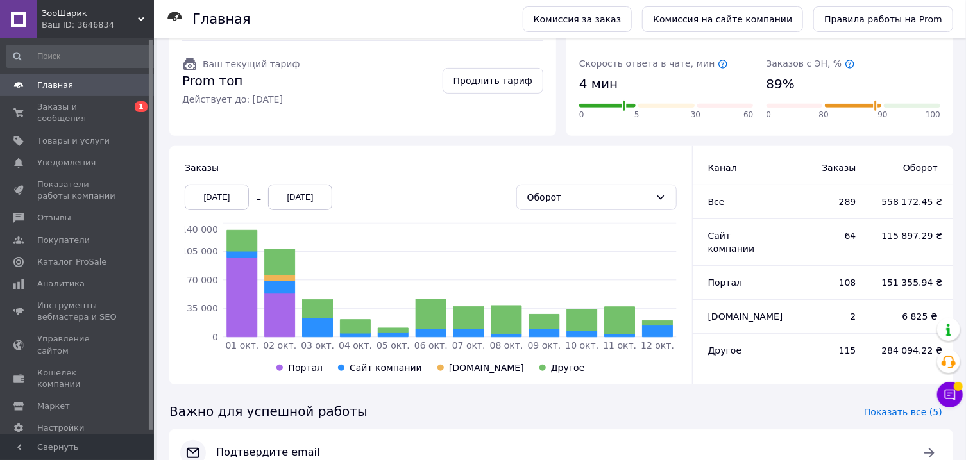
click at [305, 146] on div "Заказы 01.10.2025 12.10.2025 Оборот 01 окт. 02 окт. 03 окт. 04 окт. 05 окт. 06 …" at bounding box center [430, 265] width 523 height 251
click at [226, 200] on div "01.10.2025" at bounding box center [217, 198] width 64 height 26
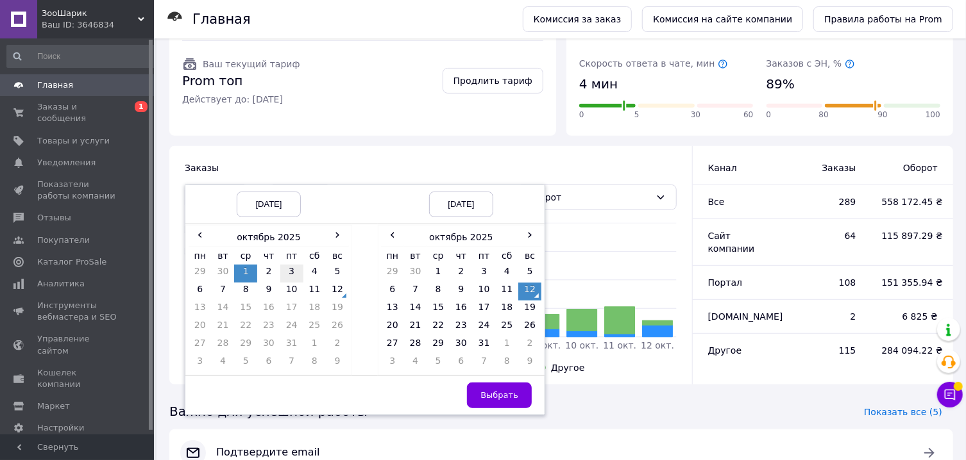
click at [290, 277] on td "3" at bounding box center [291, 274] width 23 height 18
click at [519, 394] on button "Выбрать" at bounding box center [499, 396] width 65 height 26
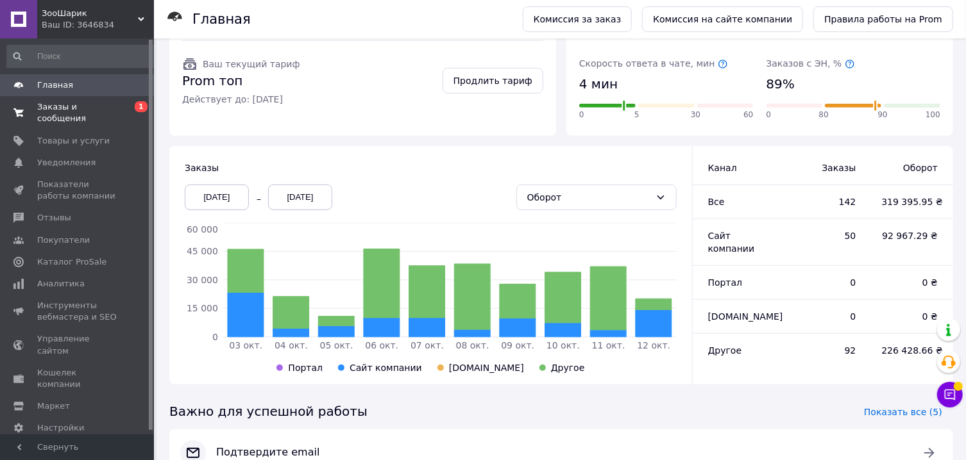
click at [63, 112] on span "Заказы и сообщения" at bounding box center [77, 112] width 81 height 23
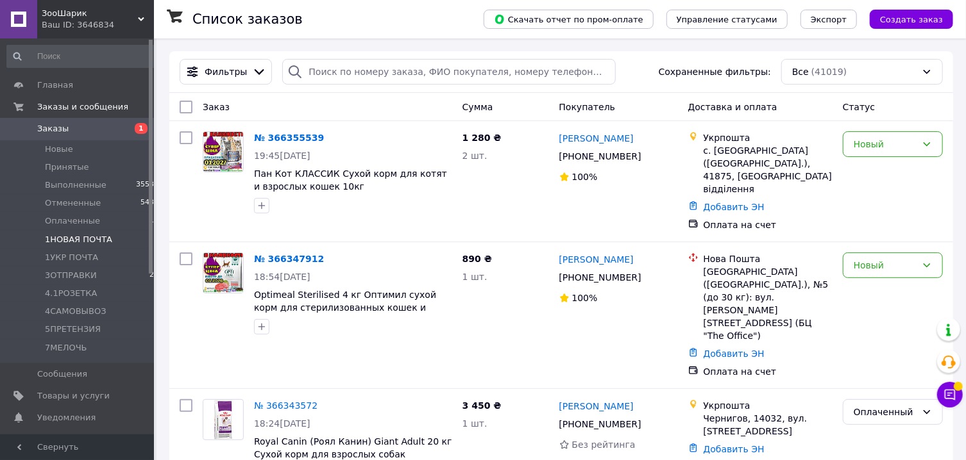
click at [67, 248] on li "1НОВАЯ ПОЧТА 0" at bounding box center [83, 240] width 166 height 18
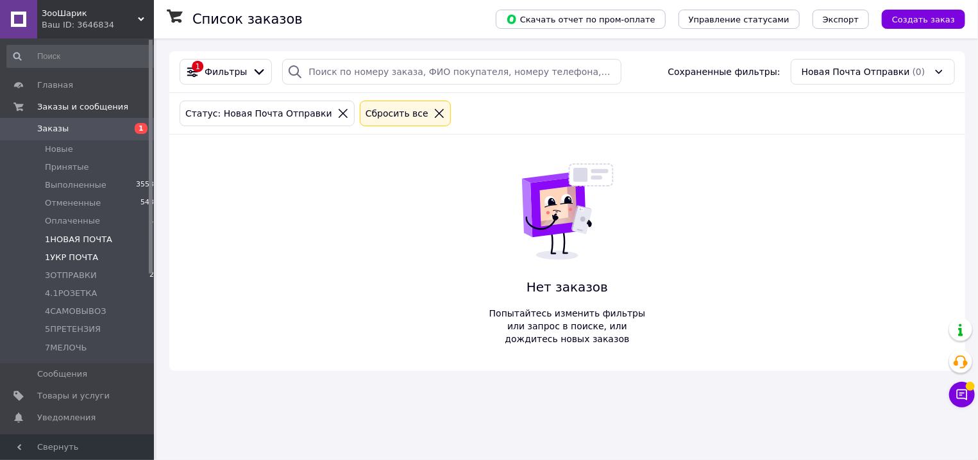
click at [68, 256] on span "1УКР ПОЧТА" at bounding box center [71, 258] width 53 height 12
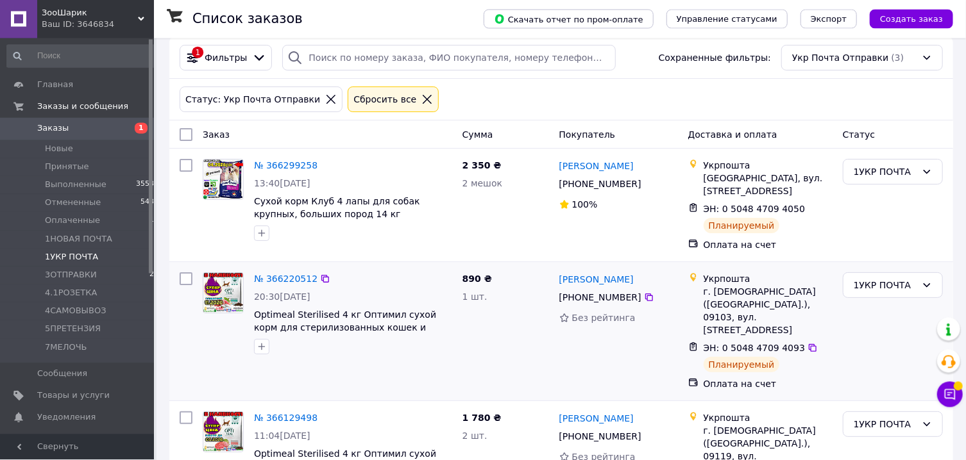
scroll to position [13, 0]
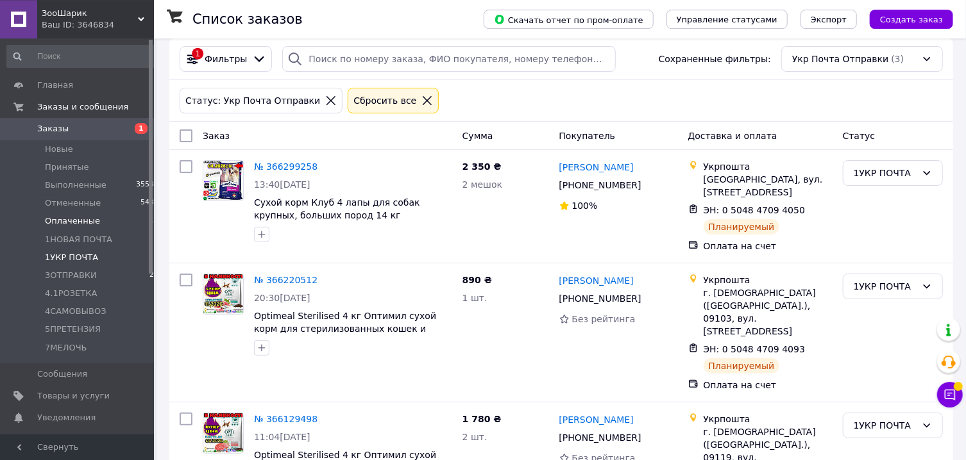
click at [74, 228] on li "Оплаченные 12" at bounding box center [83, 221] width 166 height 18
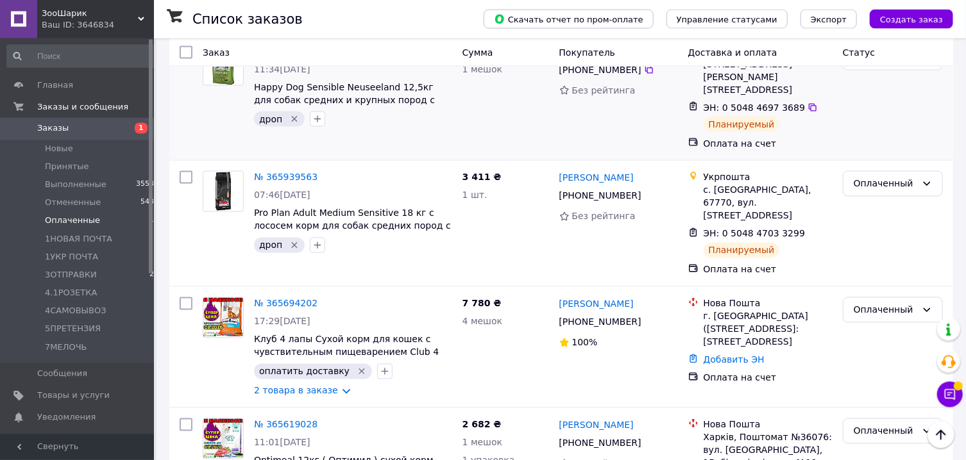
scroll to position [1118, 0]
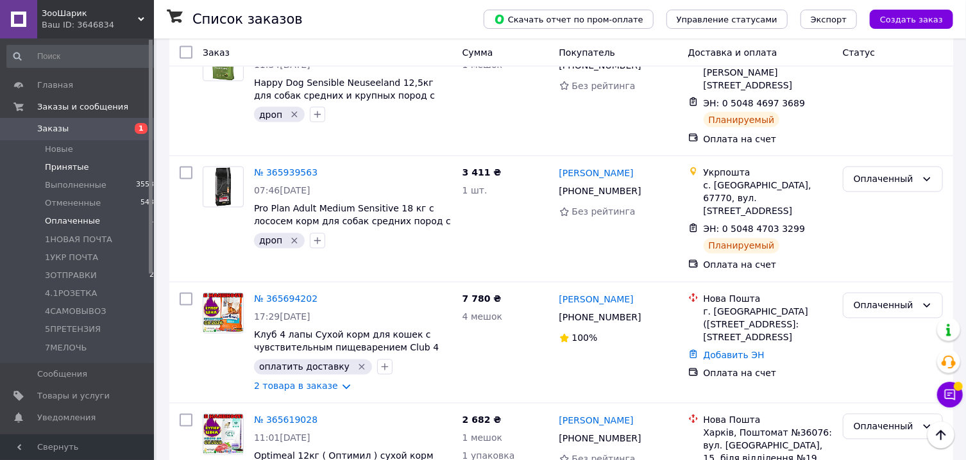
click at [62, 166] on span "Принятые" at bounding box center [67, 168] width 44 height 12
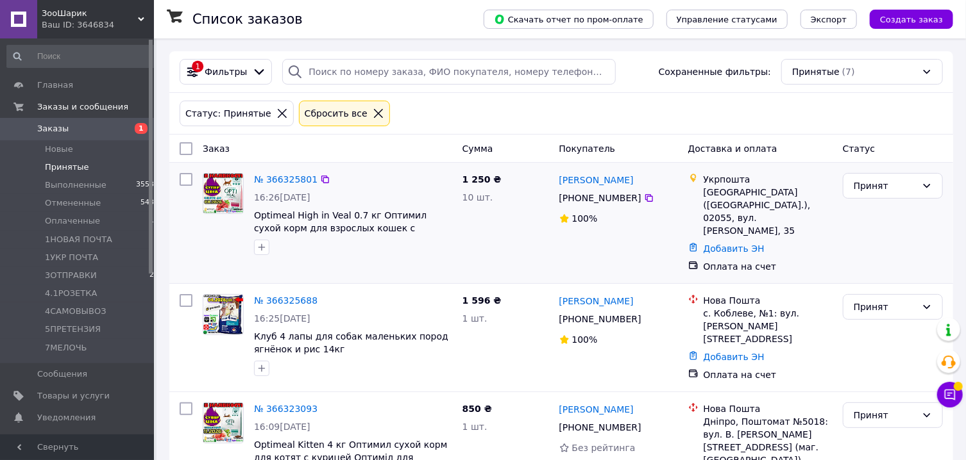
scroll to position [475, 0]
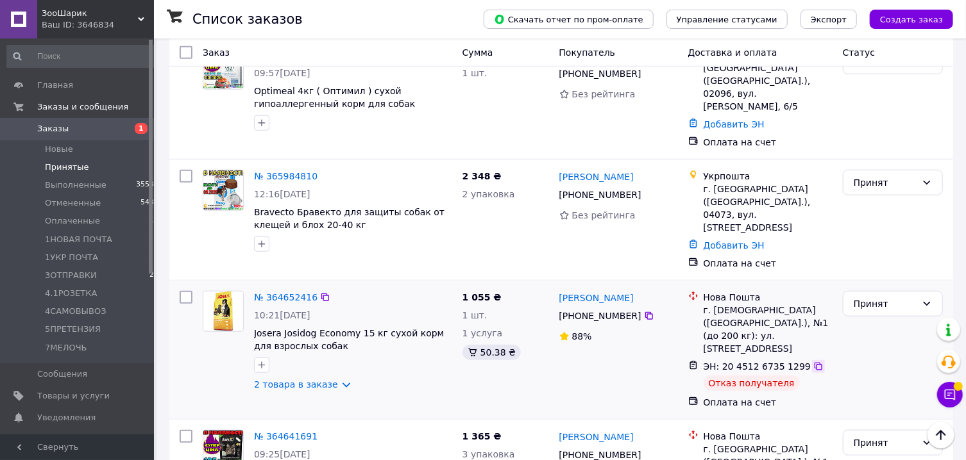
click at [813, 362] on icon at bounding box center [818, 367] width 10 height 10
click at [184, 291] on input "checkbox" at bounding box center [186, 297] width 13 height 13
checkbox input "true"
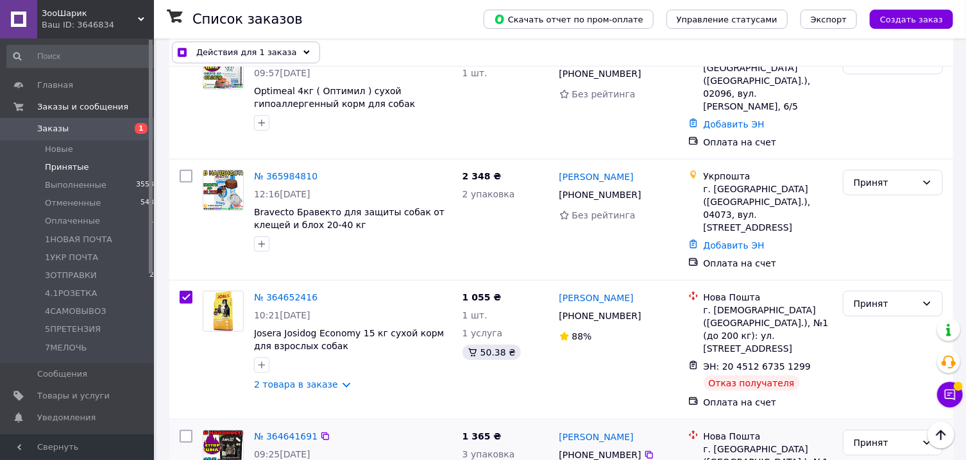
click at [186, 430] on input "checkbox" at bounding box center [186, 436] width 13 height 13
checkbox input "true"
click at [290, 55] on div "Действия для 2 заказов" at bounding box center [248, 53] width 153 height 22
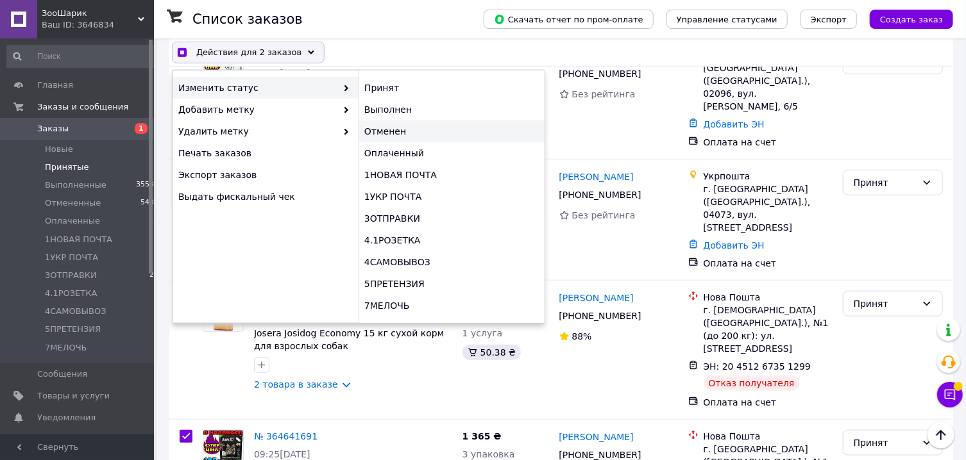
click at [392, 131] on div "Отменен" at bounding box center [451, 132] width 186 height 22
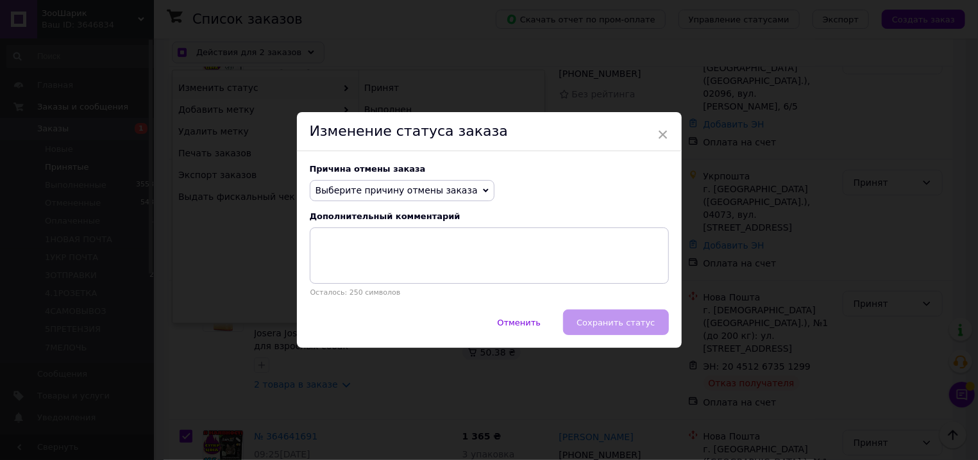
click at [384, 191] on span "Выберите причину отмены заказа" at bounding box center [396, 190] width 162 height 10
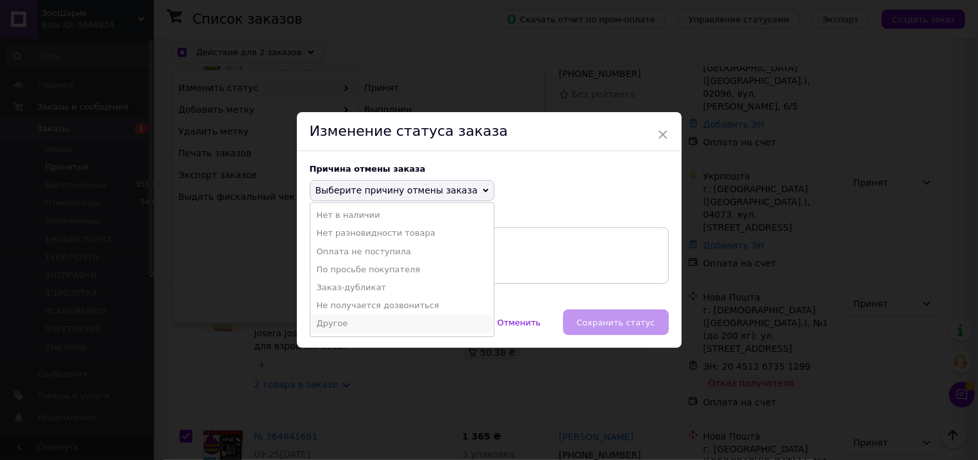
click at [360, 319] on li "Другое" at bounding box center [401, 324] width 183 height 18
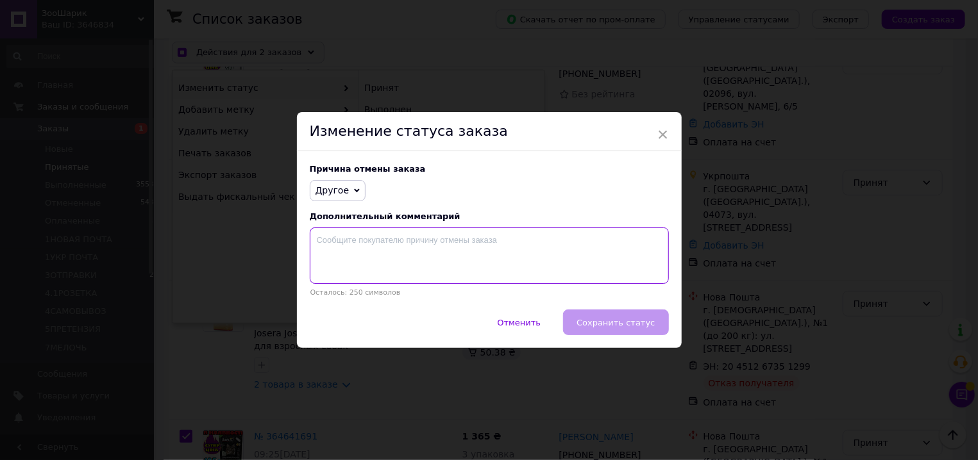
click at [392, 283] on textarea at bounding box center [489, 256] width 359 height 56
checkbox input "true"
type textarea "/"
checkbox input "true"
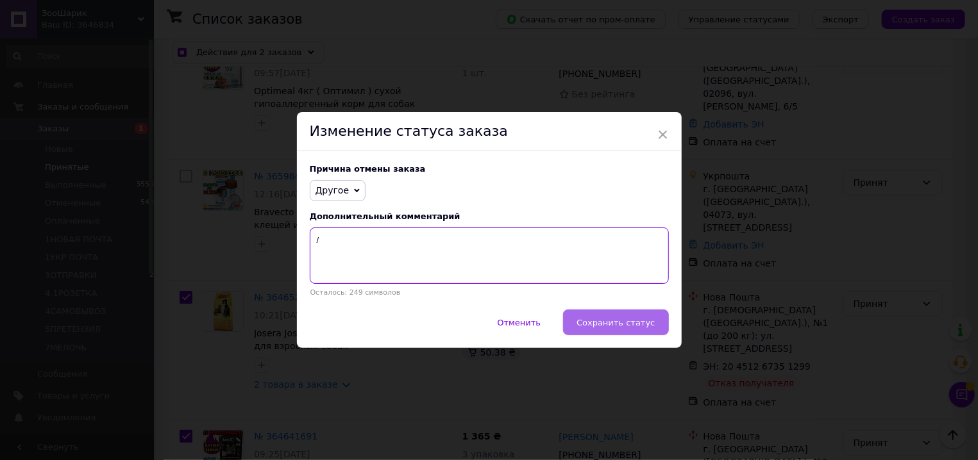
type textarea "/"
click at [611, 330] on button "Сохранить статус" at bounding box center [615, 323] width 105 height 26
checkbox input "false"
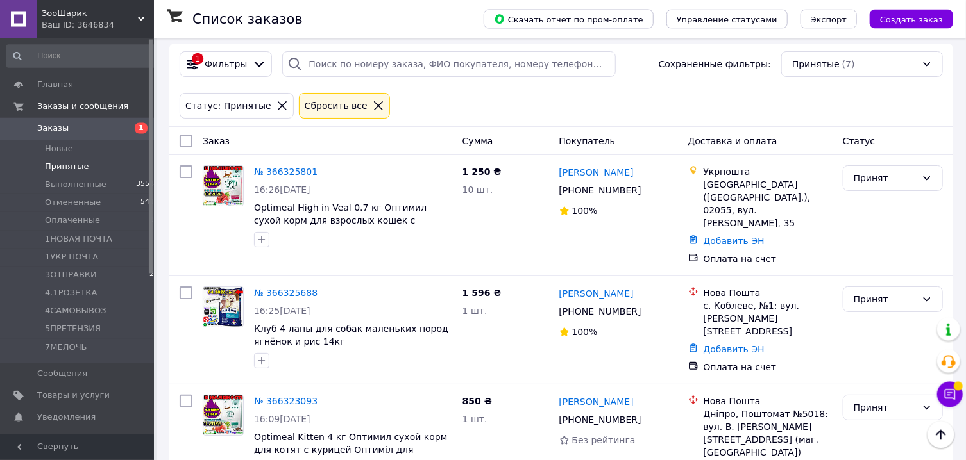
scroll to position [0, 0]
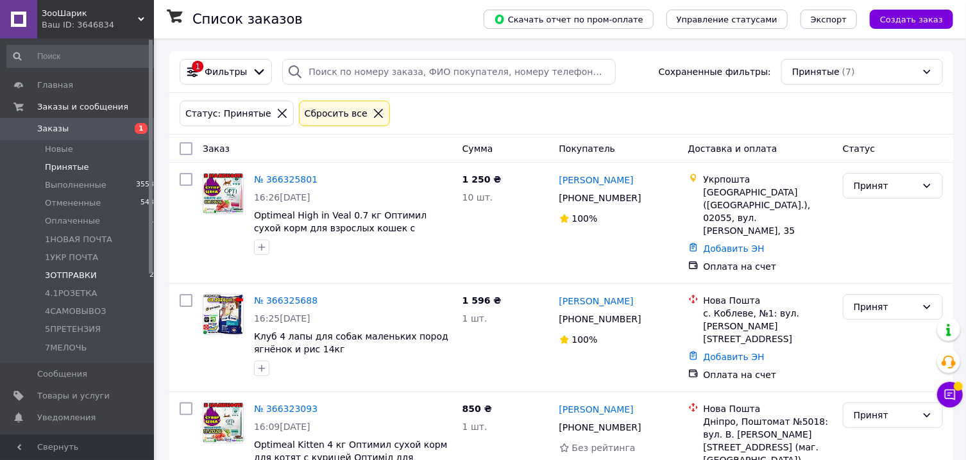
click at [68, 281] on span "3ОТПРАВКИ" at bounding box center [71, 276] width 52 height 12
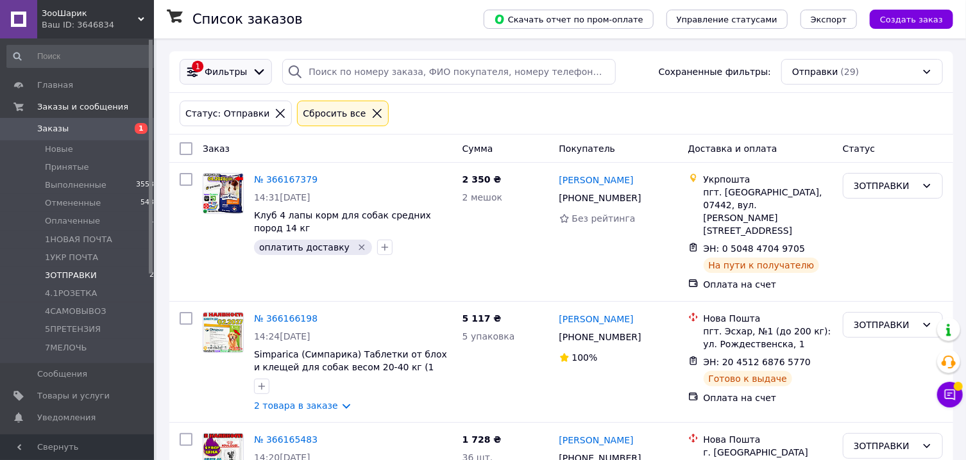
click at [250, 80] on div "1 Фильтры" at bounding box center [226, 72] width 92 height 26
click at [258, 71] on icon at bounding box center [260, 72] width 10 height 6
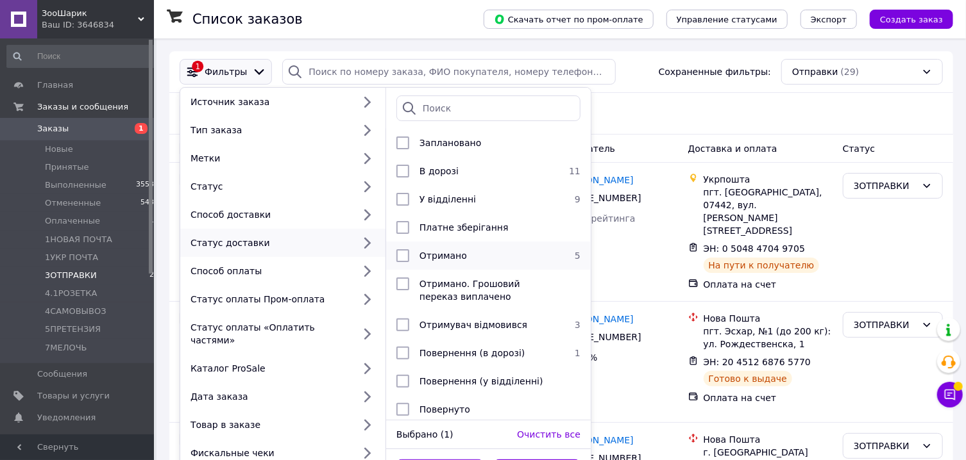
click at [422, 257] on span "Отримано" at bounding box center [442, 256] width 47 height 10
checkbox input "true"
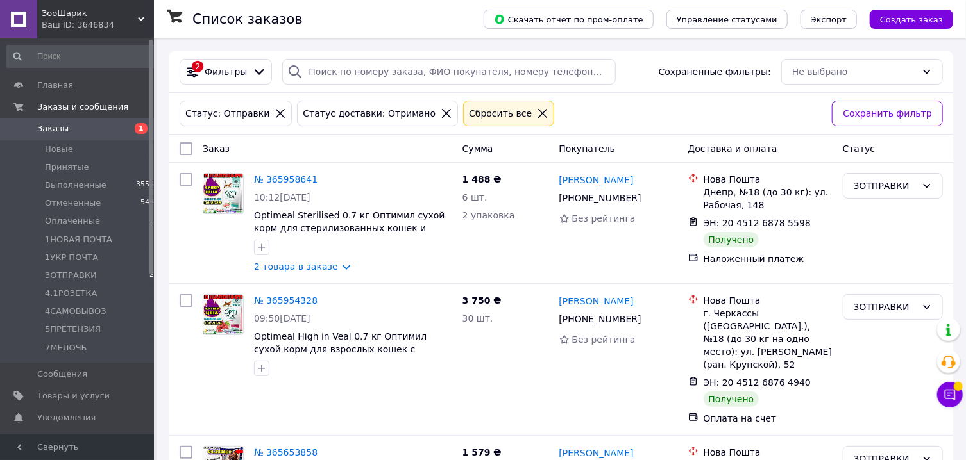
click at [183, 153] on input "checkbox" at bounding box center [186, 148] width 13 height 13
checkbox input "true"
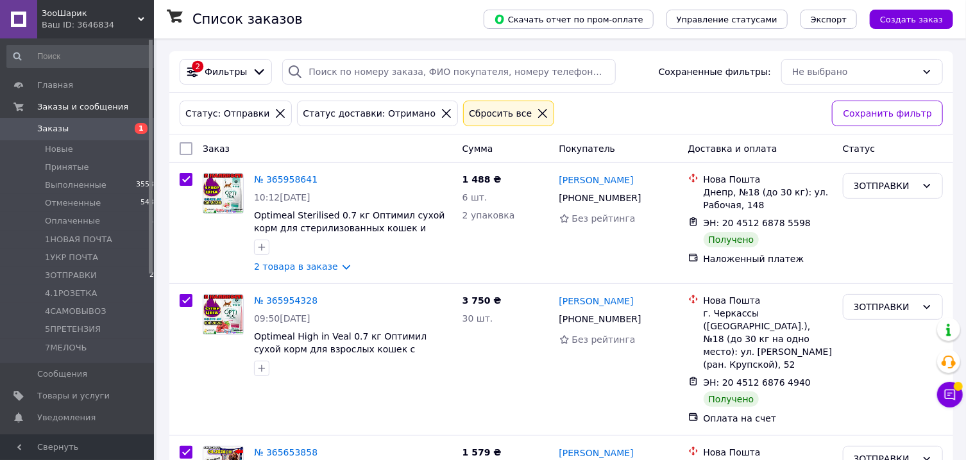
checkbox input "true"
click at [289, 149] on div "Действия для 5 заказов" at bounding box center [248, 149] width 153 height 22
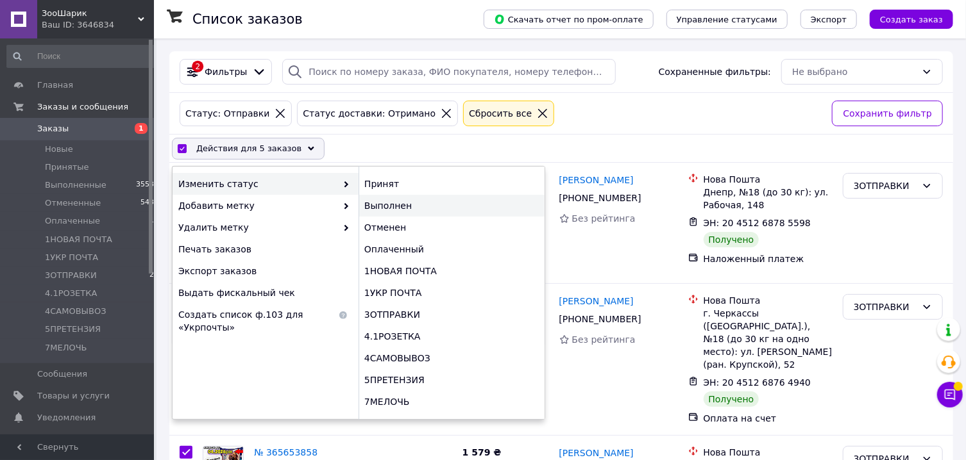
click at [396, 201] on div "Выполнен" at bounding box center [451, 206] width 186 height 22
checkbox input "false"
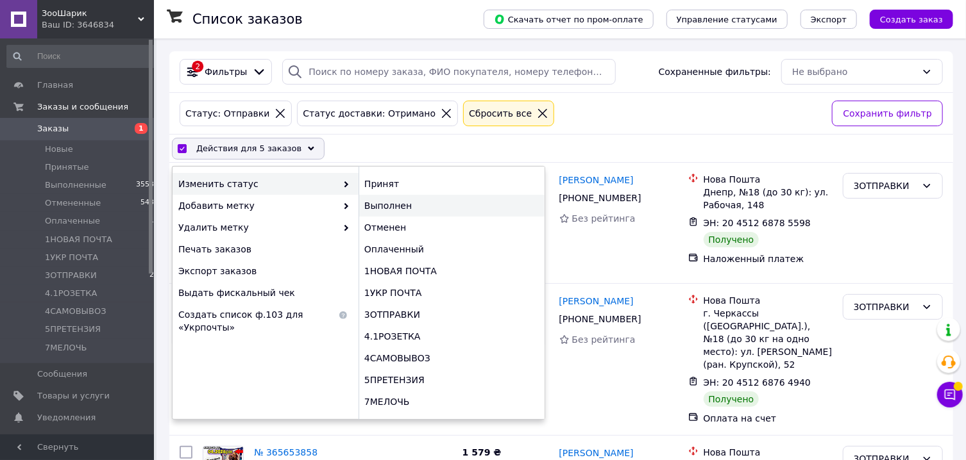
checkbox input "false"
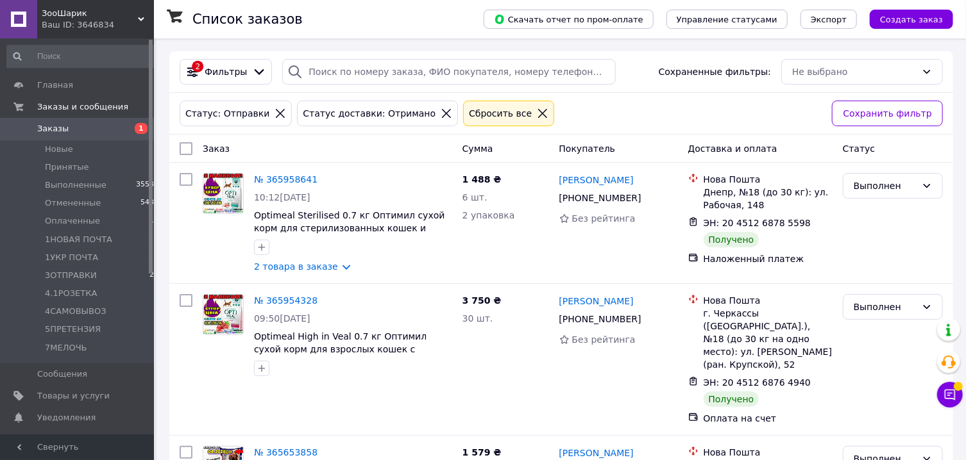
click at [441, 112] on icon at bounding box center [447, 114] width 12 height 12
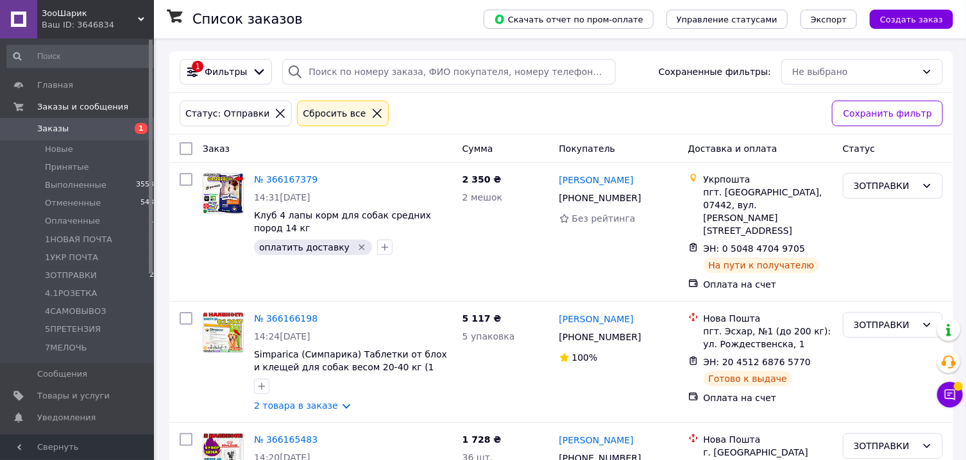
click at [371, 119] on icon at bounding box center [377, 114] width 12 height 12
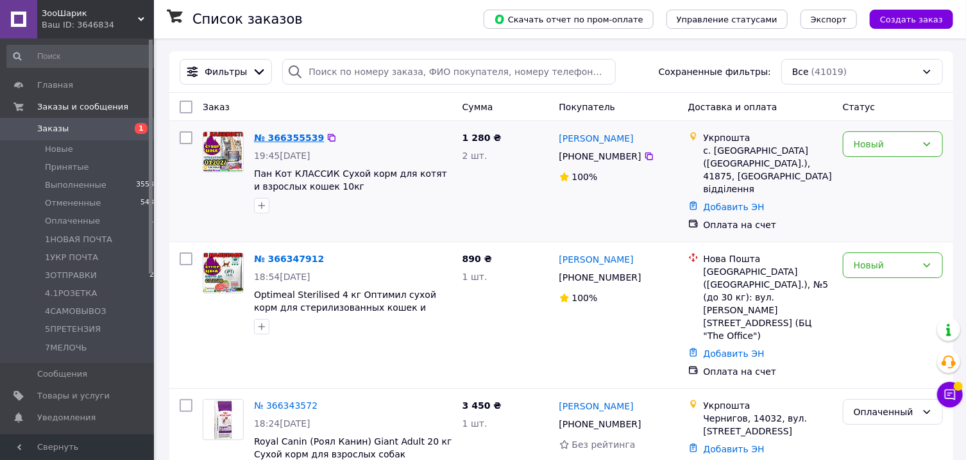
click at [284, 141] on link "№ 366355539" at bounding box center [289, 138] width 70 height 10
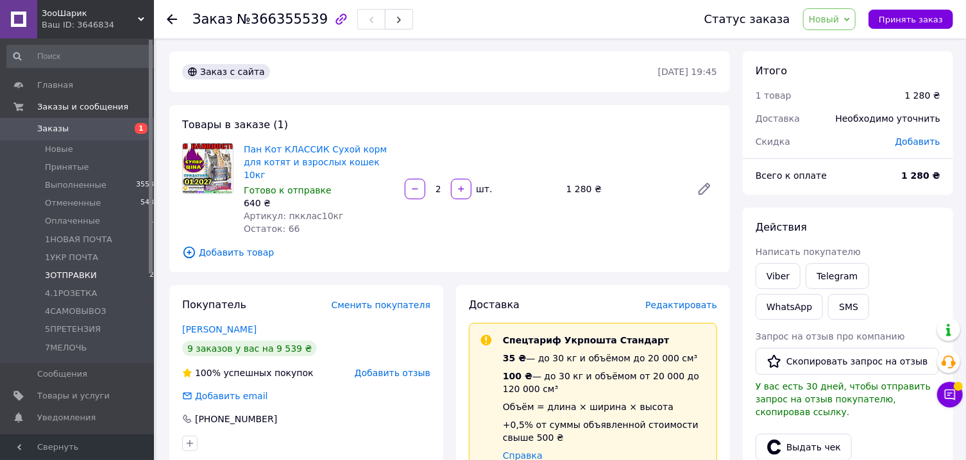
click at [74, 276] on span "3ОТПРАВКИ" at bounding box center [71, 276] width 52 height 12
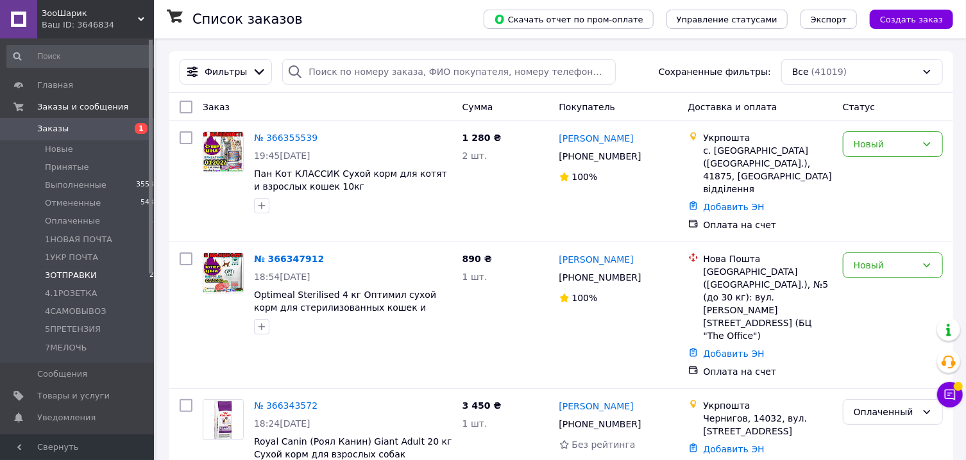
click at [62, 274] on span "3ОТПРАВКИ" at bounding box center [71, 276] width 52 height 12
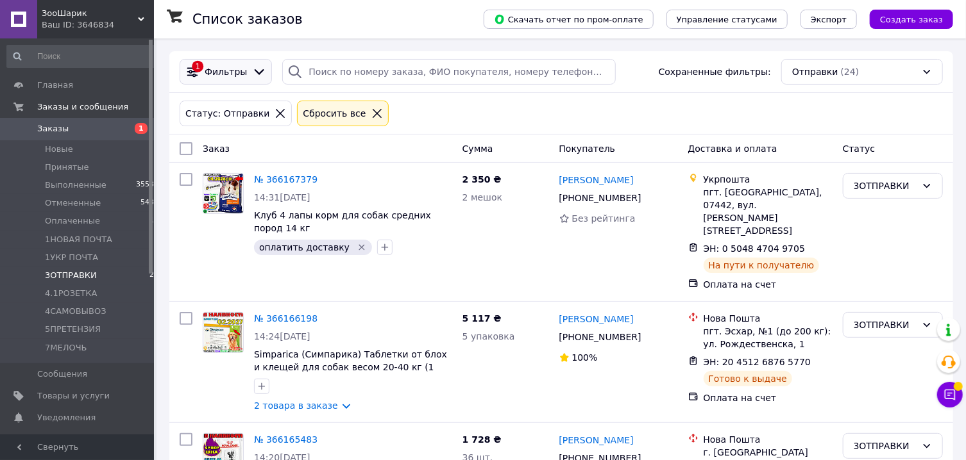
click at [253, 67] on icon at bounding box center [259, 72] width 14 height 14
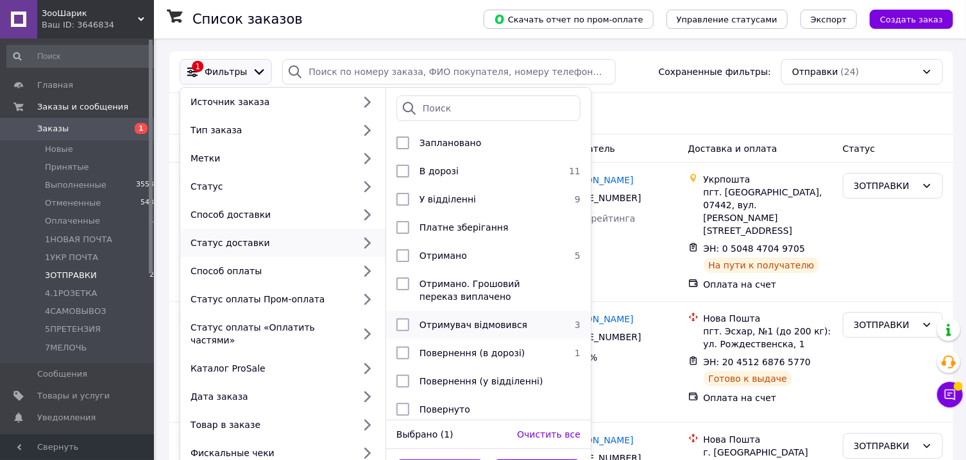
click at [458, 326] on span "Отримувач відмовився" at bounding box center [473, 325] width 108 height 10
checkbox input "true"
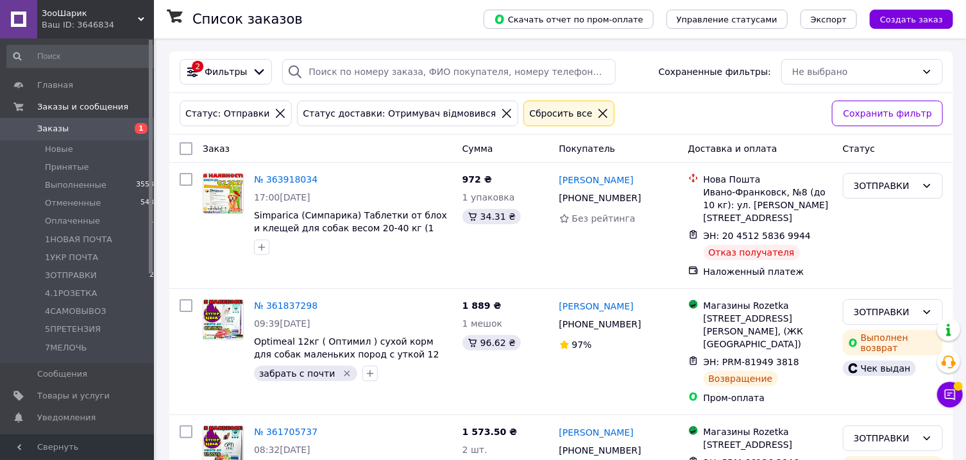
click at [501, 119] on icon at bounding box center [507, 114] width 12 height 12
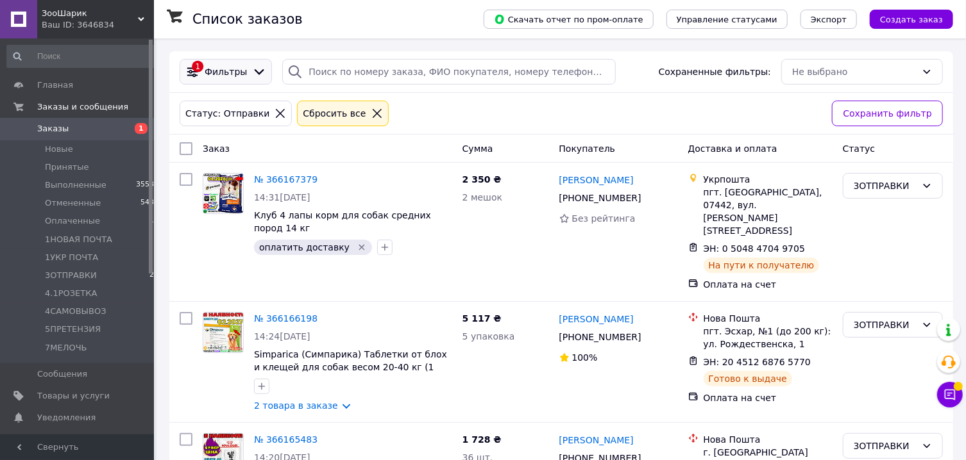
click at [254, 72] on icon at bounding box center [259, 72] width 14 height 14
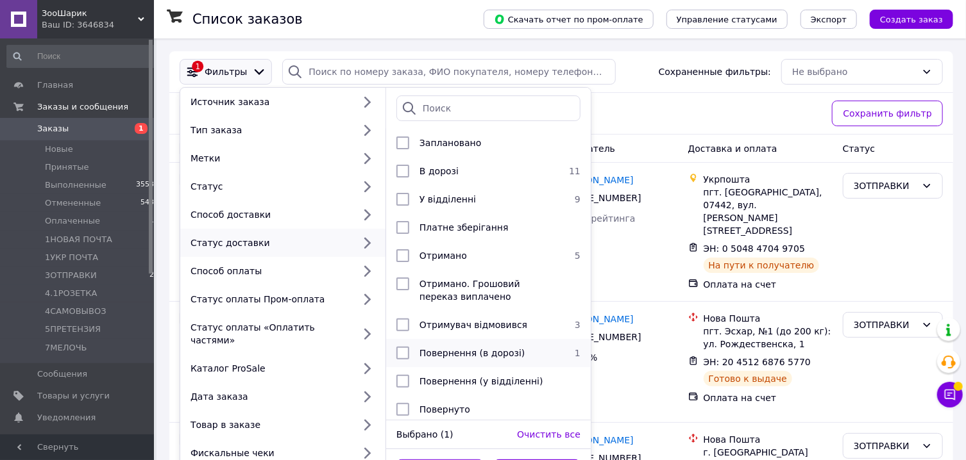
click at [423, 349] on span "Повернення (в дорозі)" at bounding box center [471, 353] width 105 height 10
checkbox input "true"
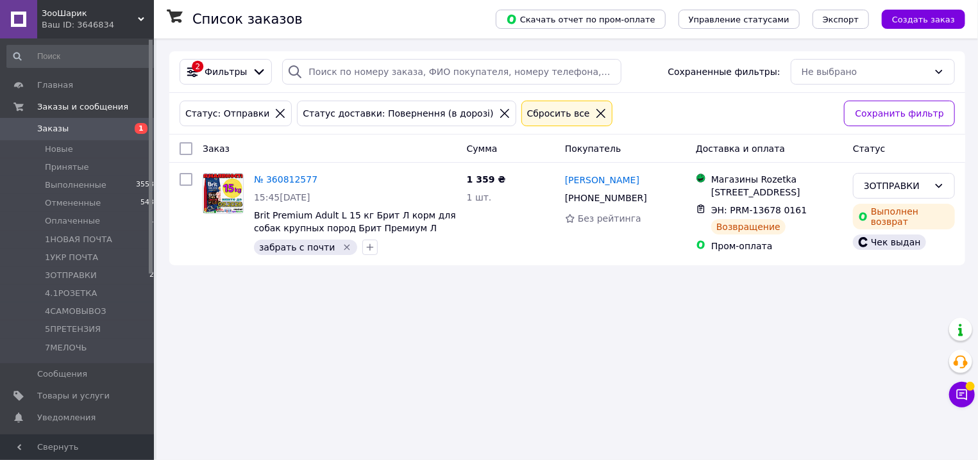
click at [60, 131] on span "Заказы" at bounding box center [52, 129] width 31 height 12
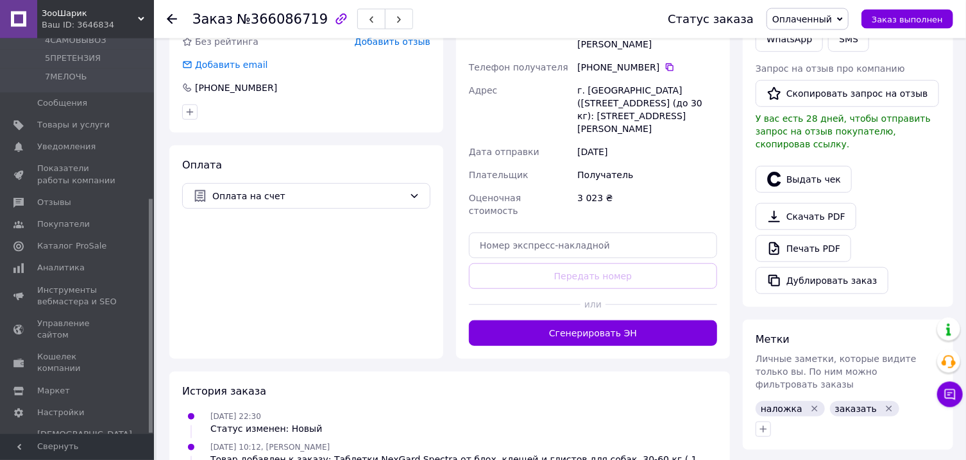
scroll to position [468, 0]
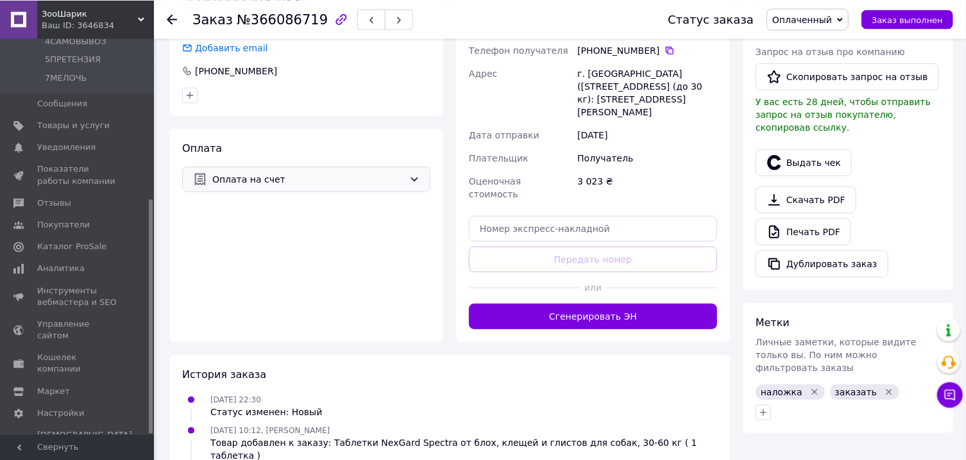
click at [277, 173] on div "Оплата на счет" at bounding box center [306, 179] width 248 height 26
click at [273, 294] on div "Оплата Оплата на счет" at bounding box center [306, 235] width 274 height 214
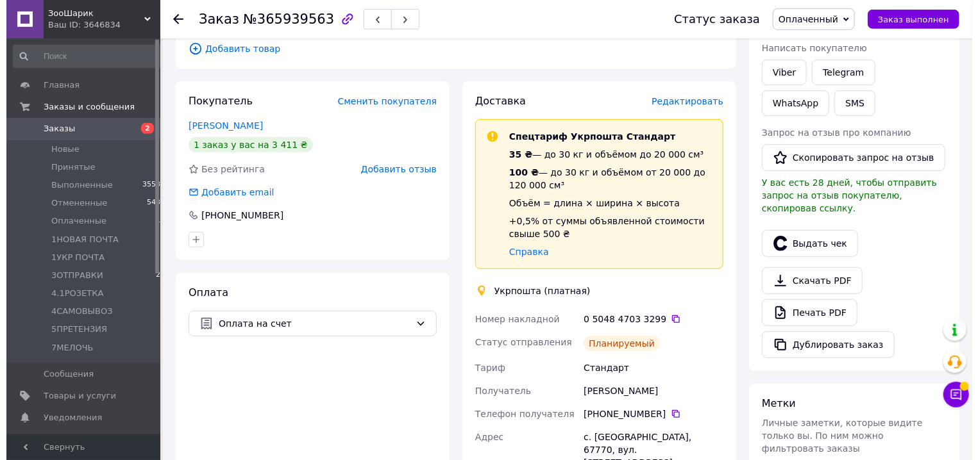
scroll to position [201, 0]
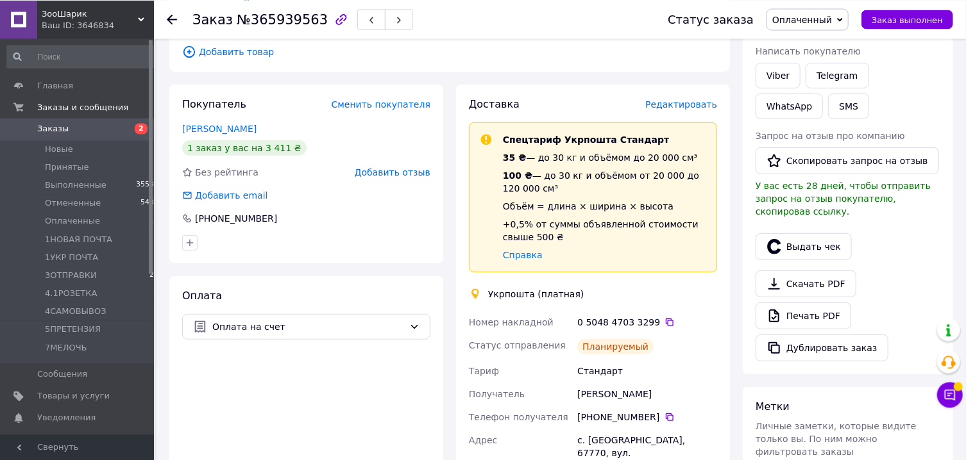
click at [685, 102] on span "Редактировать" at bounding box center [681, 104] width 72 height 10
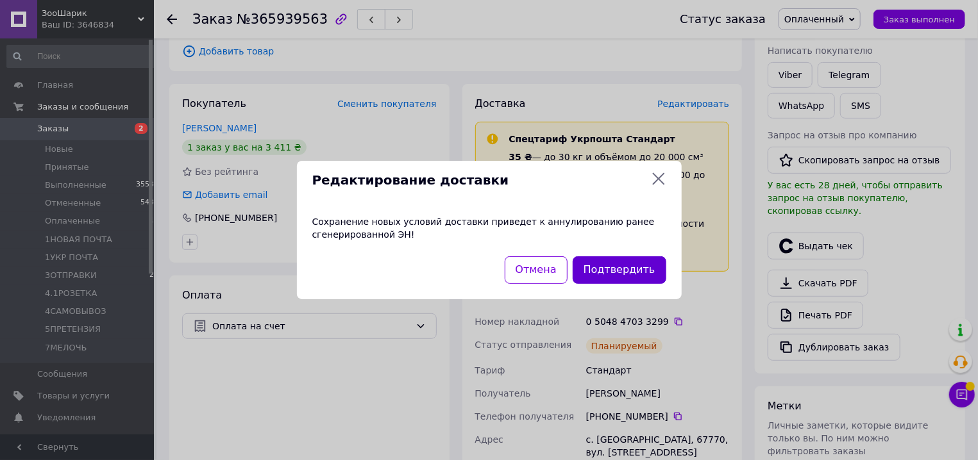
click at [601, 276] on button "Подтвердить" at bounding box center [620, 270] width 94 height 28
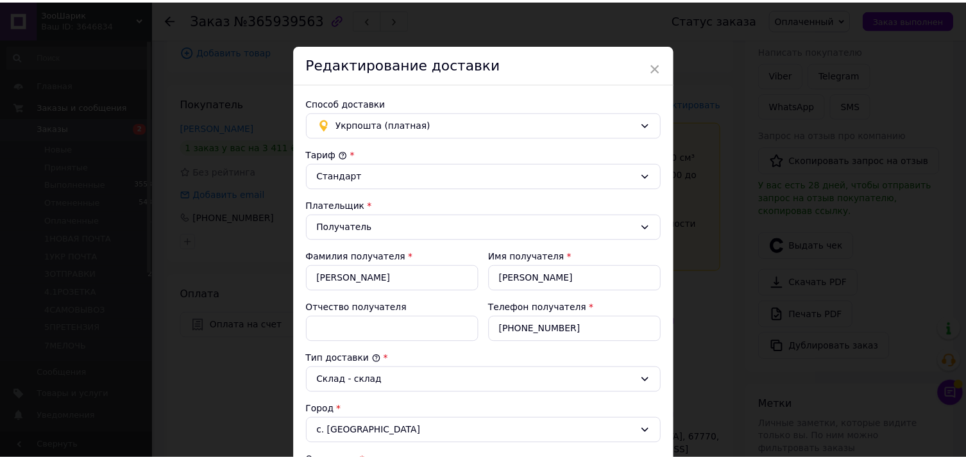
scroll to position [389, 0]
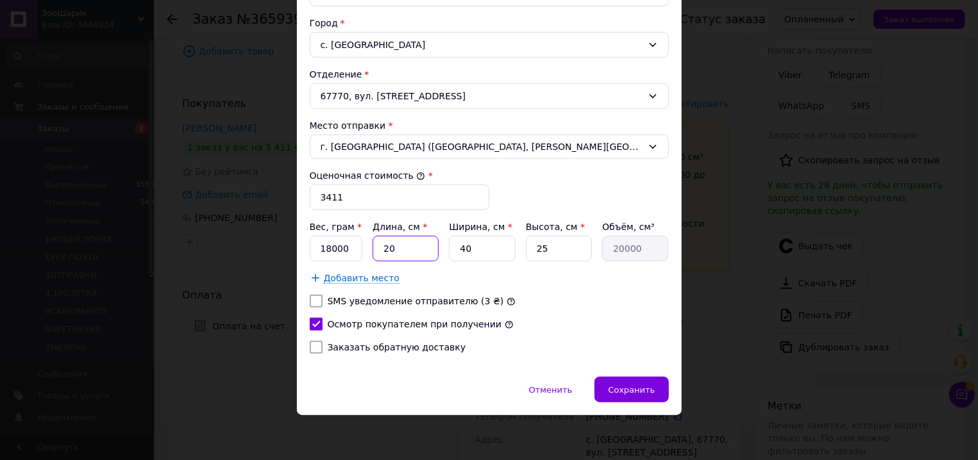
click at [410, 252] on input "20" at bounding box center [406, 249] width 66 height 26
type input "7"
type input "7000"
type input "70"
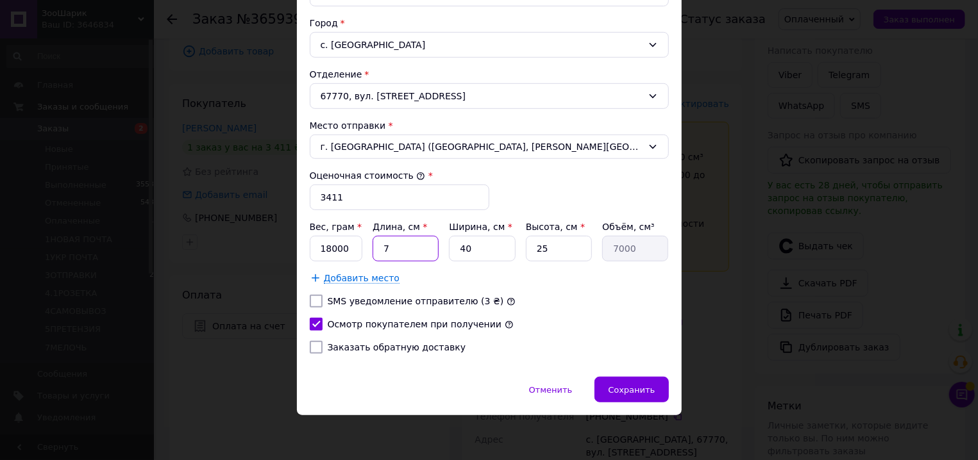
type input "70000"
type input "70"
click at [622, 385] on span "Сохранить" at bounding box center [631, 390] width 47 height 10
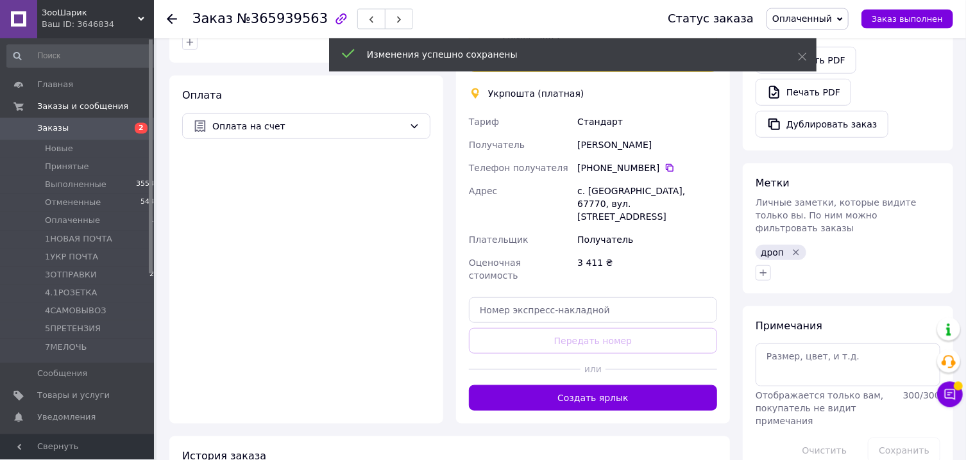
scroll to position [402, 0]
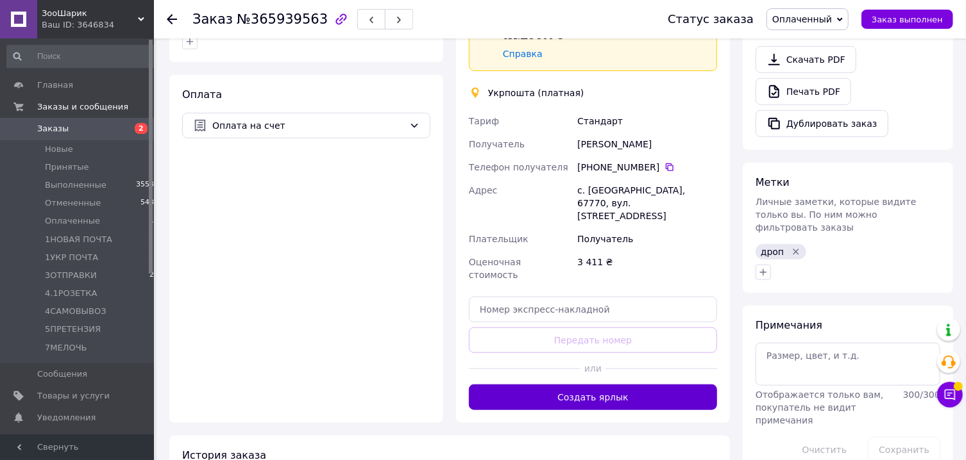
click at [575, 385] on button "Создать ярлык" at bounding box center [593, 398] width 248 height 26
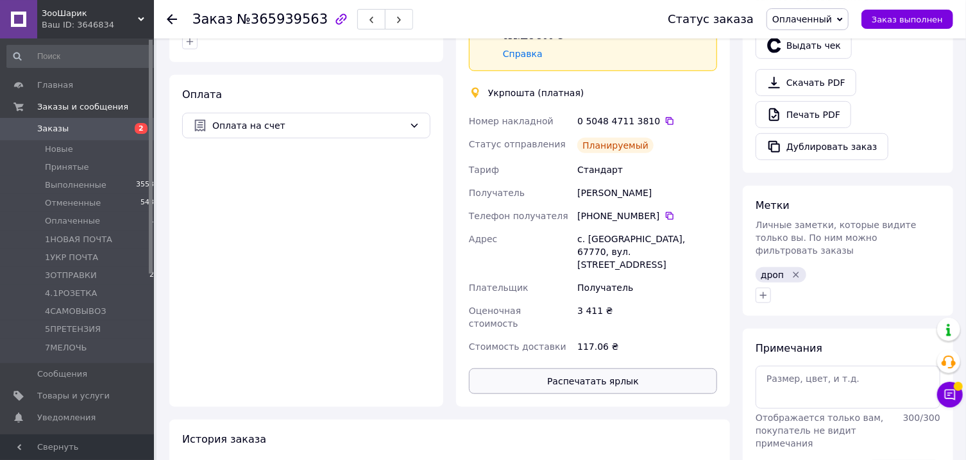
click at [577, 369] on button "Распечатать ярлык" at bounding box center [593, 382] width 248 height 26
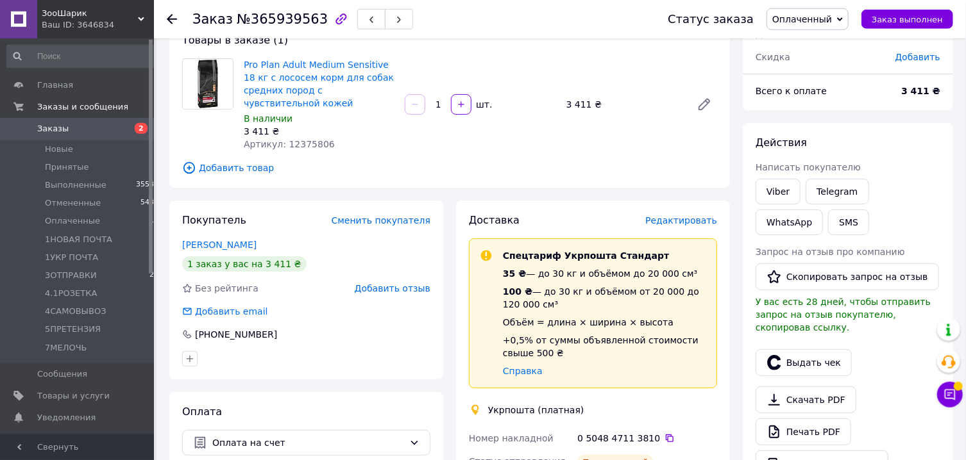
scroll to position [46, 0]
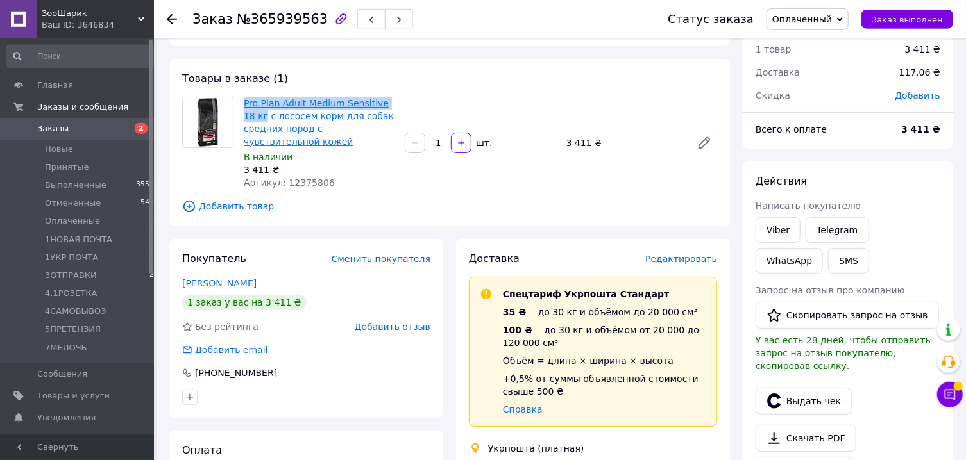
drag, startPoint x: 239, startPoint y: 104, endPoint x: 252, endPoint y: 113, distance: 16.0
click at [252, 113] on div "Pro Plan Adult Medium Sensitive 18 кг с лососем корм для собак средних пород с …" at bounding box center [319, 142] width 161 height 97
copy link "Pro Plan Adult Medium Sensitive 18 кг"
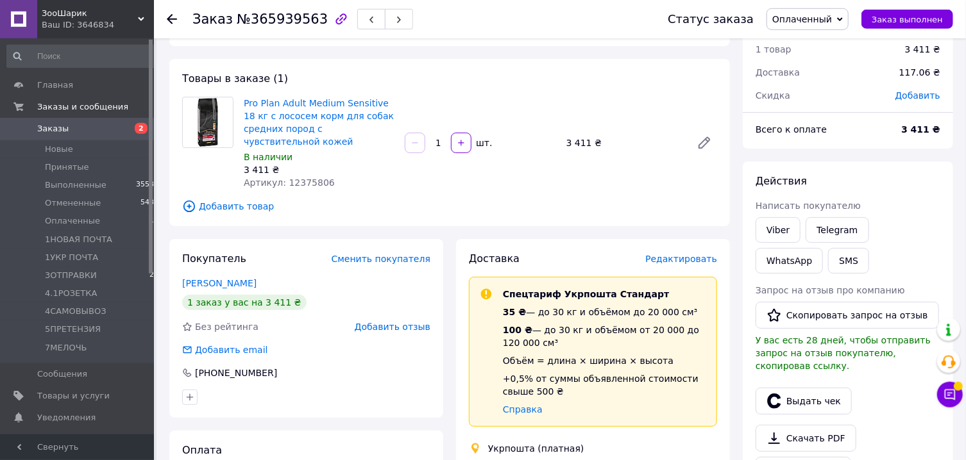
click at [238, 106] on div at bounding box center [208, 143] width 62 height 92
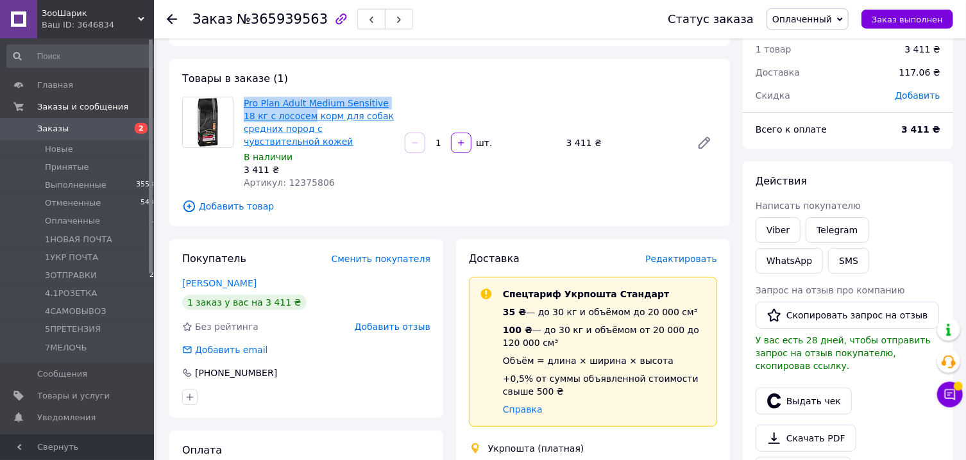
drag, startPoint x: 239, startPoint y: 102, endPoint x: 294, endPoint y: 117, distance: 57.7
click at [294, 117] on div "Pro Plan Adult Medium Sensitive 18 кг с лососем корм для собак средних пород с …" at bounding box center [449, 143] width 545 height 92
copy div "Pro Plan Adult Medium Sensitive 18 кг с лососем"
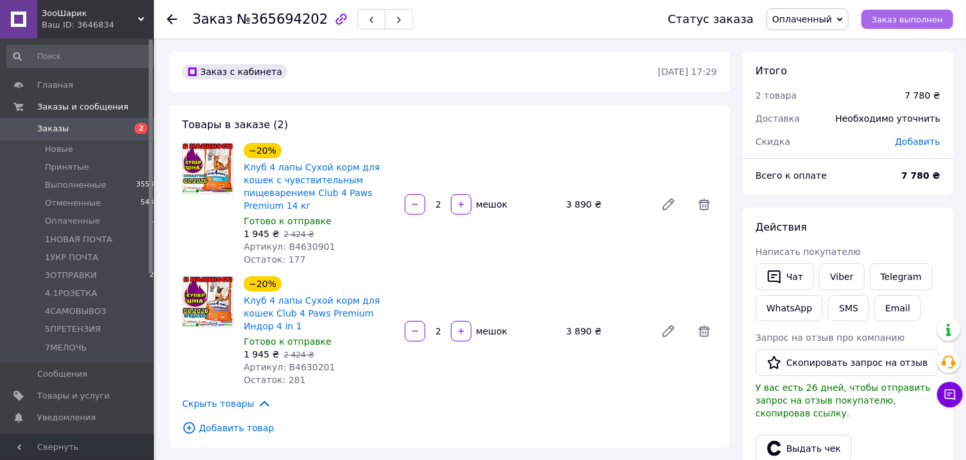
click at [900, 24] on span "Заказ выполнен" at bounding box center [906, 20] width 71 height 10
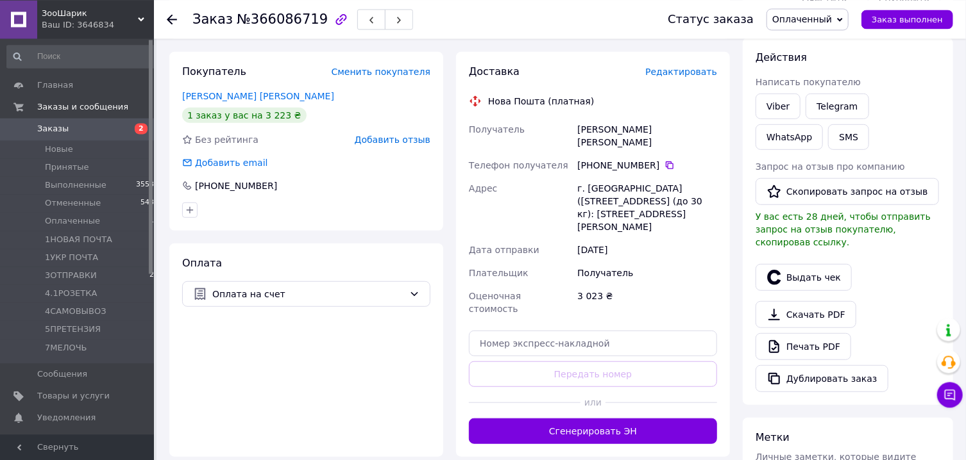
scroll to position [392, 0]
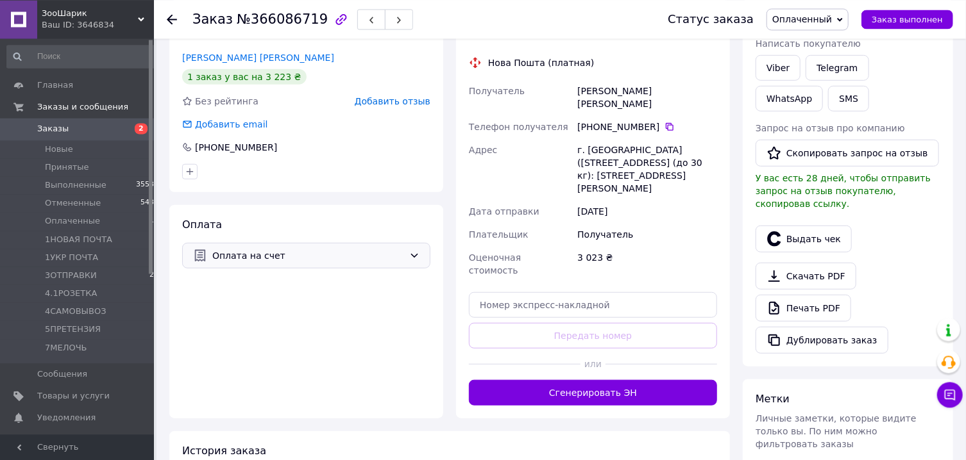
click at [290, 262] on span "Оплата на счет" at bounding box center [308, 255] width 192 height 14
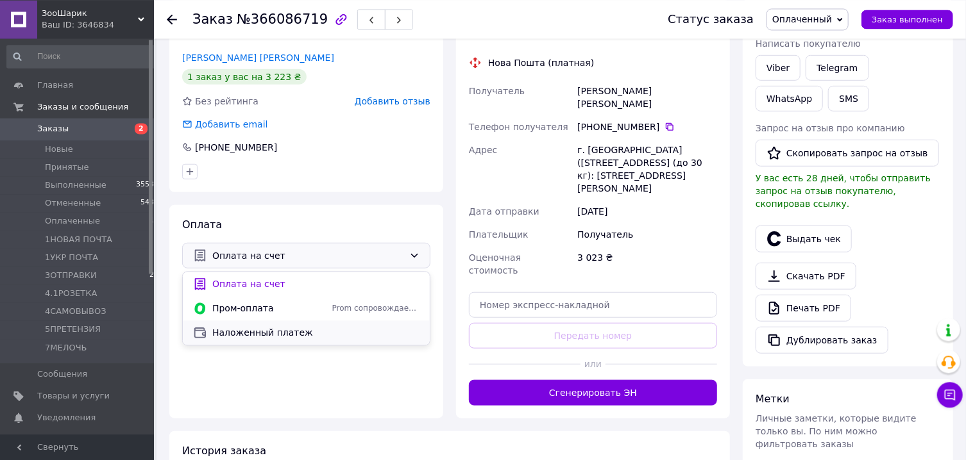
click at [274, 327] on span "Наложенный платеж" at bounding box center [315, 332] width 207 height 13
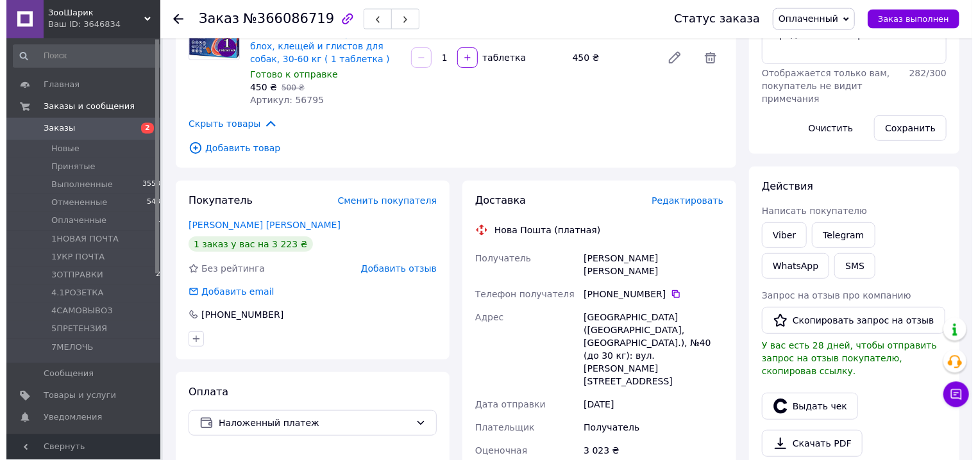
scroll to position [242, 0]
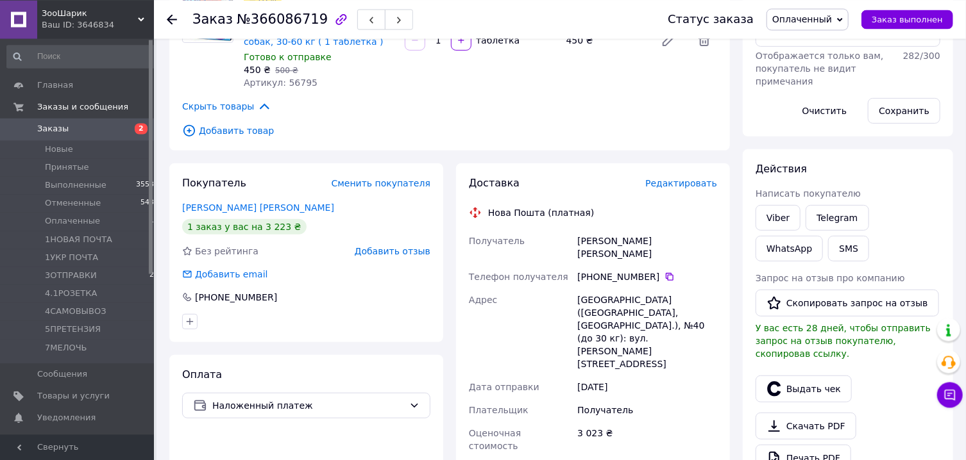
click at [698, 181] on span "Редактировать" at bounding box center [681, 183] width 72 height 10
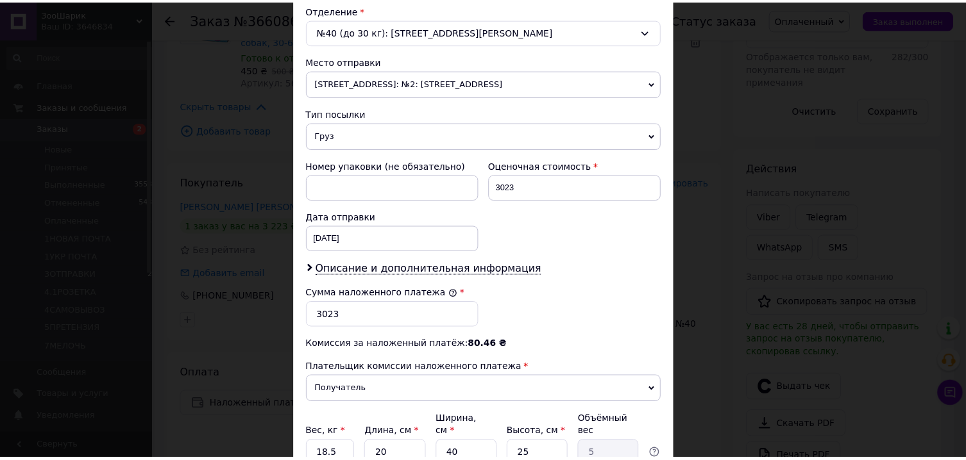
scroll to position [520, 0]
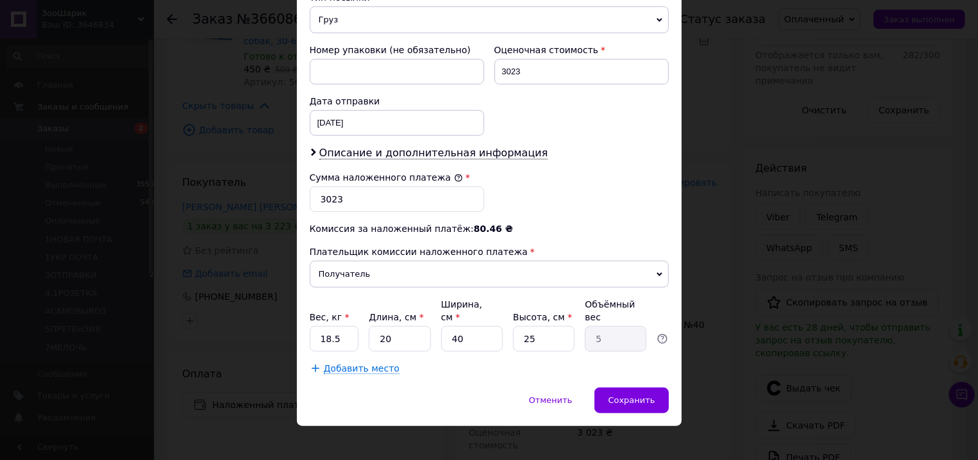
click at [577, 448] on div "× Редактирование доставки Способ доставки Нова Пошта (платная) Плательщик Получ…" at bounding box center [489, 230] width 978 height 460
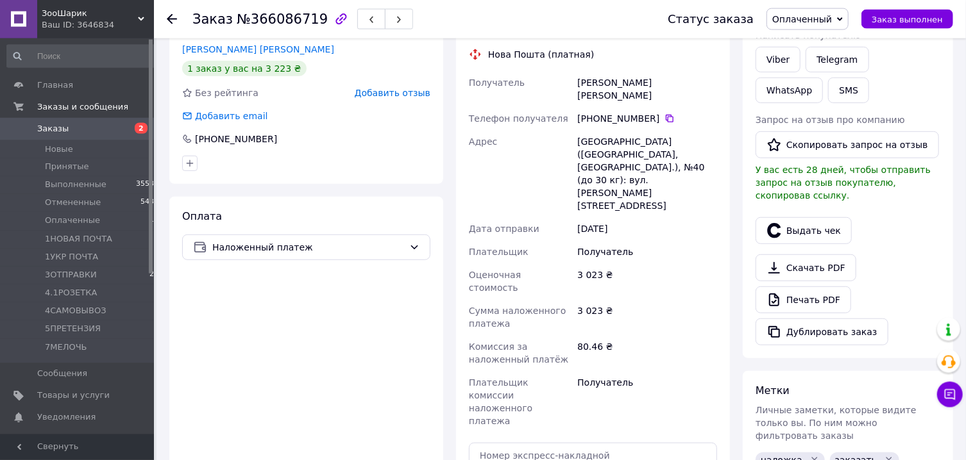
scroll to position [437, 0]
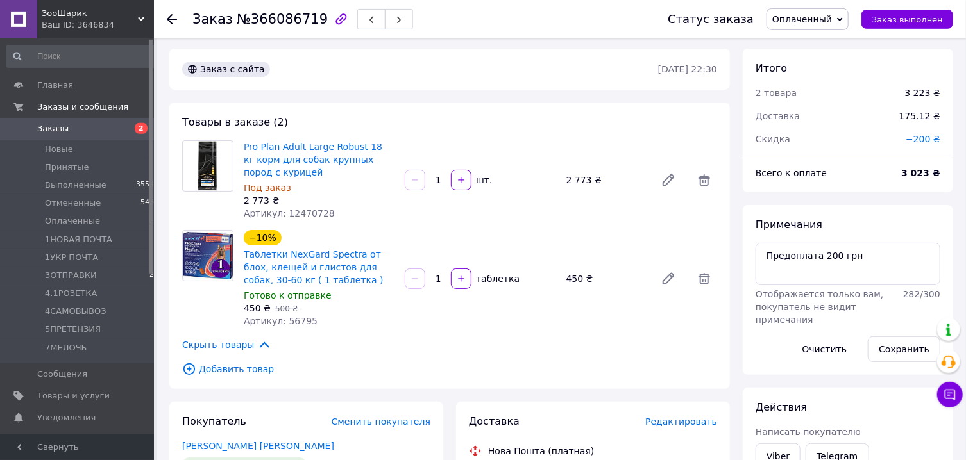
scroll to position [0, 0]
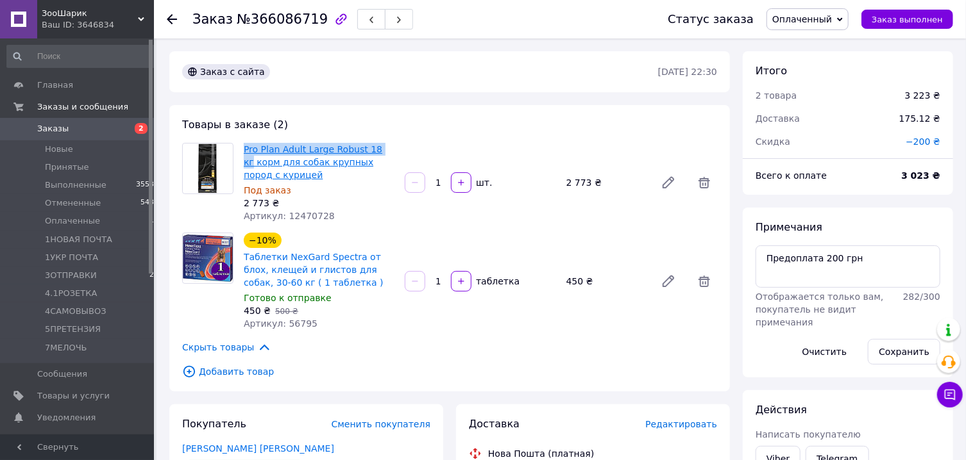
drag, startPoint x: 237, startPoint y: 151, endPoint x: 376, endPoint y: 144, distance: 139.4
click at [376, 144] on div "Pro Plan Adult Large Robust 18 кг корм для собак крупных пород с курицей Под за…" at bounding box center [449, 183] width 545 height 80
copy div "Pro Plan Adult Large Robust 18 кг"
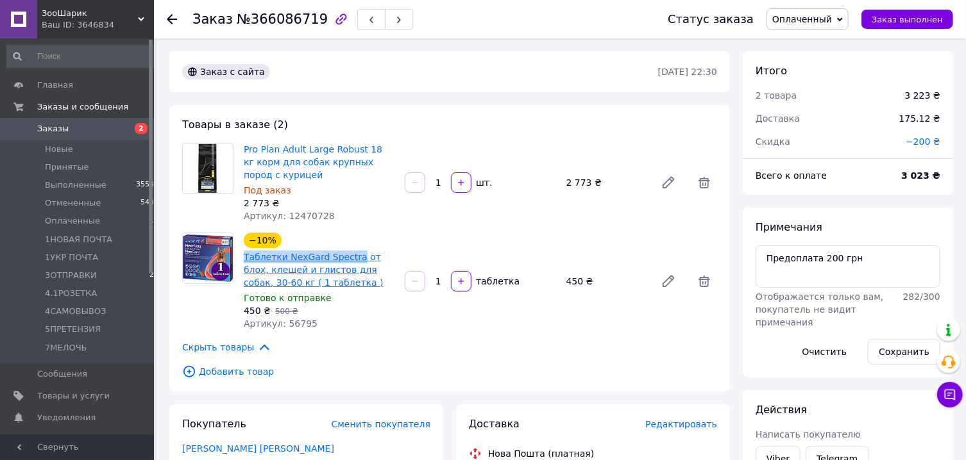
drag, startPoint x: 241, startPoint y: 258, endPoint x: 349, endPoint y: 260, distance: 108.4
click at [349, 260] on div "−10% Таблетки NexGard Spectra от блох, клещей и глистов для собак, 30-60 кг ( 1…" at bounding box center [319, 281] width 161 height 103
copy link "Таблетки NexGard Spectra"
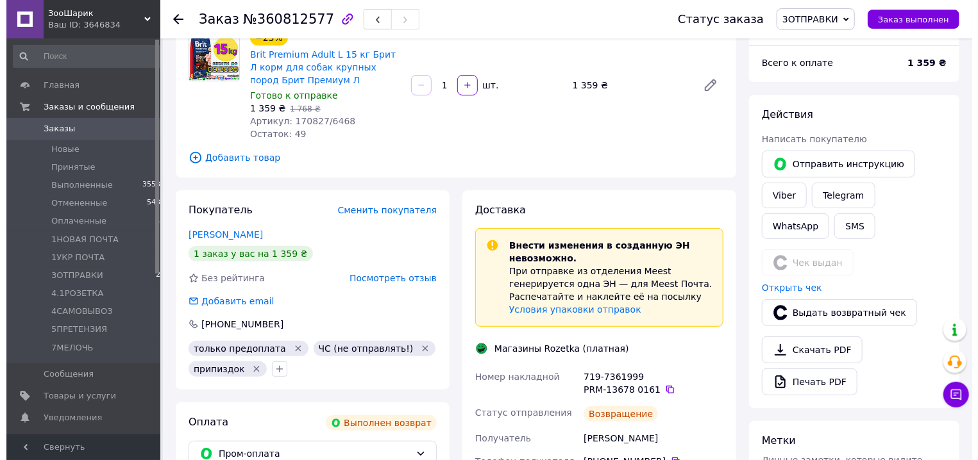
scroll to position [106, 0]
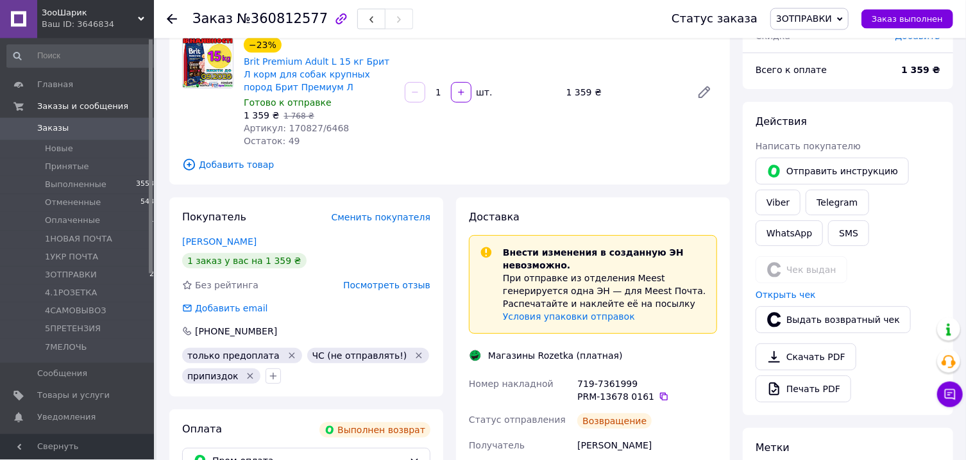
click at [848, 13] on span "3ОТПРАВКИ" at bounding box center [809, 19] width 78 height 22
click at [820, 82] on li "Отменен" at bounding box center [811, 83] width 80 height 19
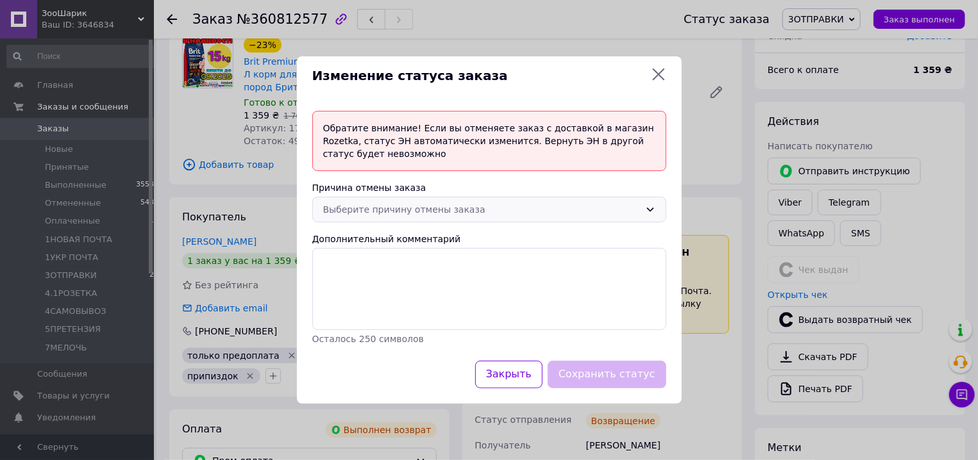
click at [557, 206] on div "Выберите причину отмены заказа" at bounding box center [481, 210] width 317 height 14
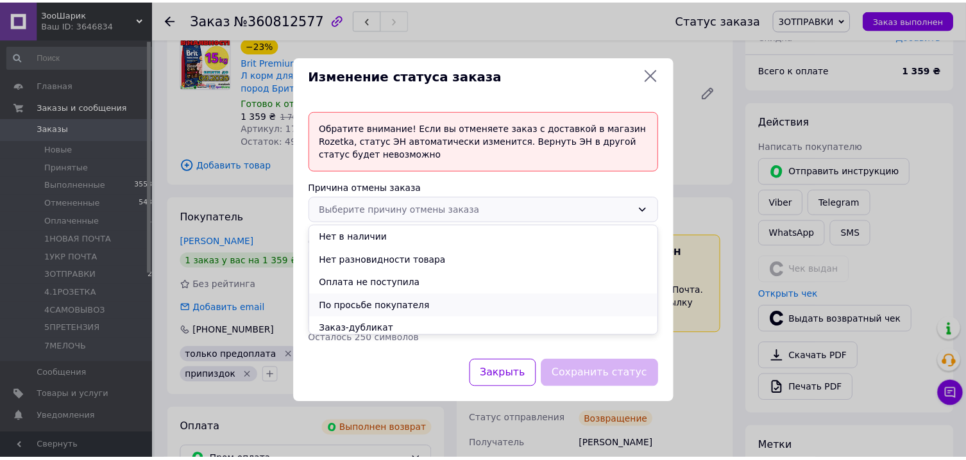
scroll to position [51, 0]
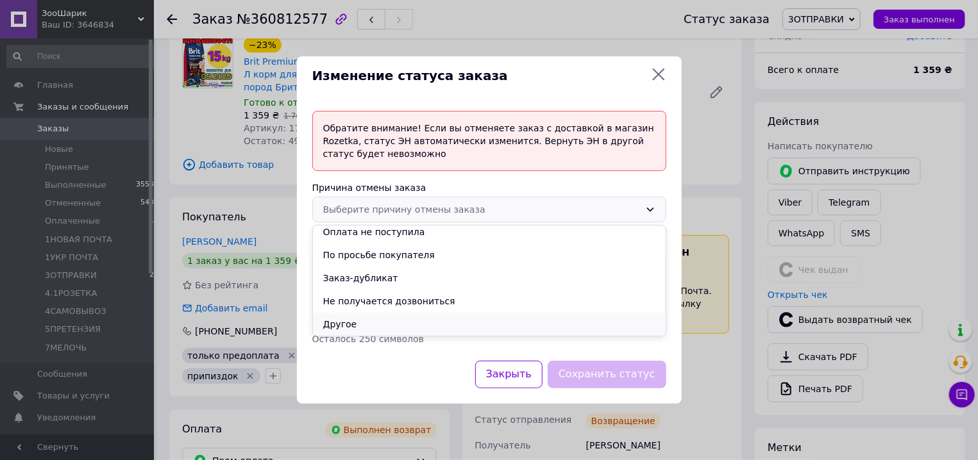
click at [457, 320] on li "Другое" at bounding box center [489, 324] width 353 height 23
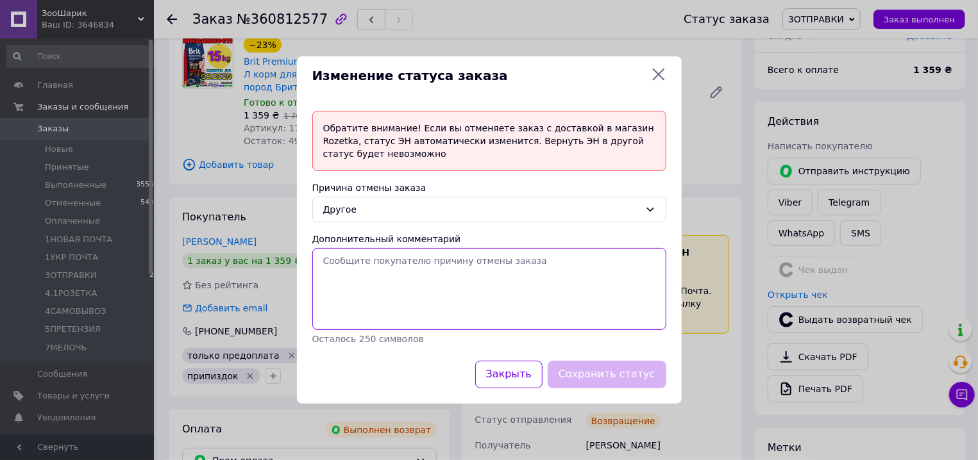
click at [457, 320] on textarea "Дополнительный комментарий" at bounding box center [489, 289] width 354 height 82
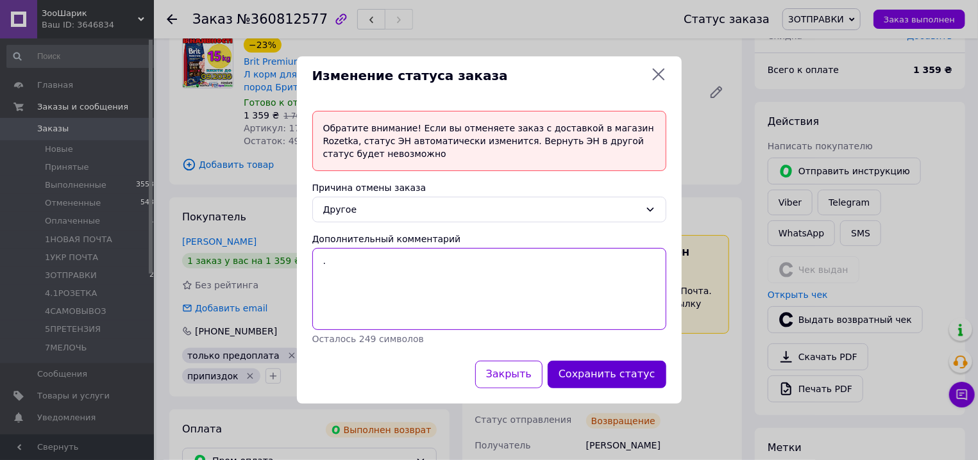
type textarea "."
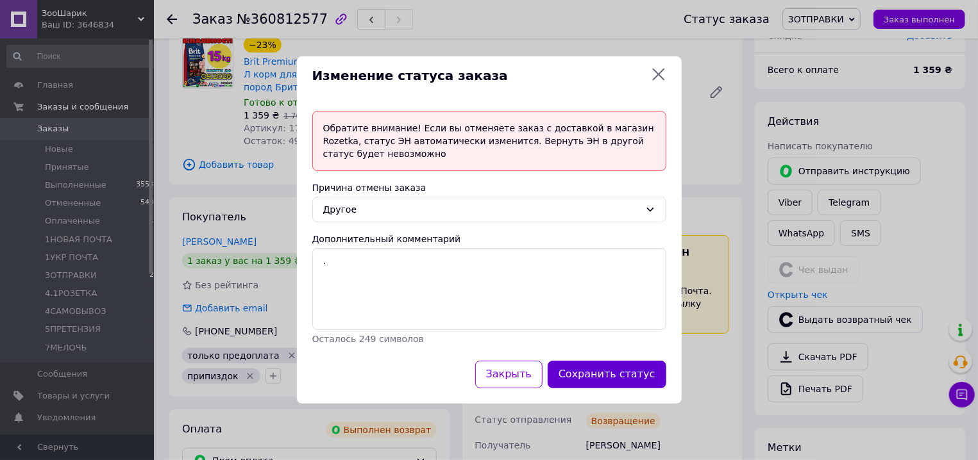
click at [632, 375] on button "Сохранить статус" at bounding box center [607, 375] width 119 height 28
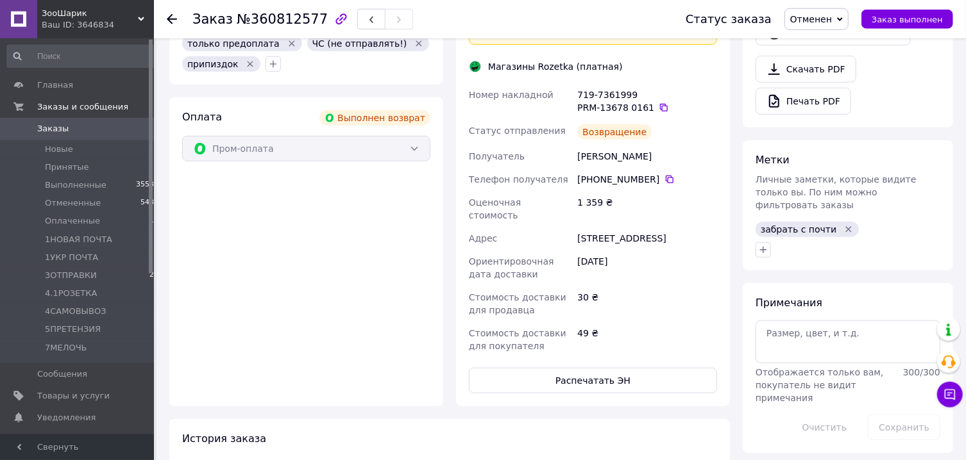
scroll to position [355, 0]
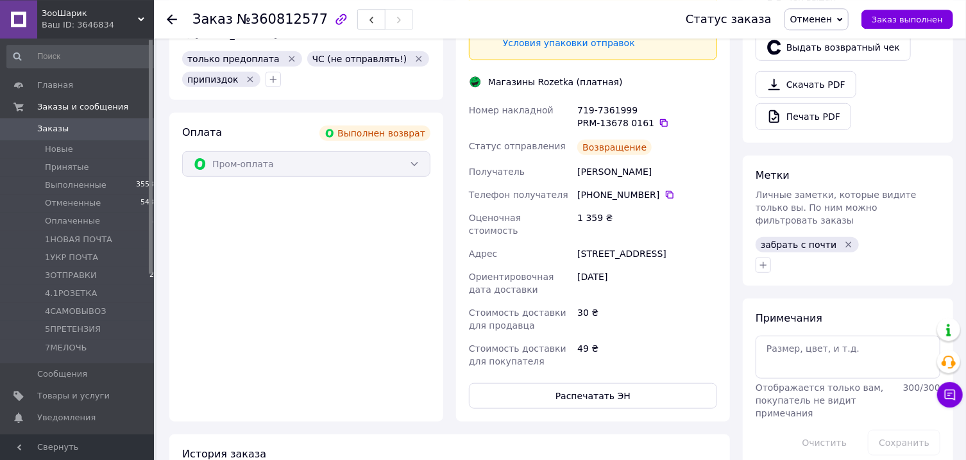
click at [843, 240] on icon "Удалить метку" at bounding box center [848, 245] width 10 height 10
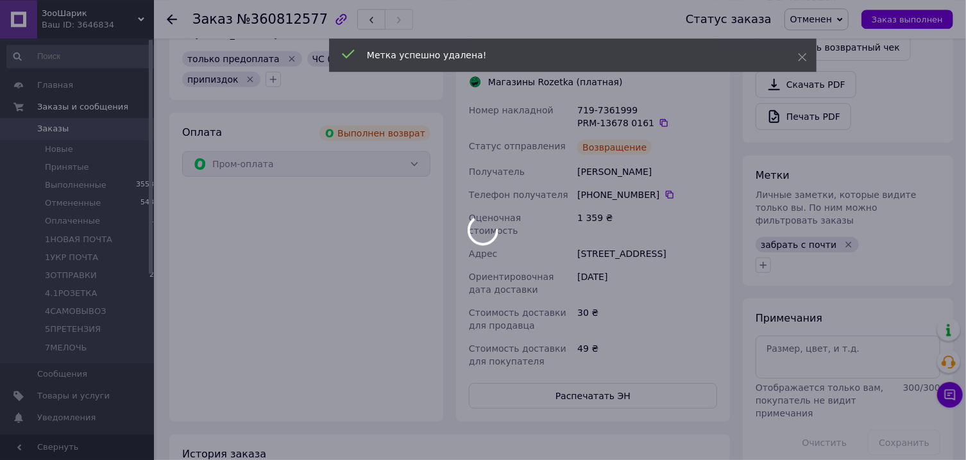
scroll to position [251, 0]
